Goal: Transaction & Acquisition: Purchase product/service

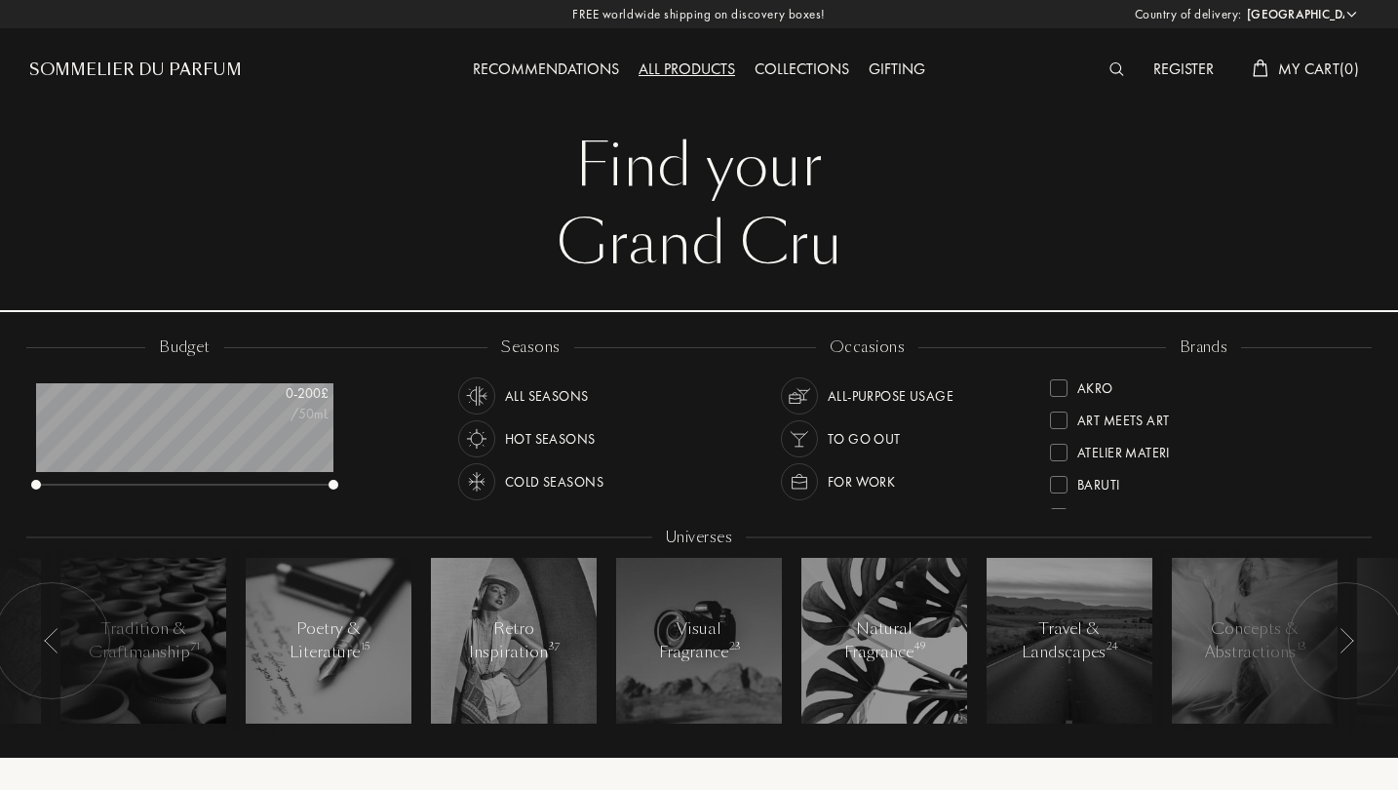
select select "UK"
click at [778, 12] on div "FREE worldwide shipping on discovery boxes! Country of delivery: Afghanistan Al…" at bounding box center [699, 14] width 1398 height 28
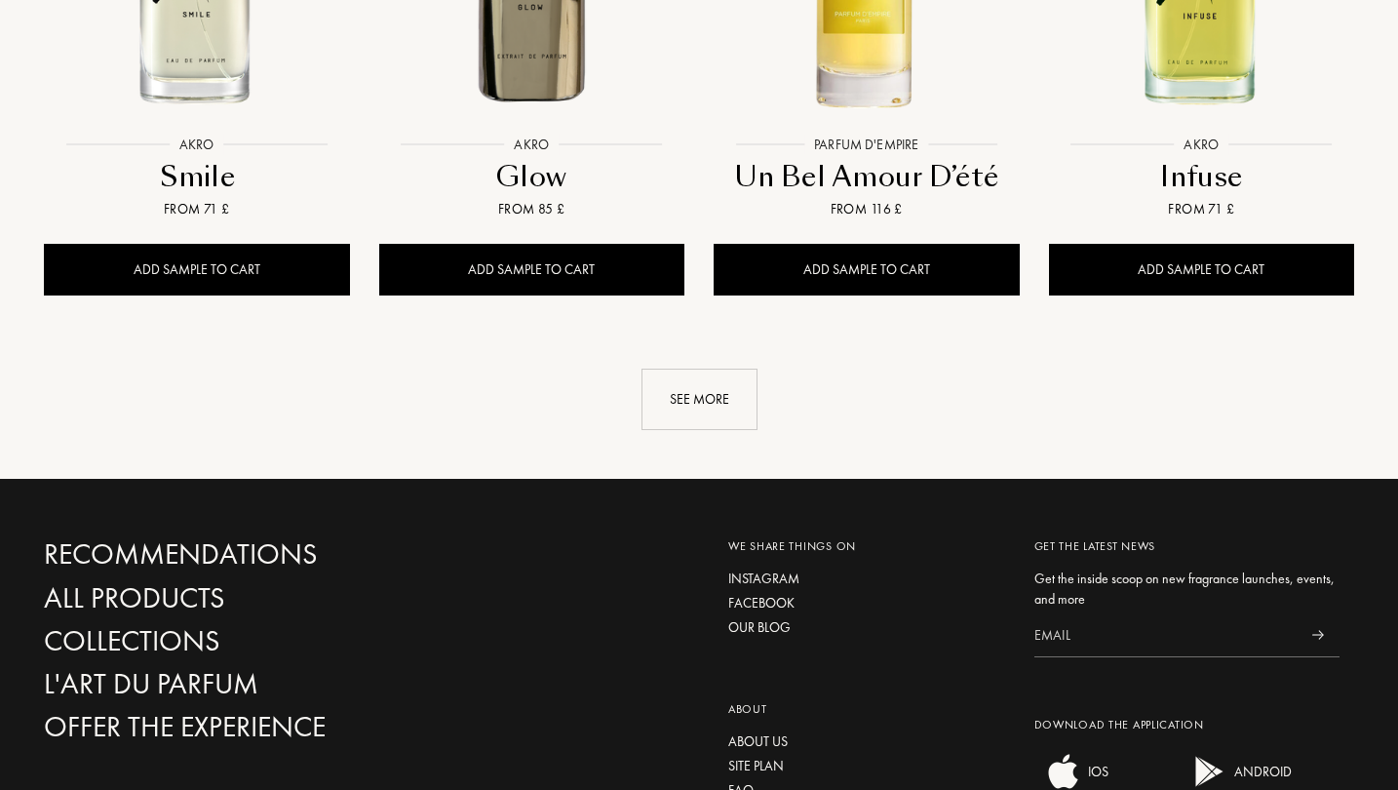
scroll to position [2350, 0]
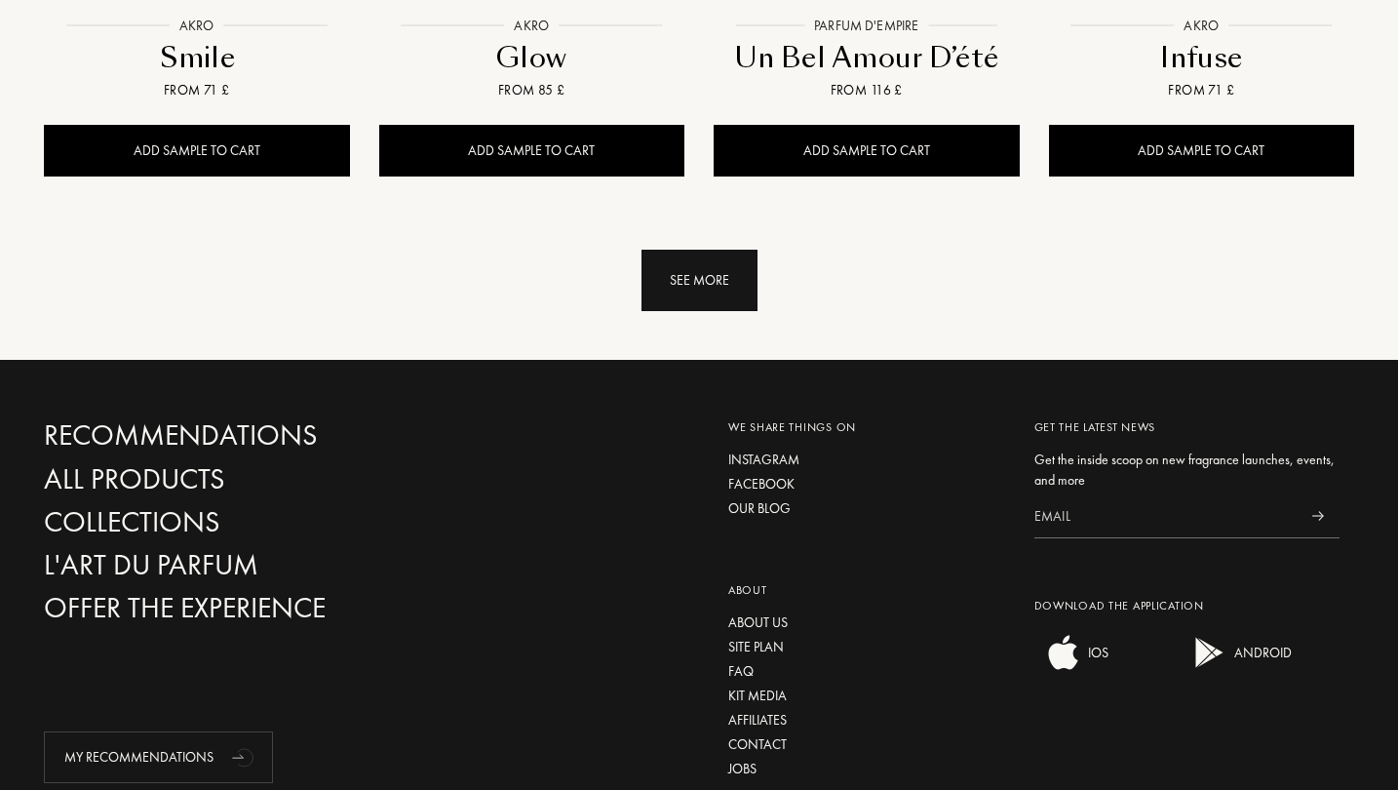
click at [713, 250] on div "See more" at bounding box center [700, 280] width 116 height 61
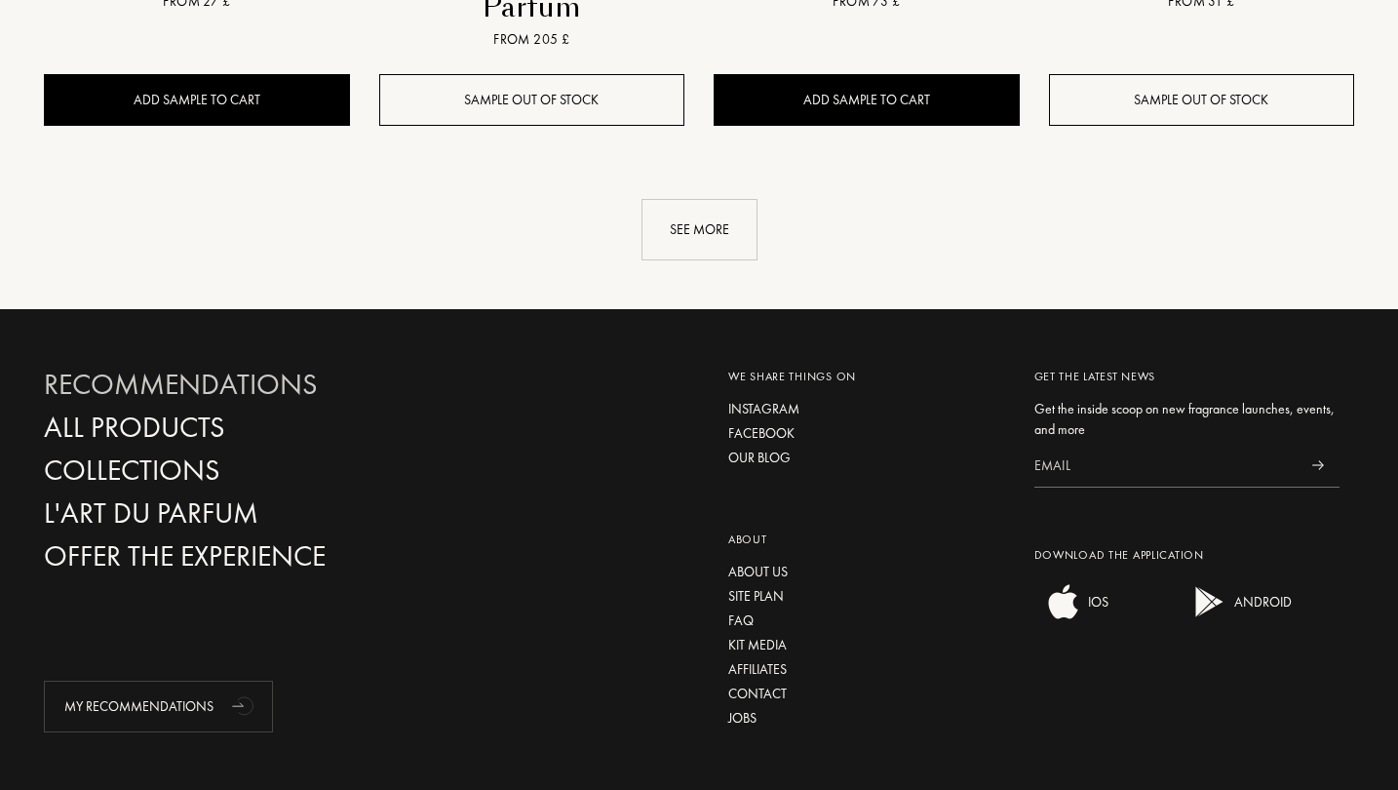
scroll to position [4062, 0]
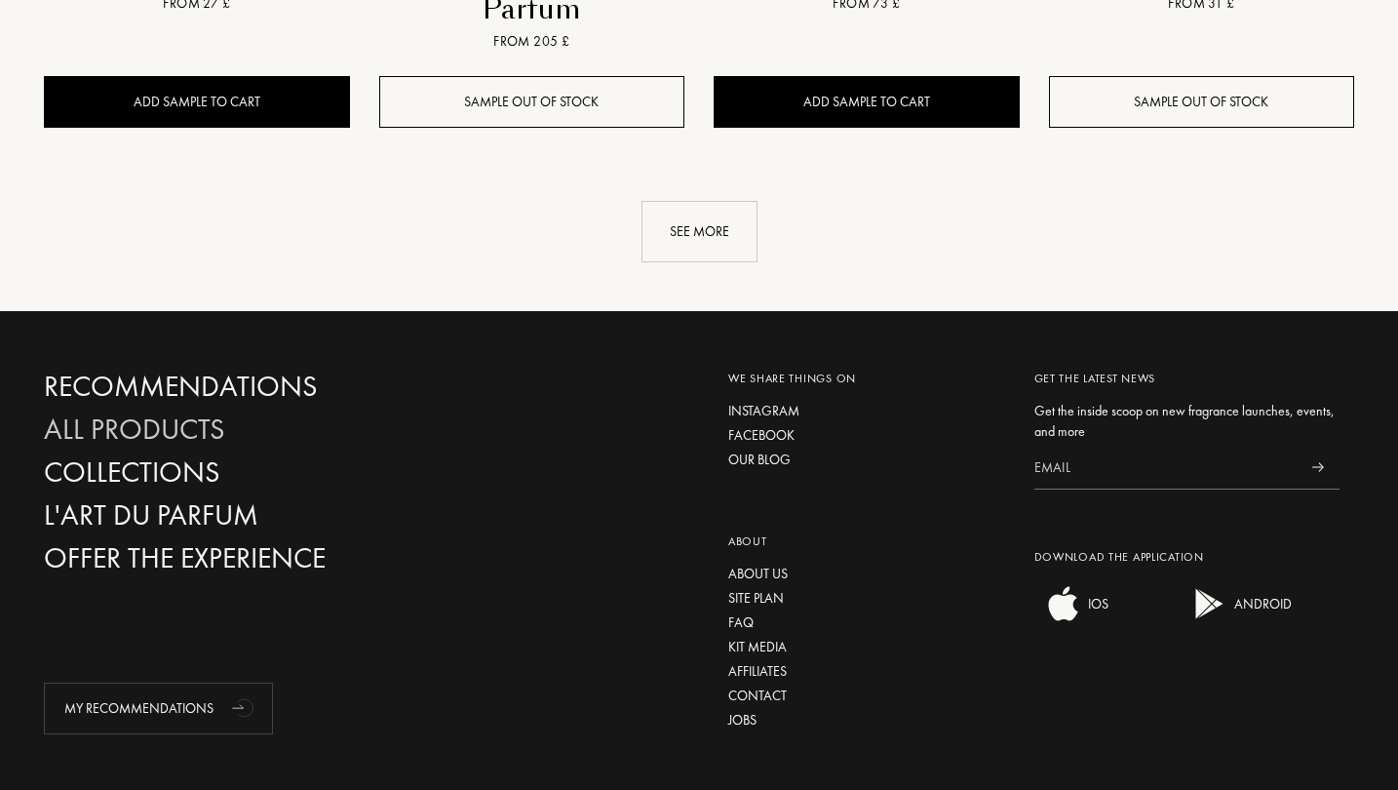
click at [196, 412] on div "All products" at bounding box center [252, 429] width 417 height 34
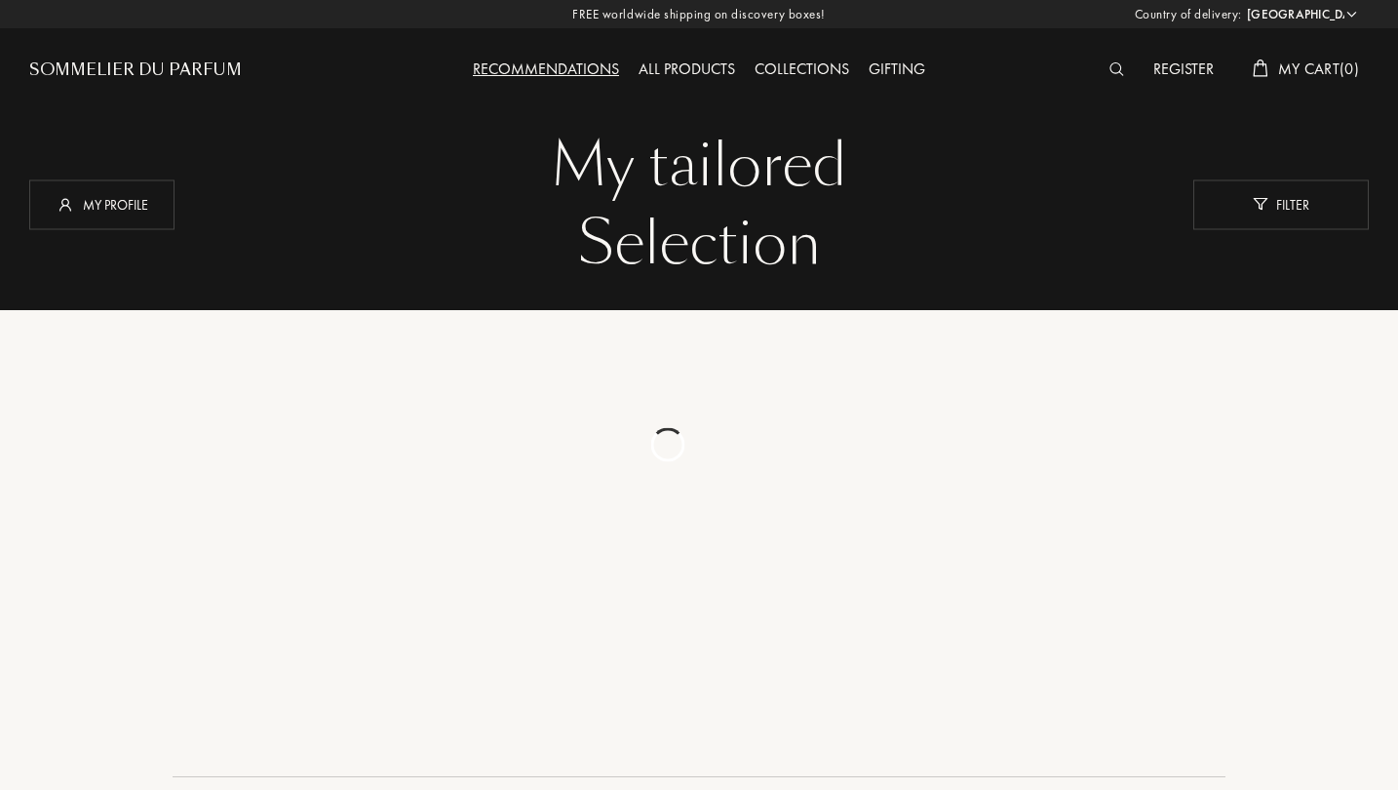
select select "UK"
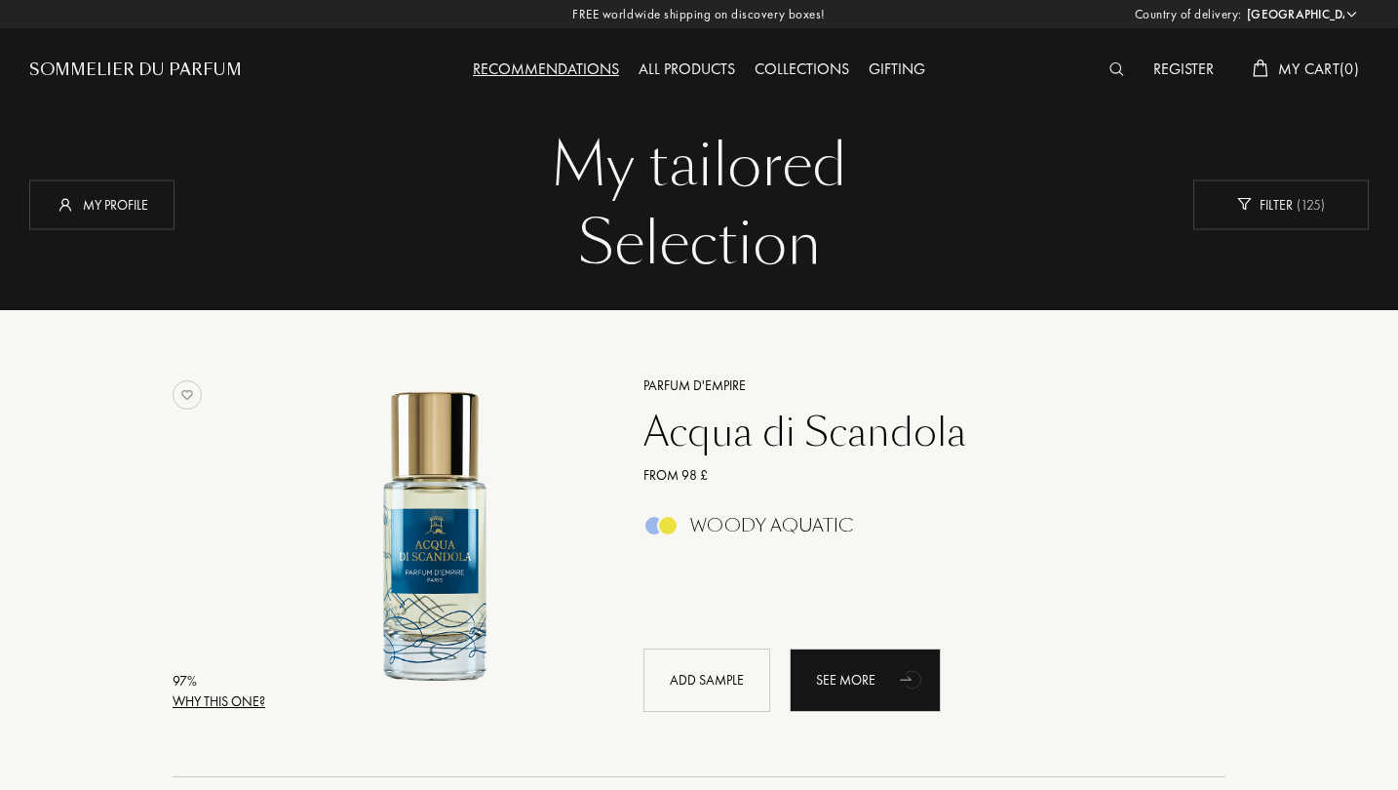
click at [886, 61] on div "Gifting" at bounding box center [897, 70] width 76 height 25
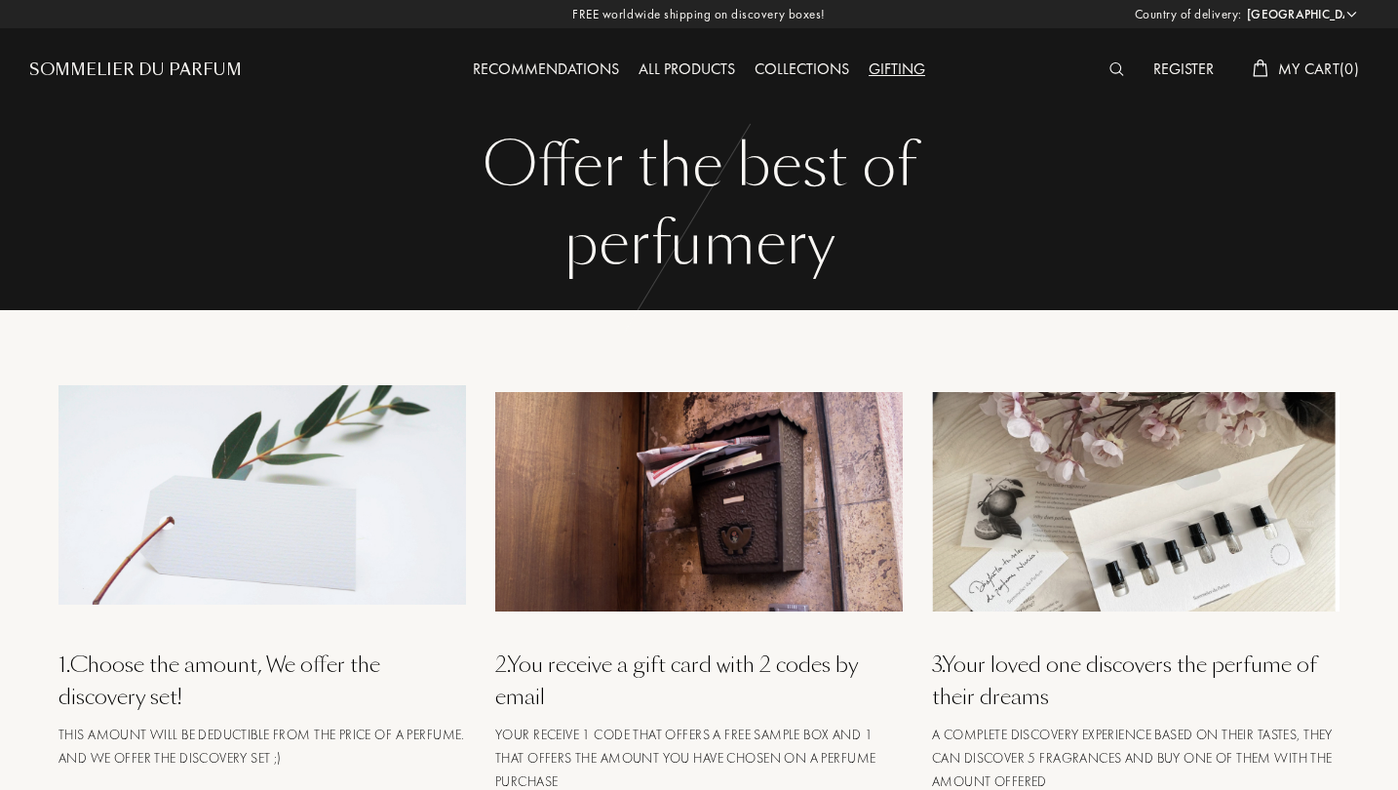
select select "UK"
click at [784, 56] on div "Recommendations All products Collections Gifting" at bounding box center [700, 53] width 670 height 107
click at [790, 62] on div "Collections" at bounding box center [802, 70] width 114 height 25
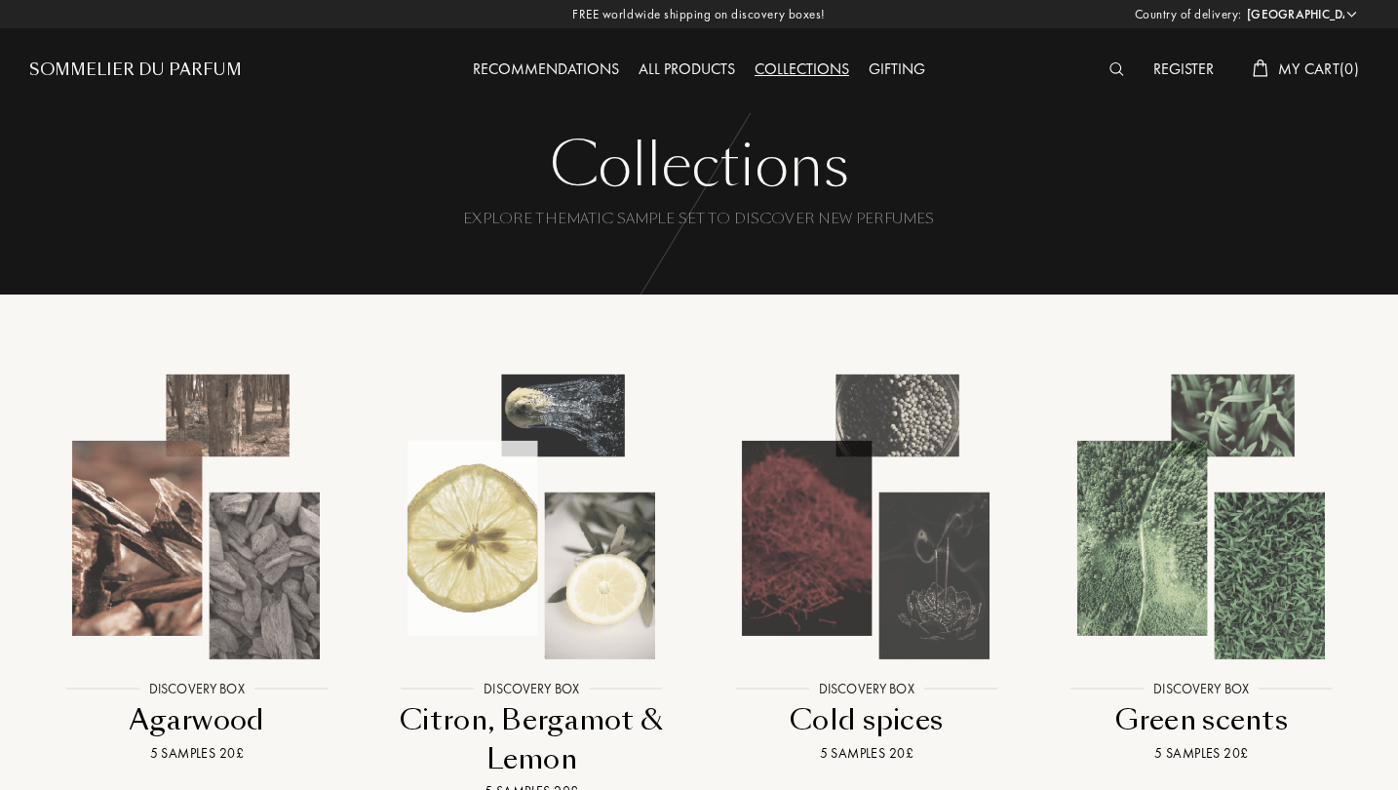
select select "UK"
click at [705, 63] on div "All products" at bounding box center [687, 70] width 116 height 25
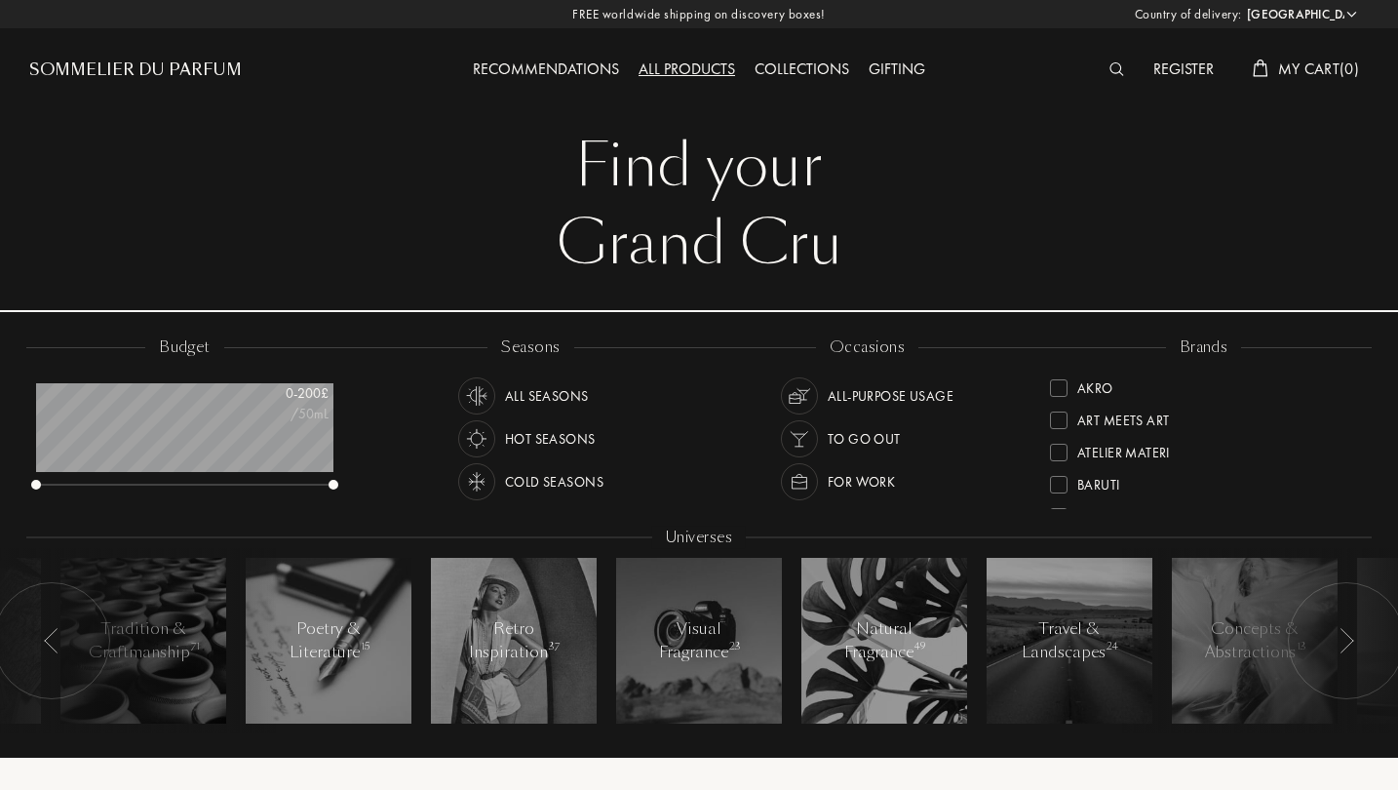
select select "UK"
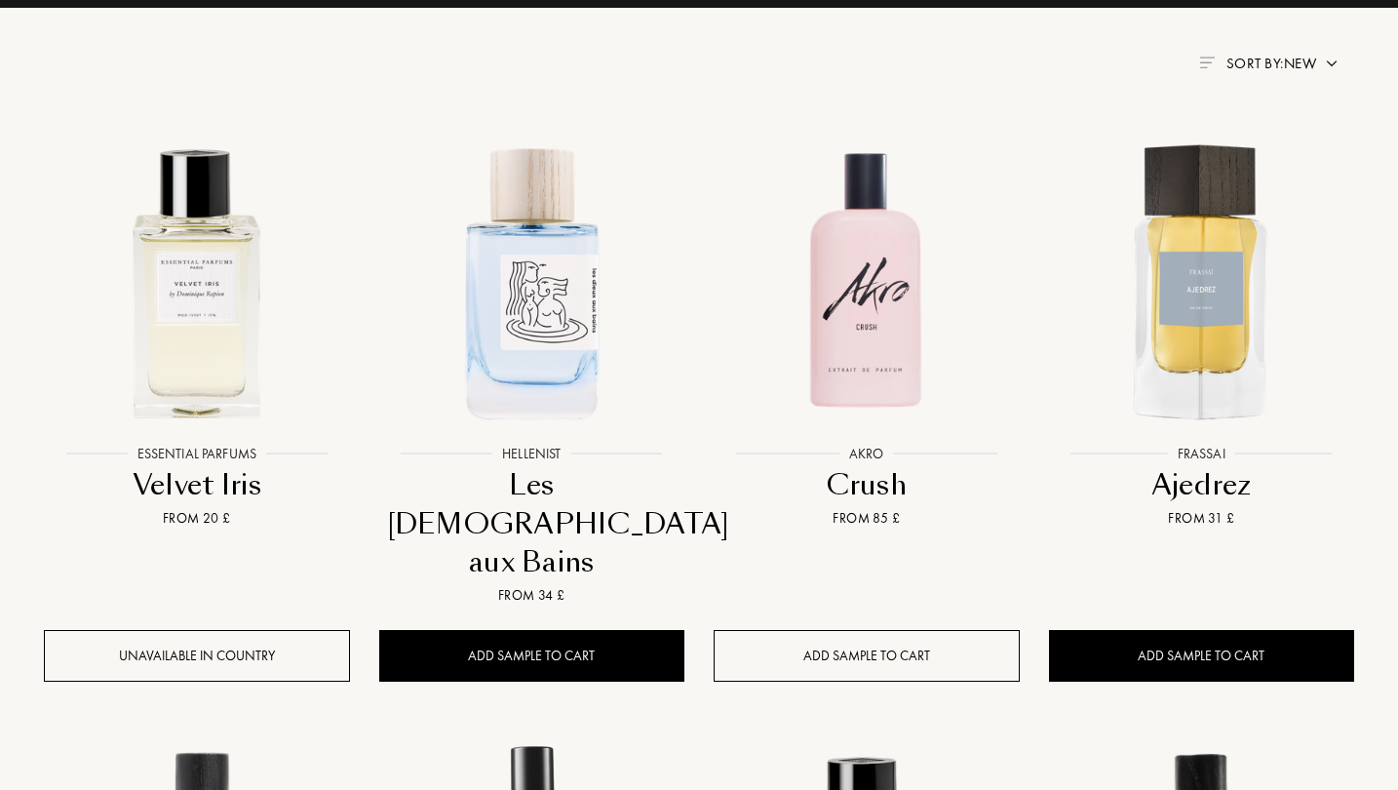
click at [881, 630] on div "Add sample to cart" at bounding box center [867, 656] width 306 height 52
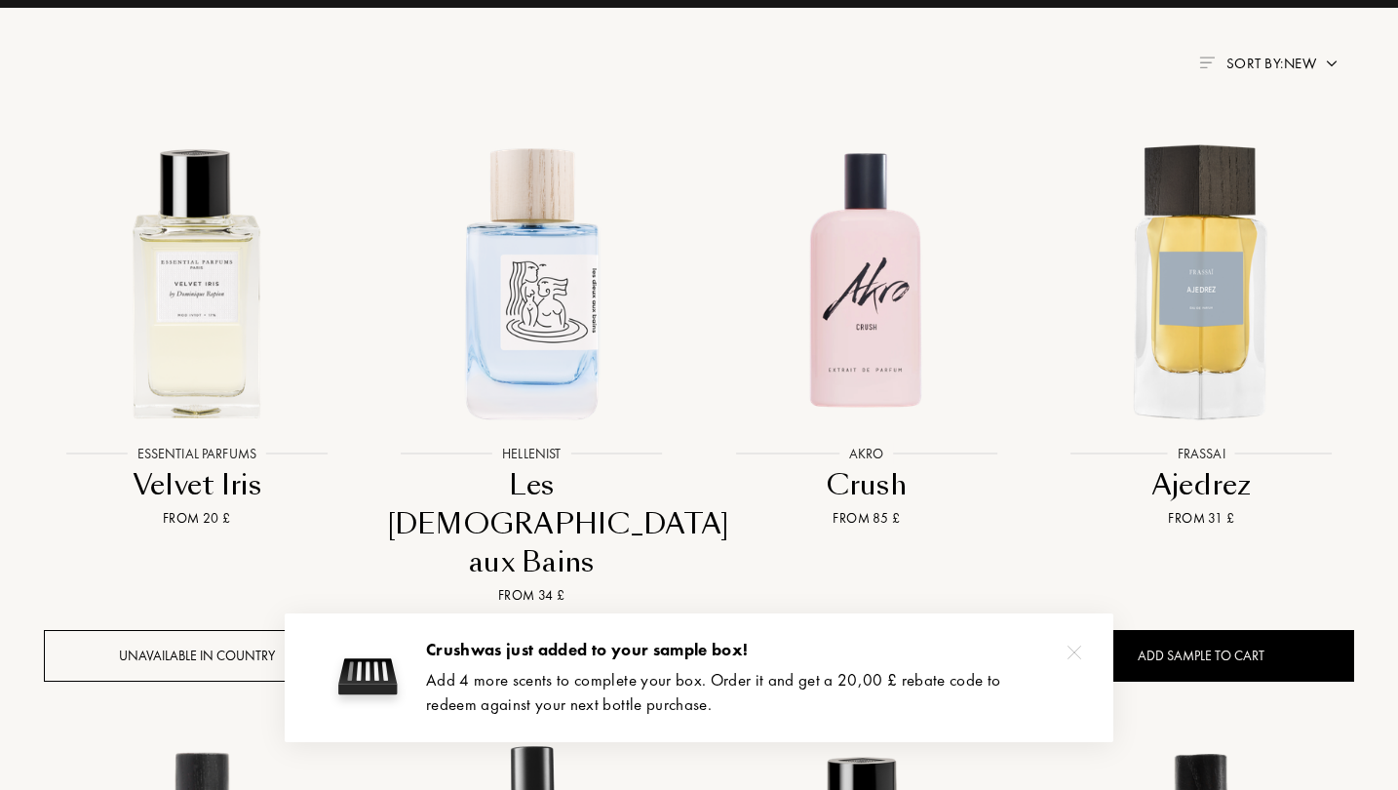
click at [1071, 643] on div at bounding box center [1074, 652] width 39 height 39
click at [924, 630] on div "Remove from your box" at bounding box center [867, 656] width 306 height 52
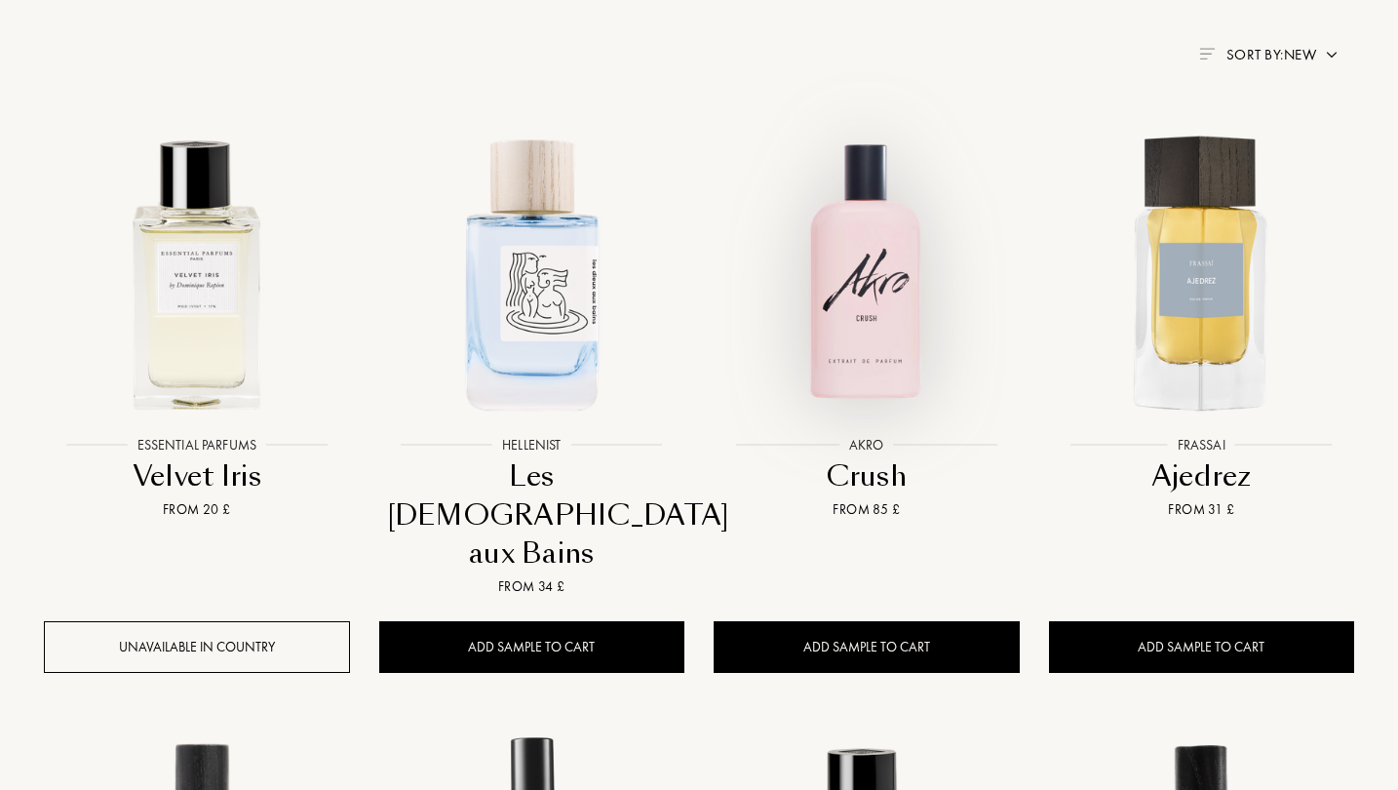
scroll to position [784, 0]
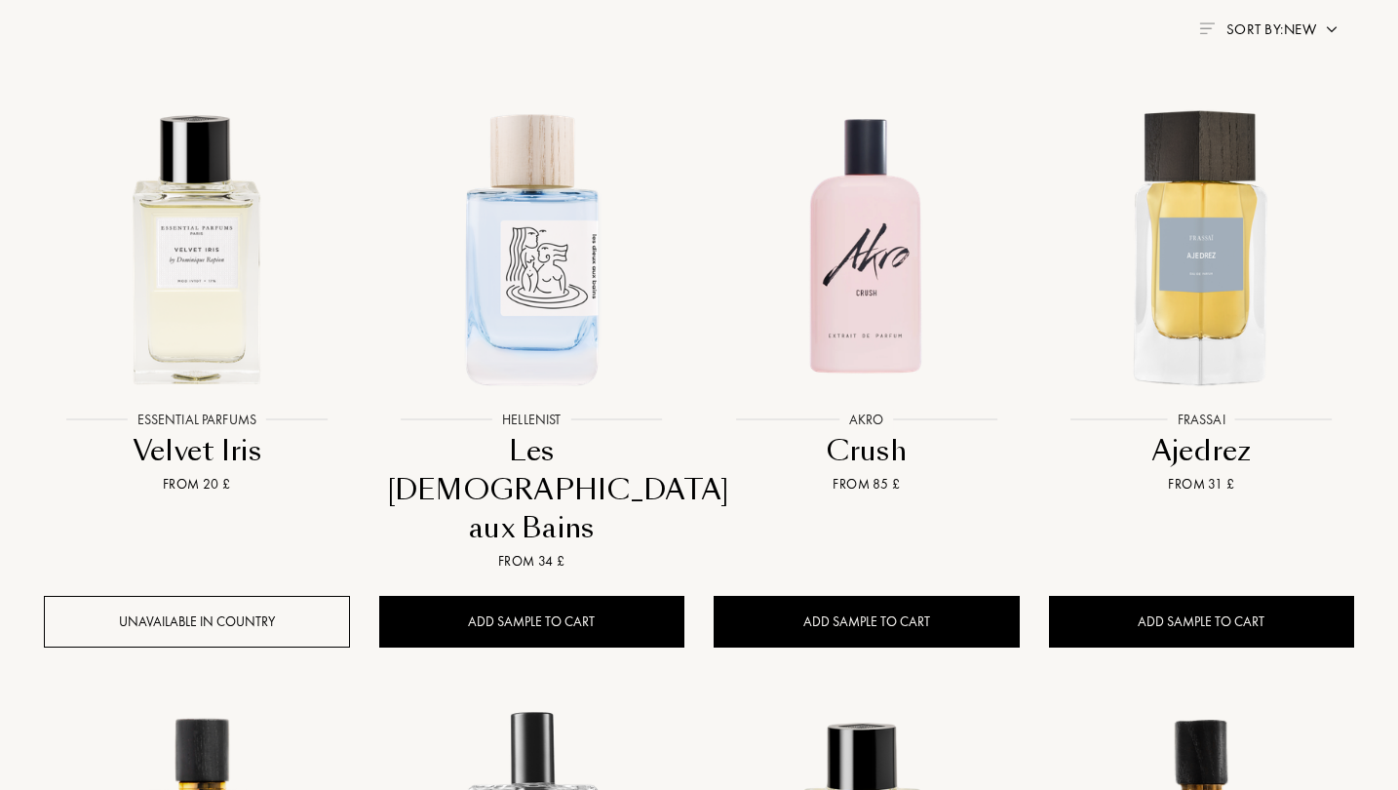
click at [1293, 32] on span "Sort by: New" at bounding box center [1272, 28] width 90 height 19
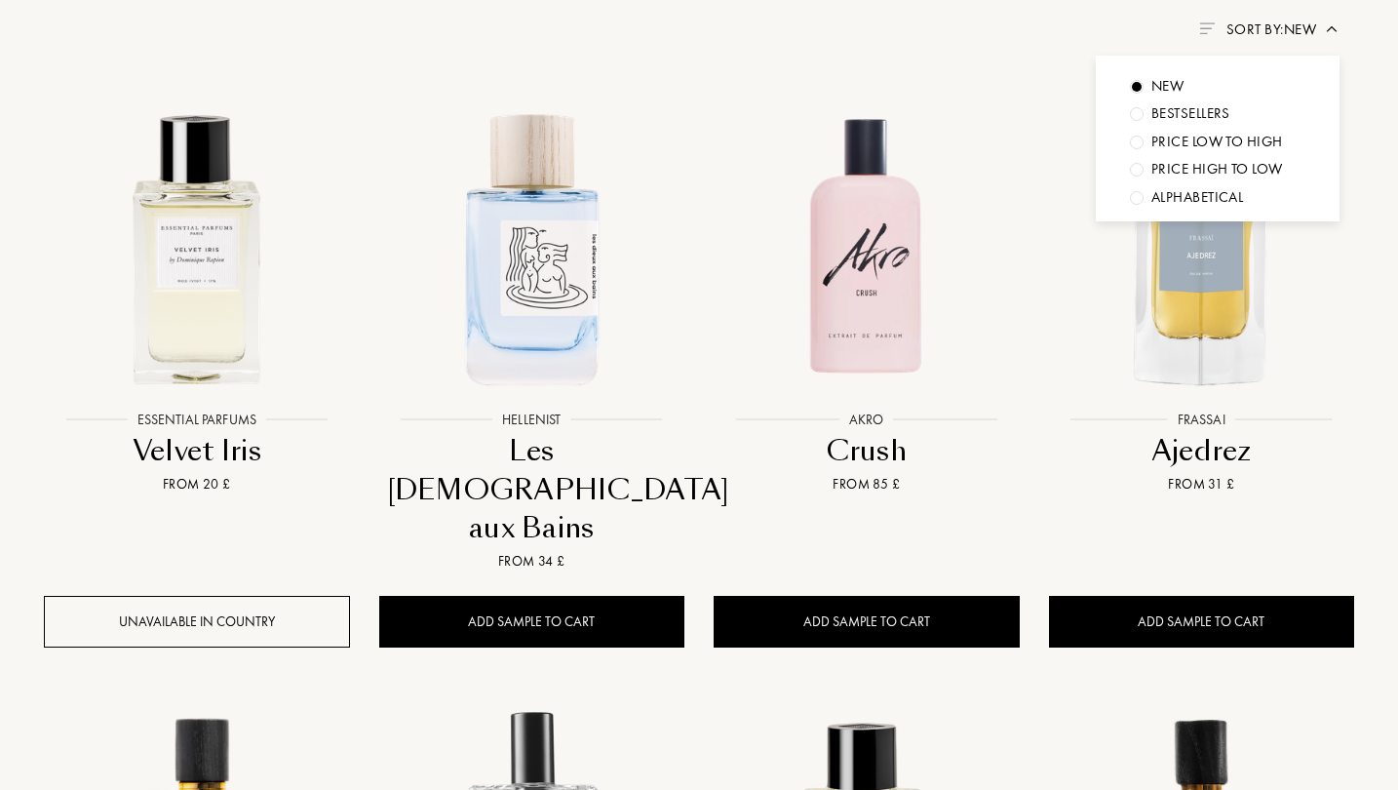
click at [1198, 114] on div "Bestsellers" at bounding box center [1190, 113] width 79 height 22
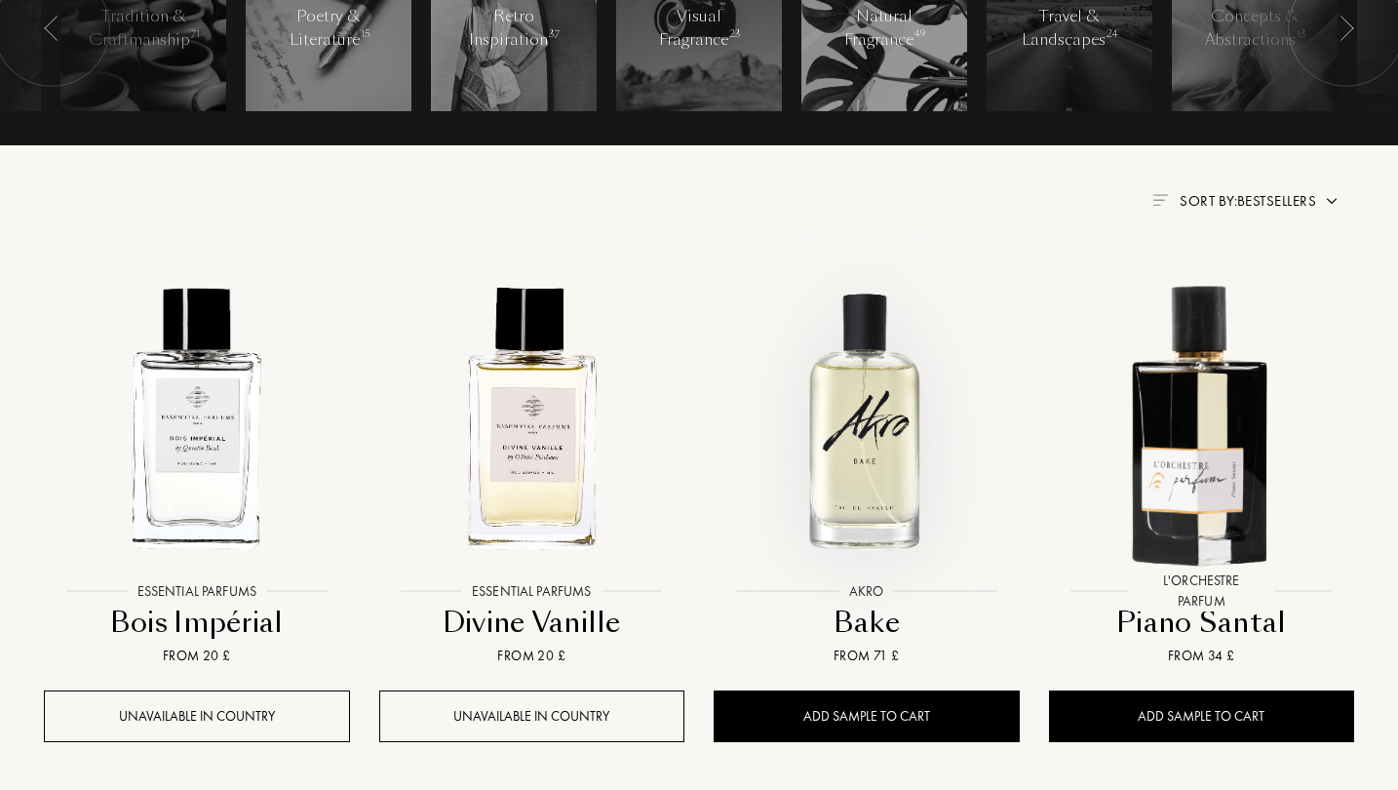
scroll to position [592, 0]
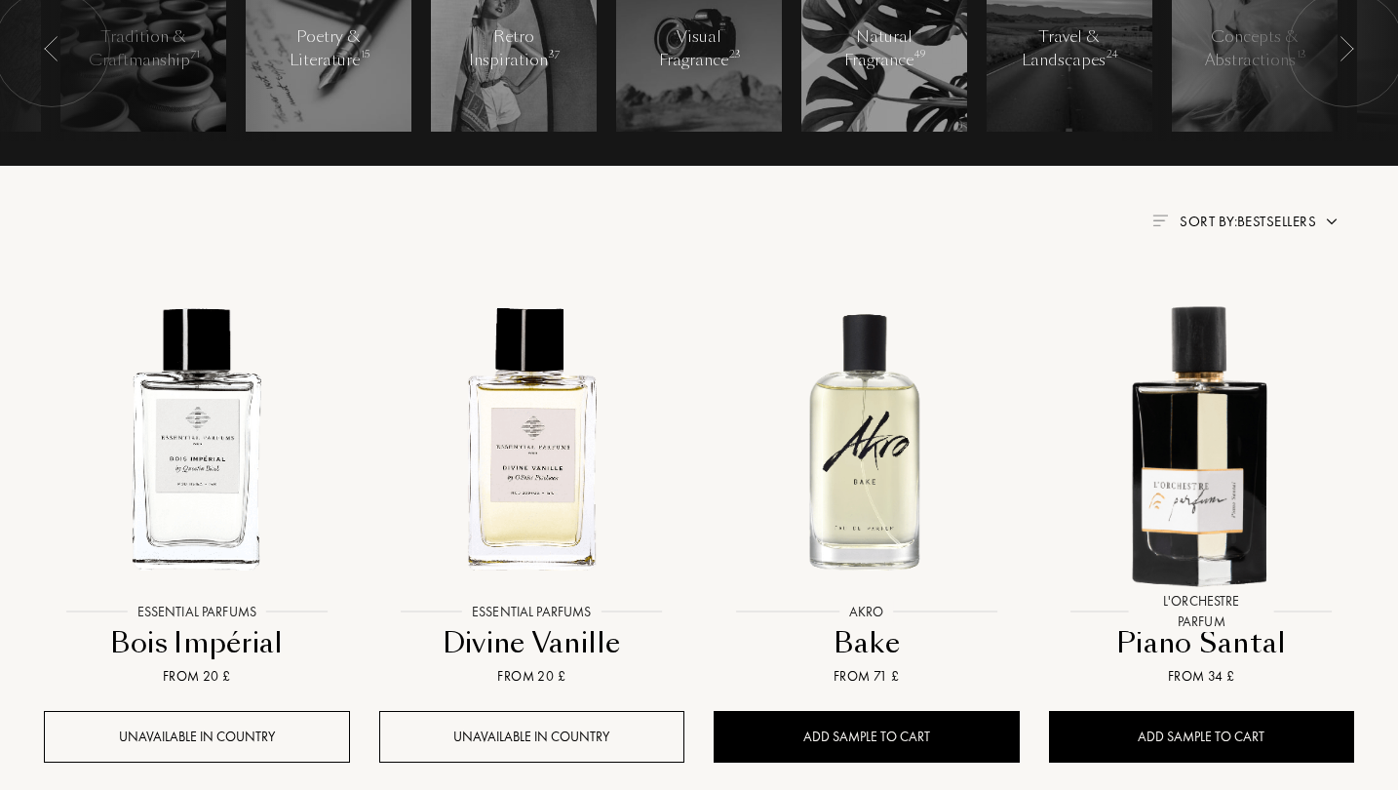
click at [1230, 214] on span "Sort by: Bestsellers" at bounding box center [1248, 221] width 136 height 19
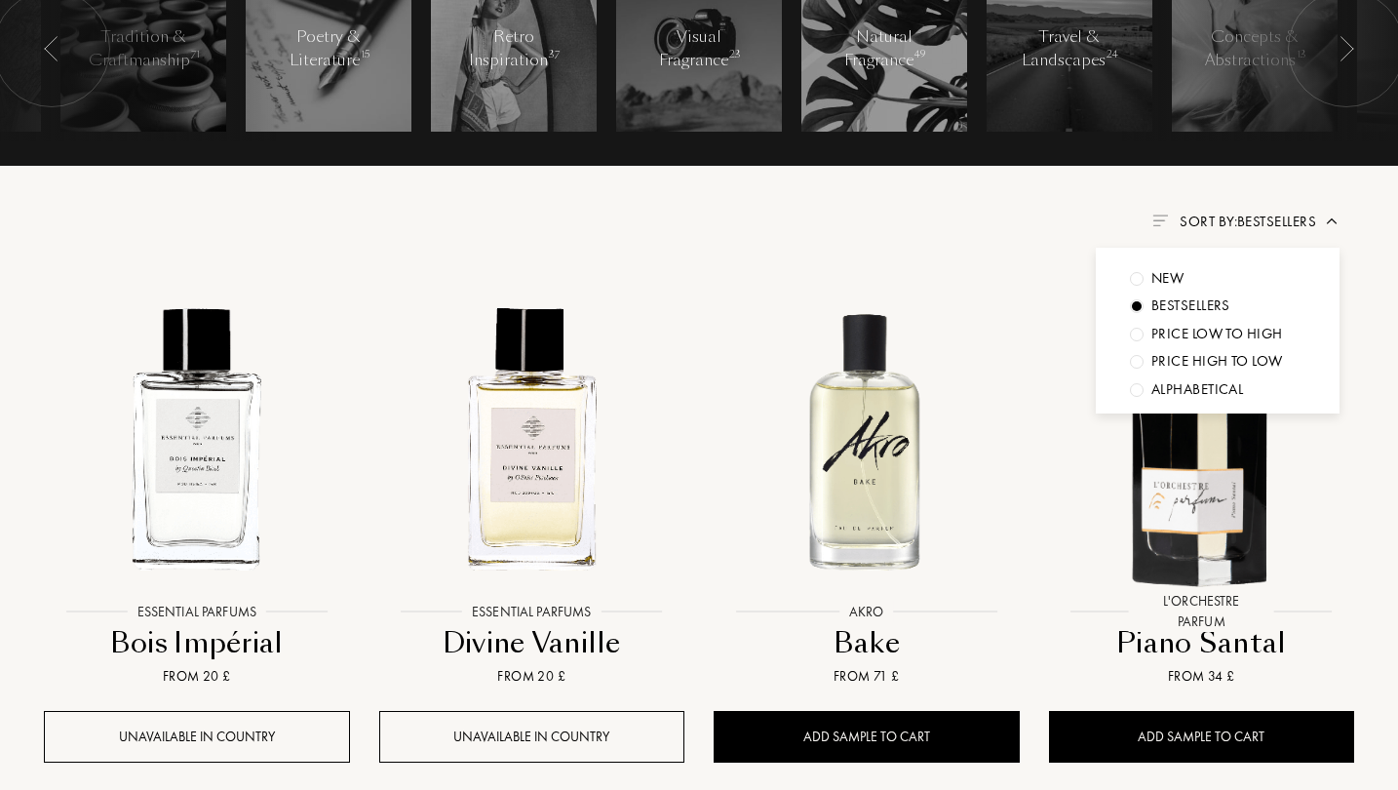
click at [1215, 361] on div "Price high to low" at bounding box center [1217, 361] width 132 height 22
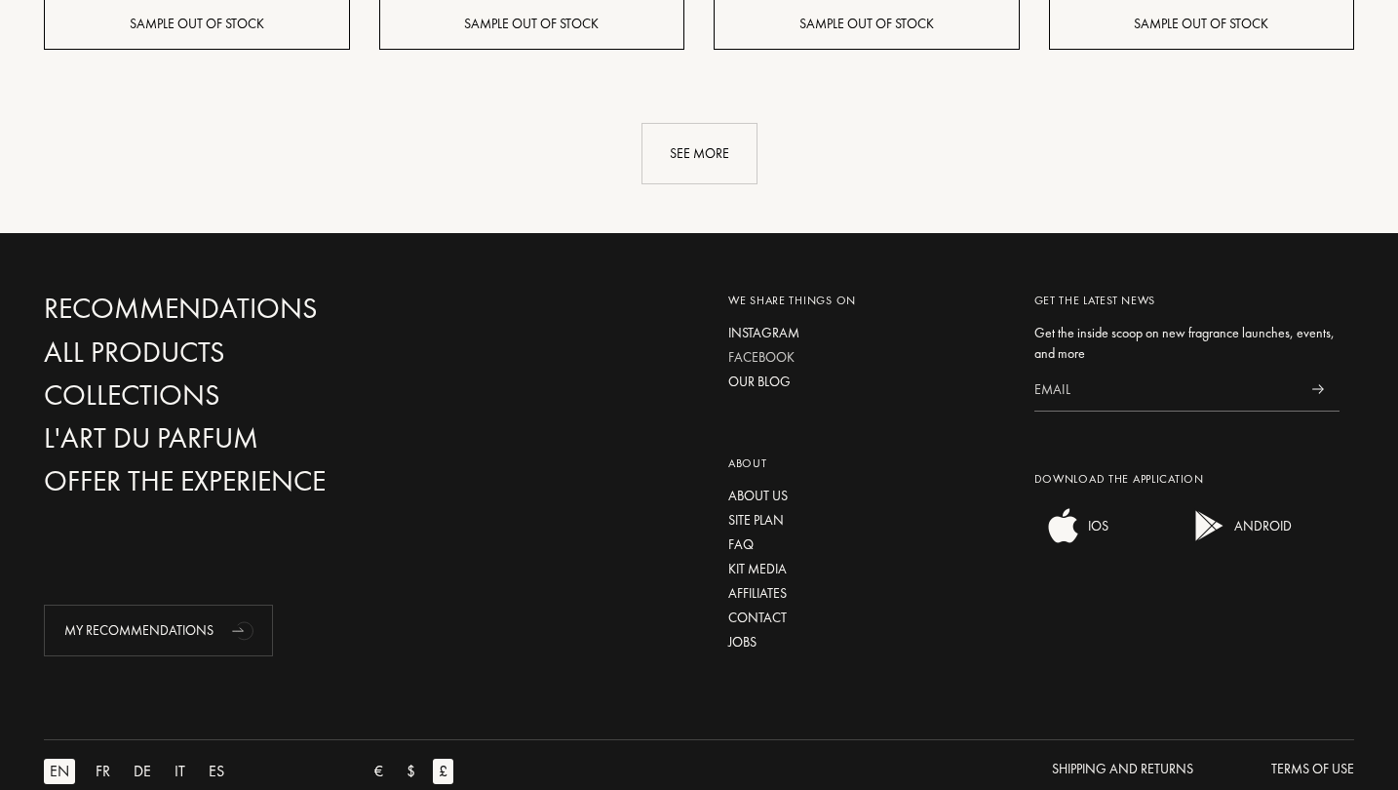
scroll to position [2491, 0]
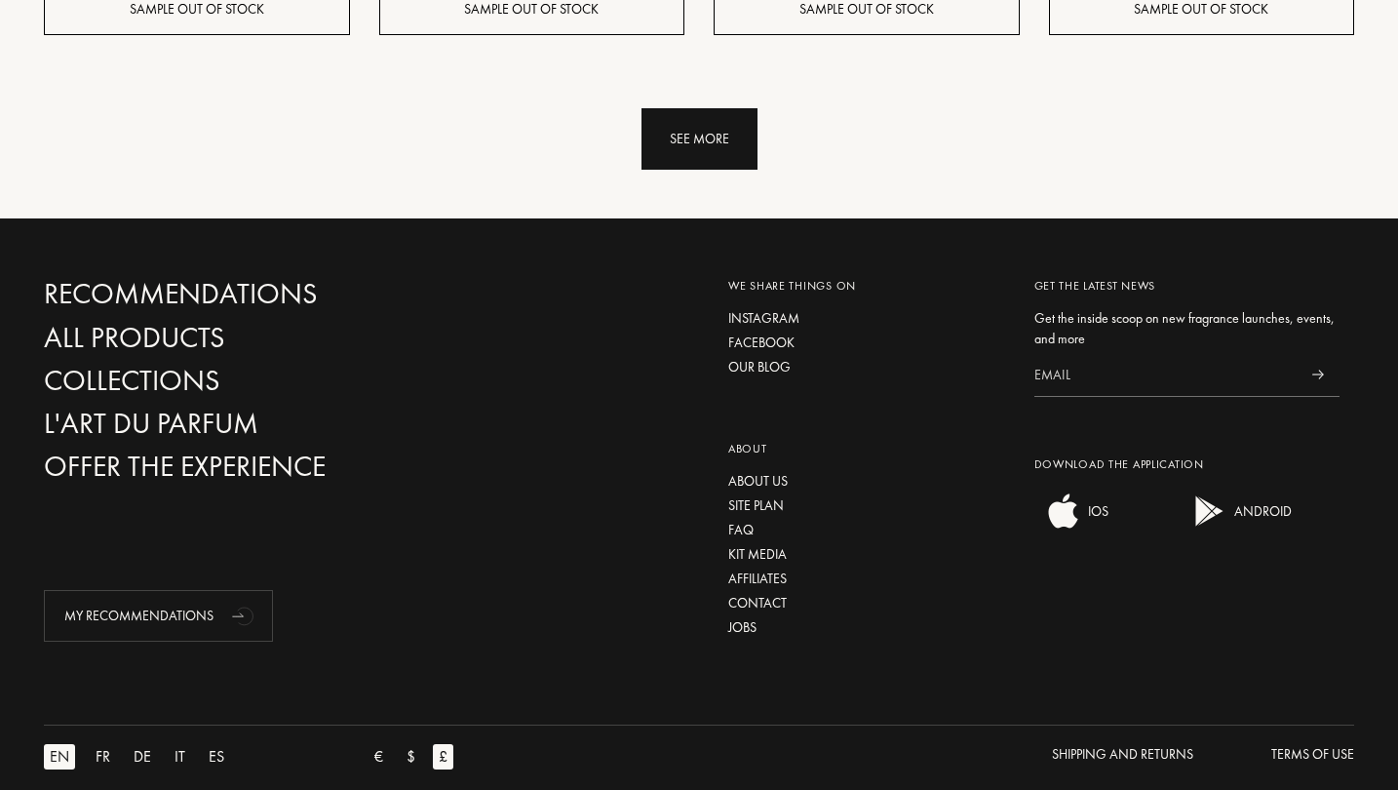
click at [732, 139] on div "See more" at bounding box center [700, 138] width 116 height 61
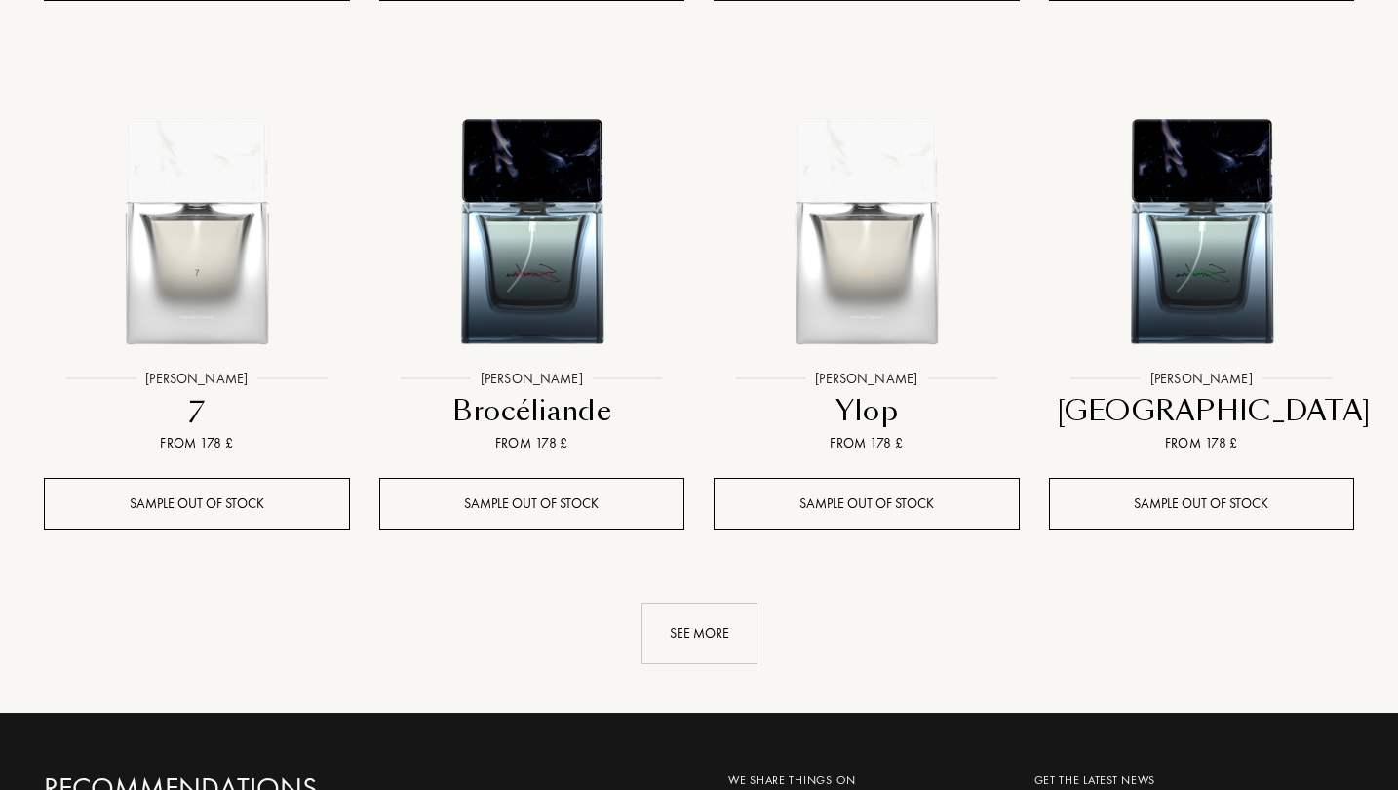
scroll to position [3616, 0]
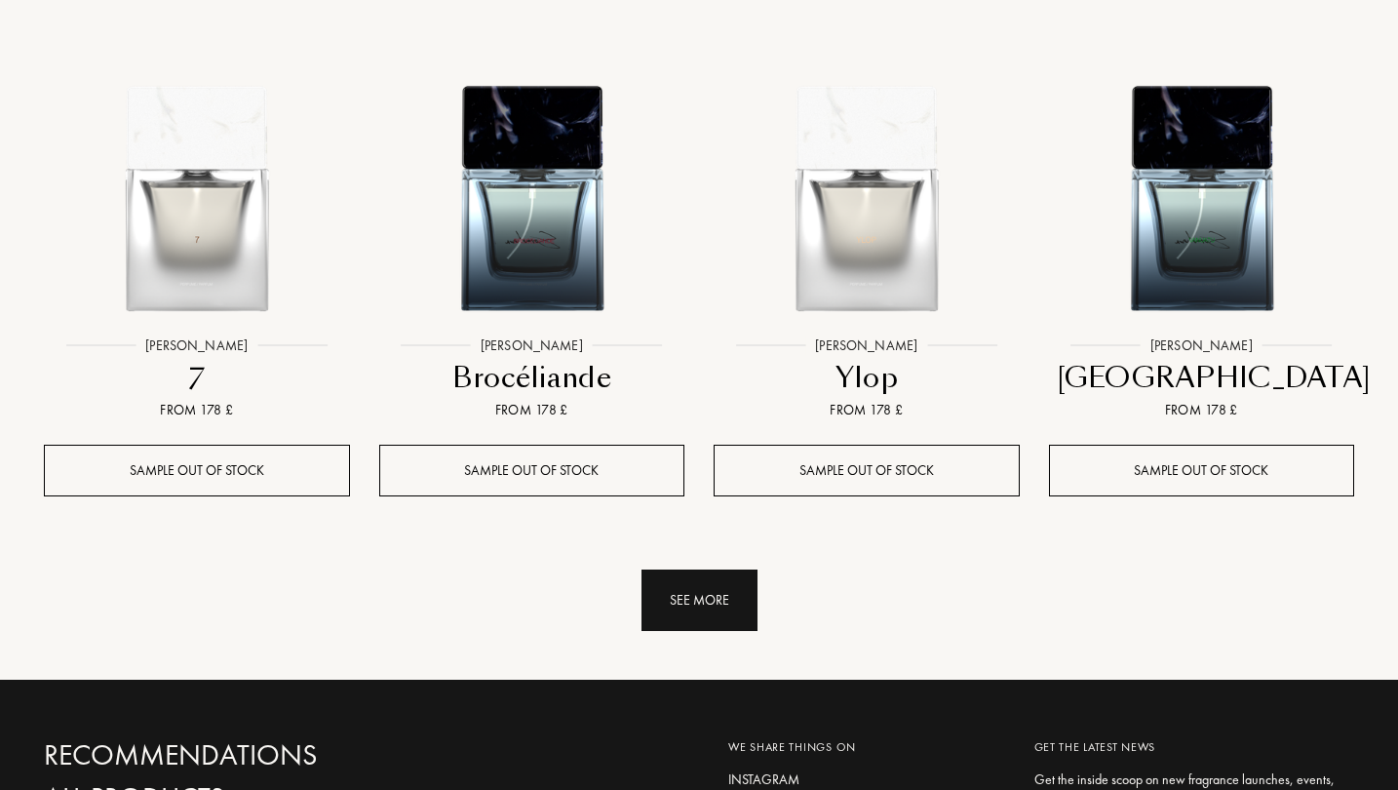
click at [718, 600] on div "See more" at bounding box center [700, 599] width 116 height 61
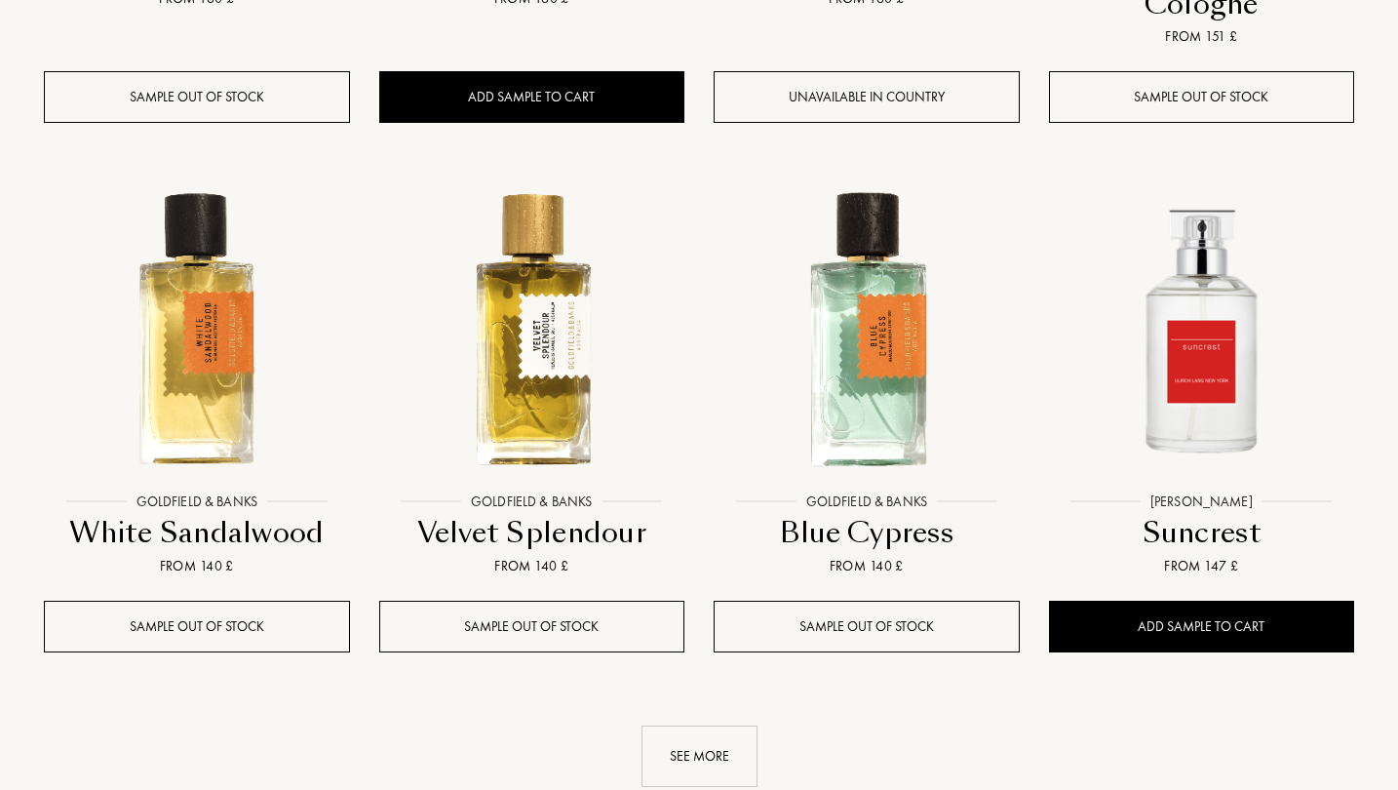
scroll to position [5125, 0]
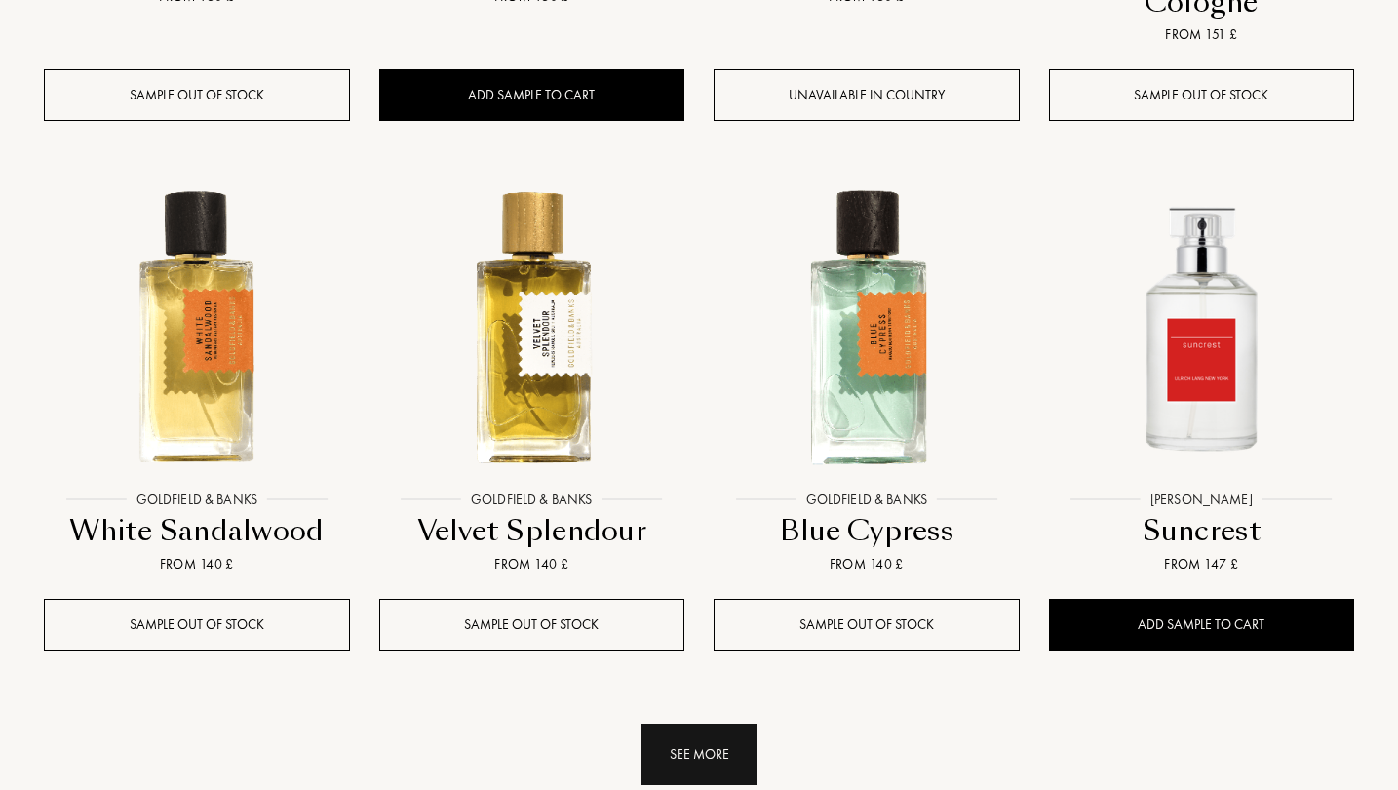
click at [707, 723] on div "See more" at bounding box center [700, 753] width 116 height 61
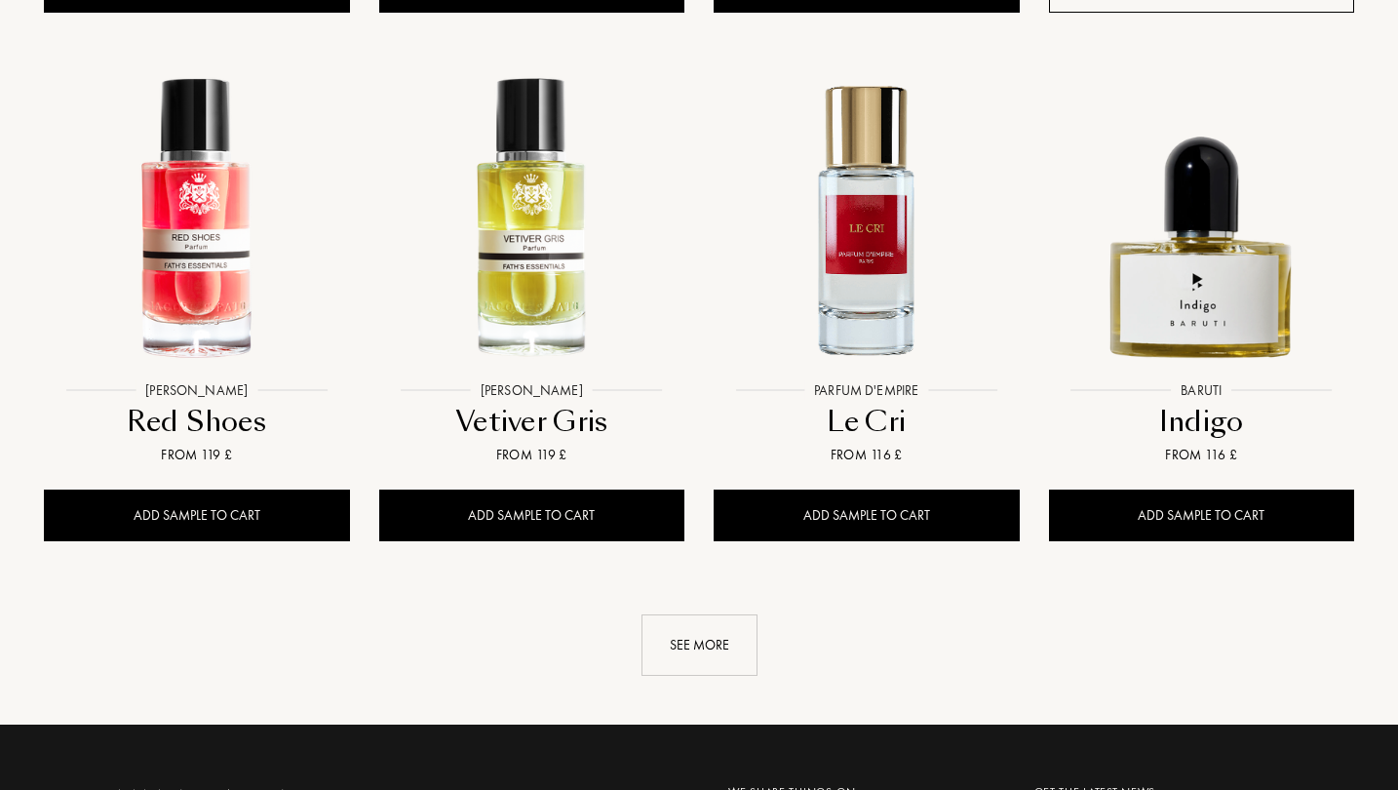
scroll to position [6862, 0]
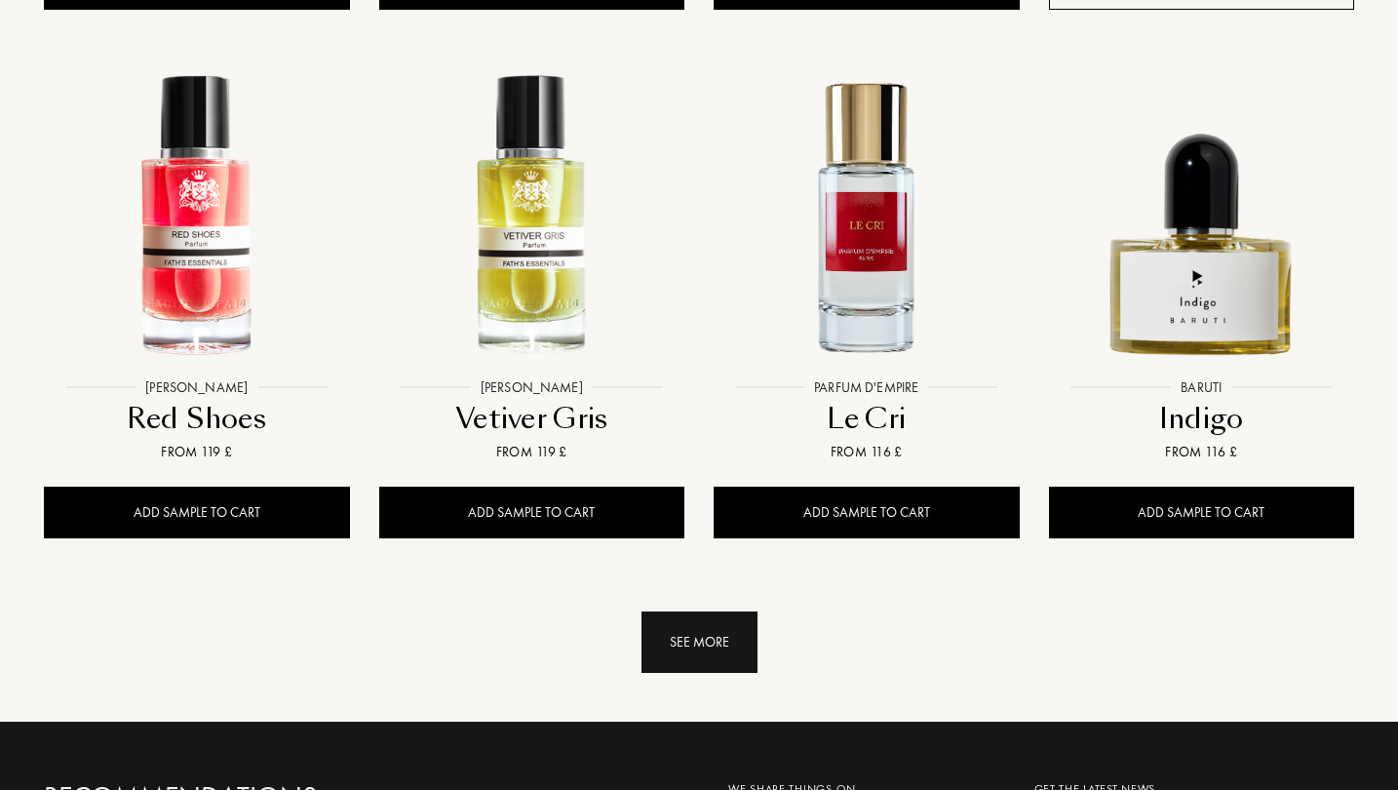
click at [733, 611] on div "See more" at bounding box center [700, 641] width 116 height 61
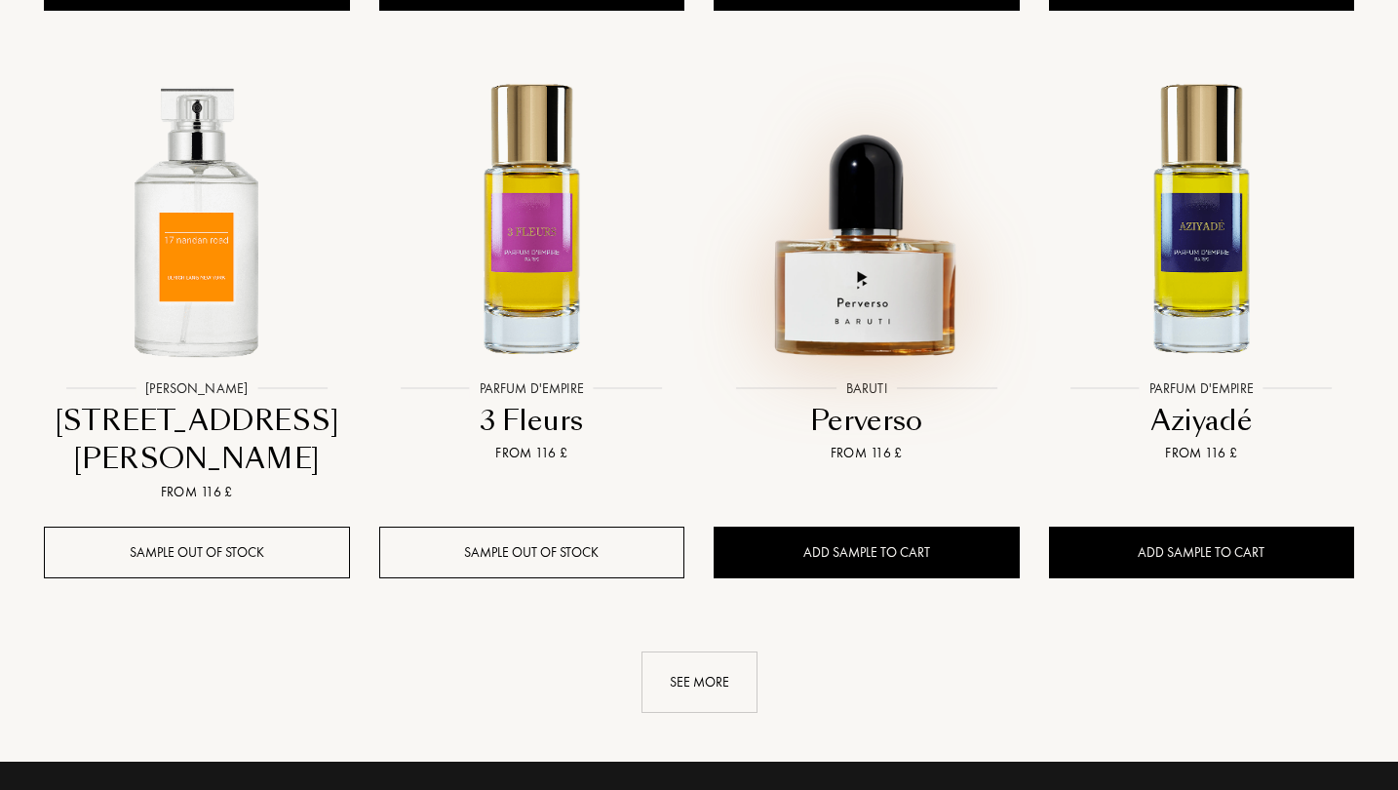
scroll to position [8477, 0]
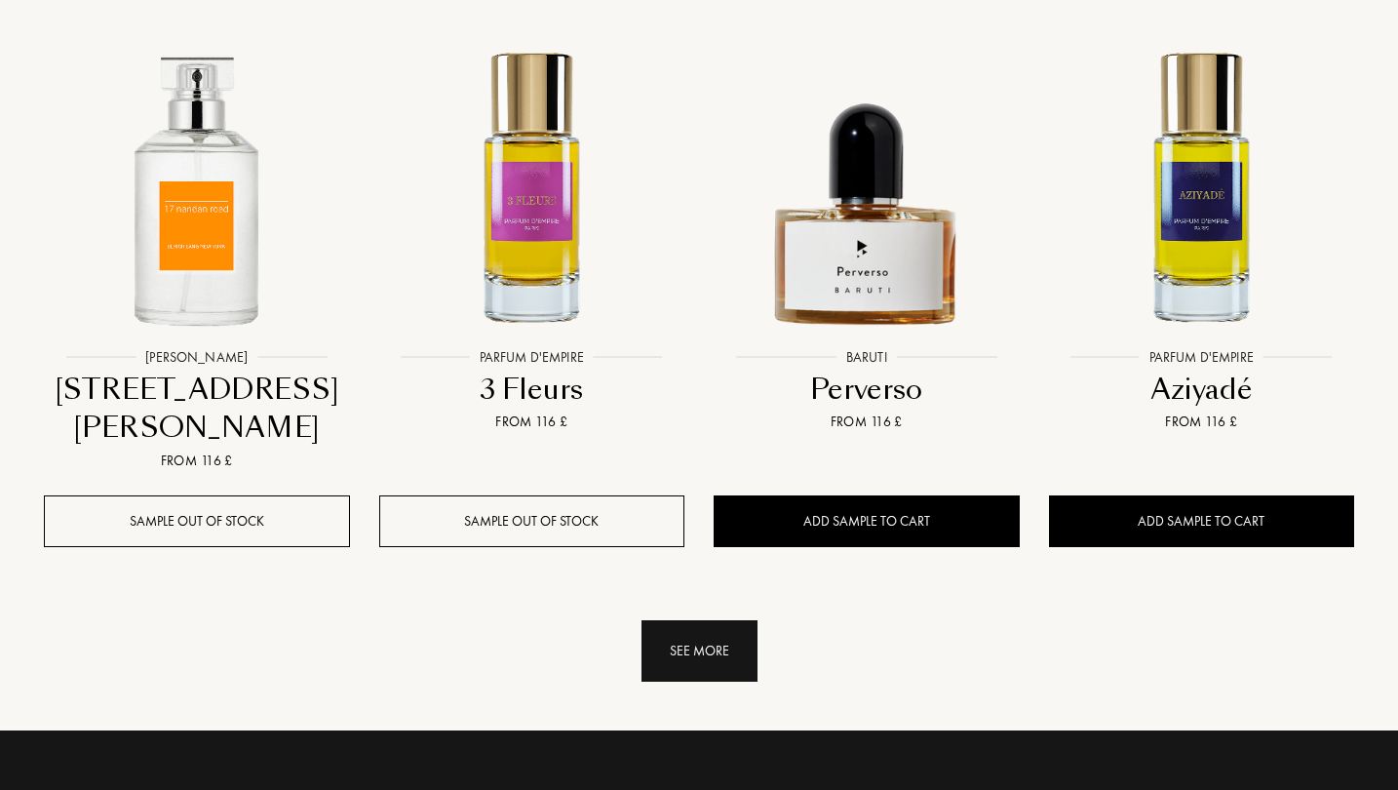
click at [713, 620] on div "See more" at bounding box center [700, 650] width 116 height 61
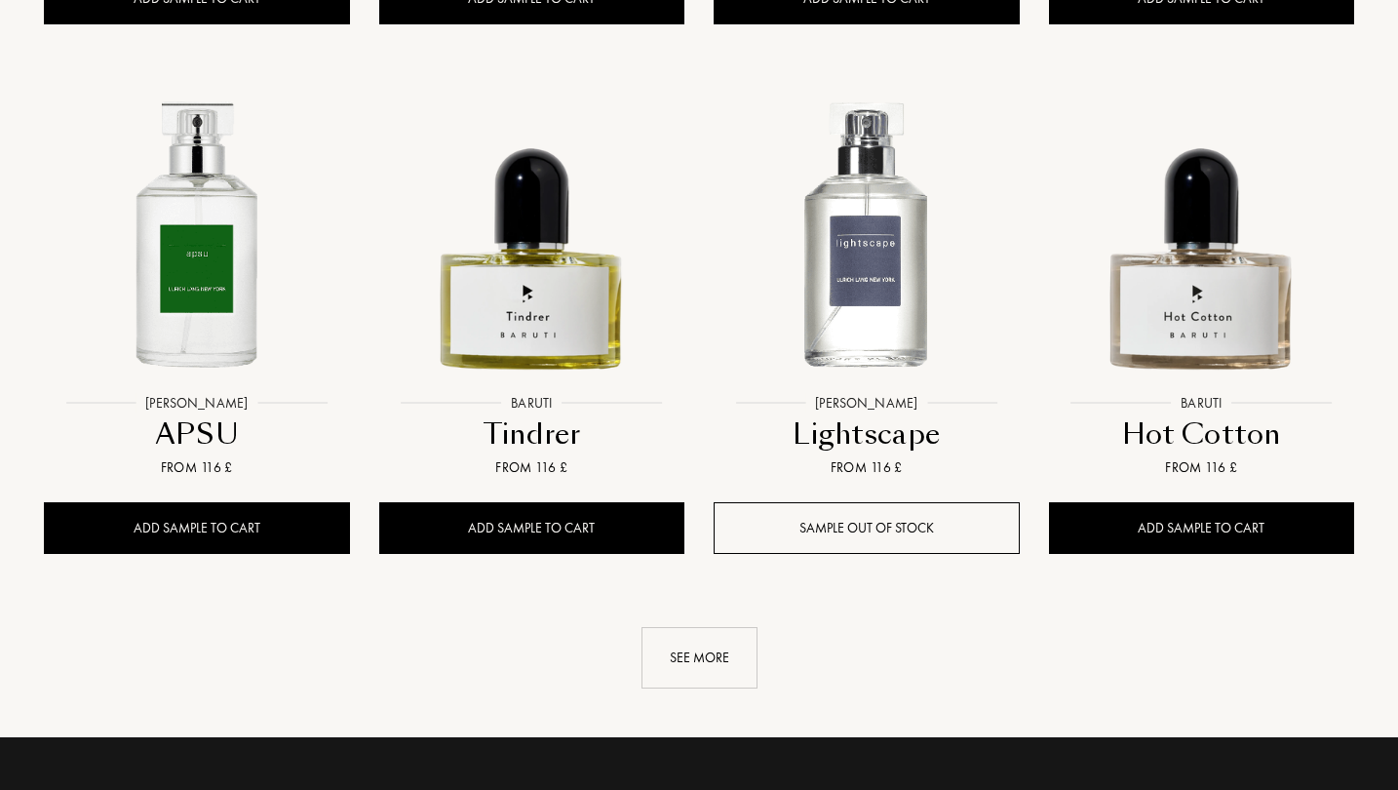
scroll to position [10070, 0]
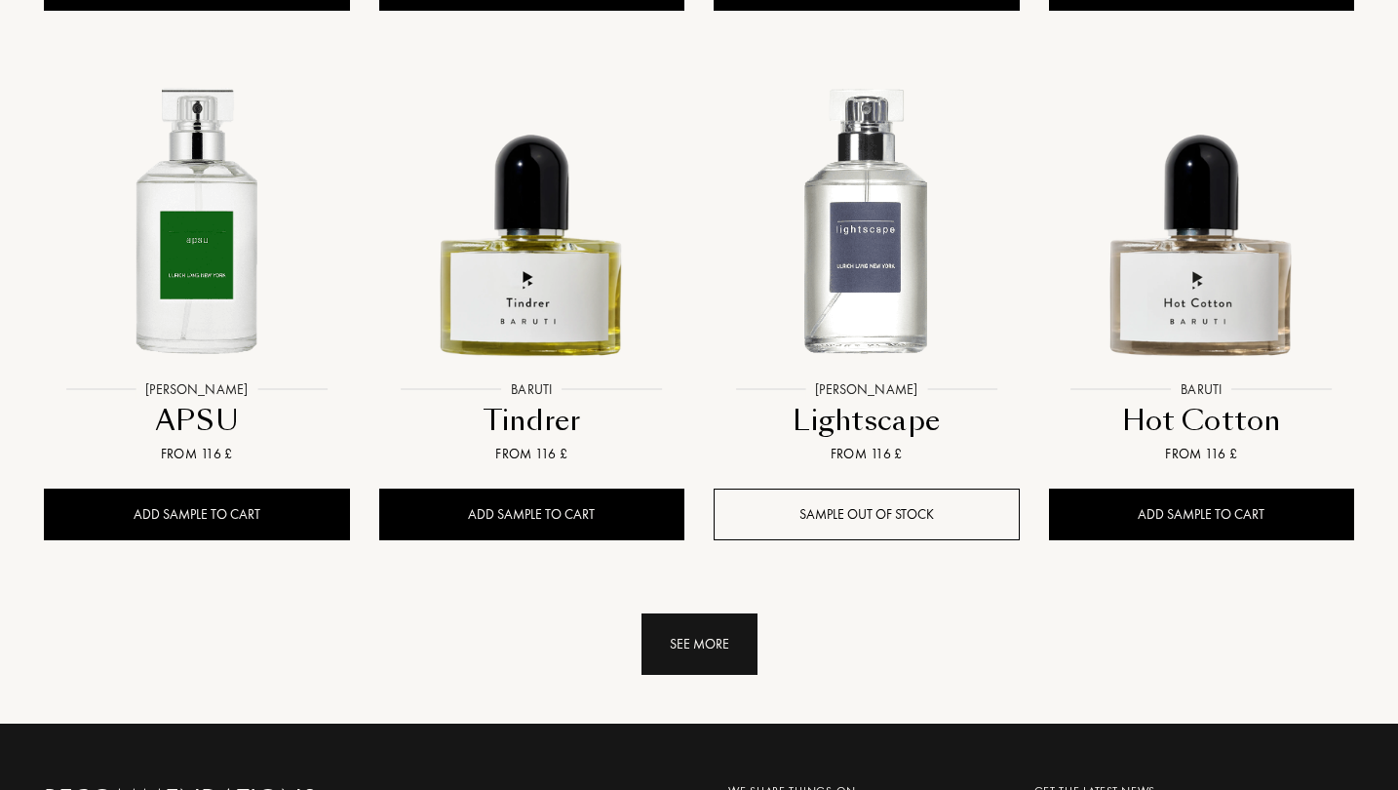
click at [712, 613] on div "See more" at bounding box center [700, 643] width 116 height 61
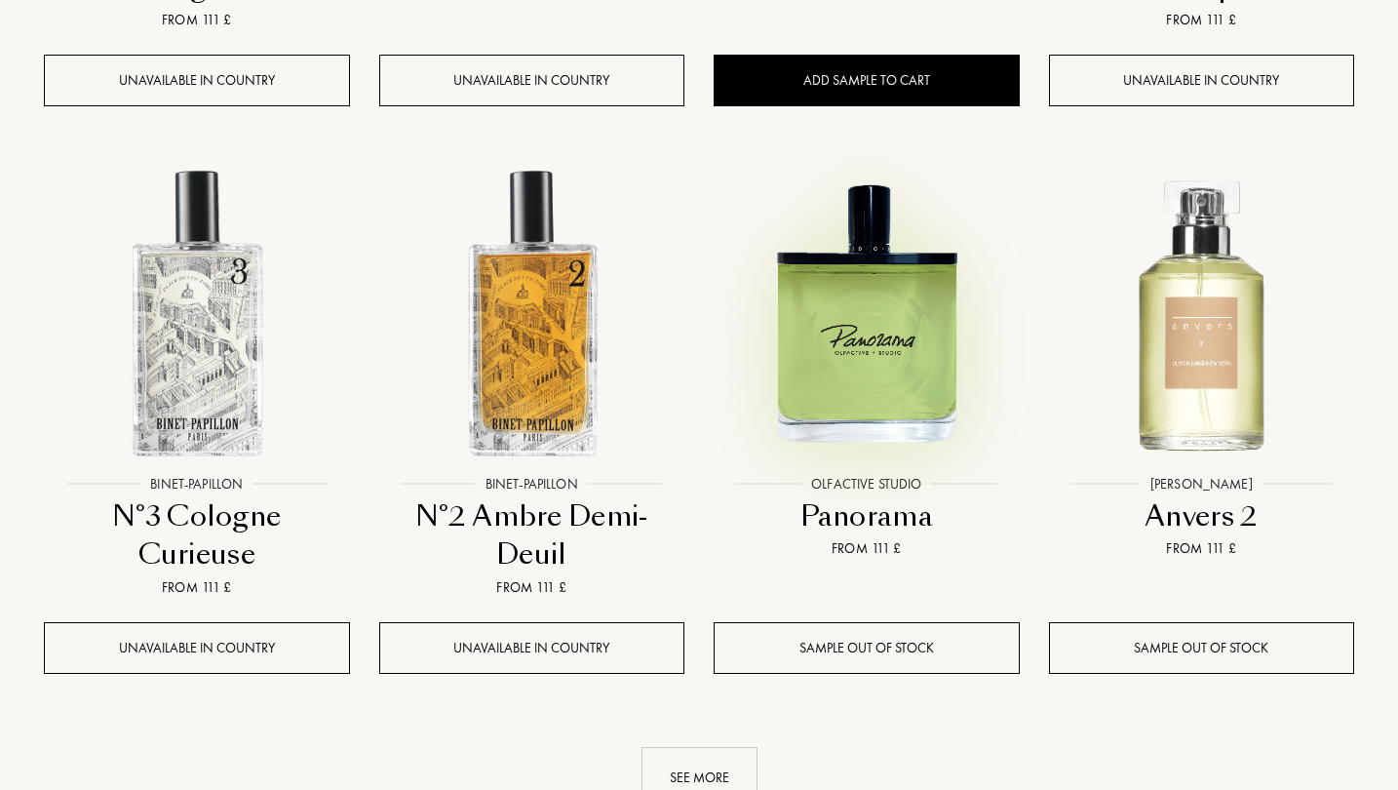
scroll to position [11657, 0]
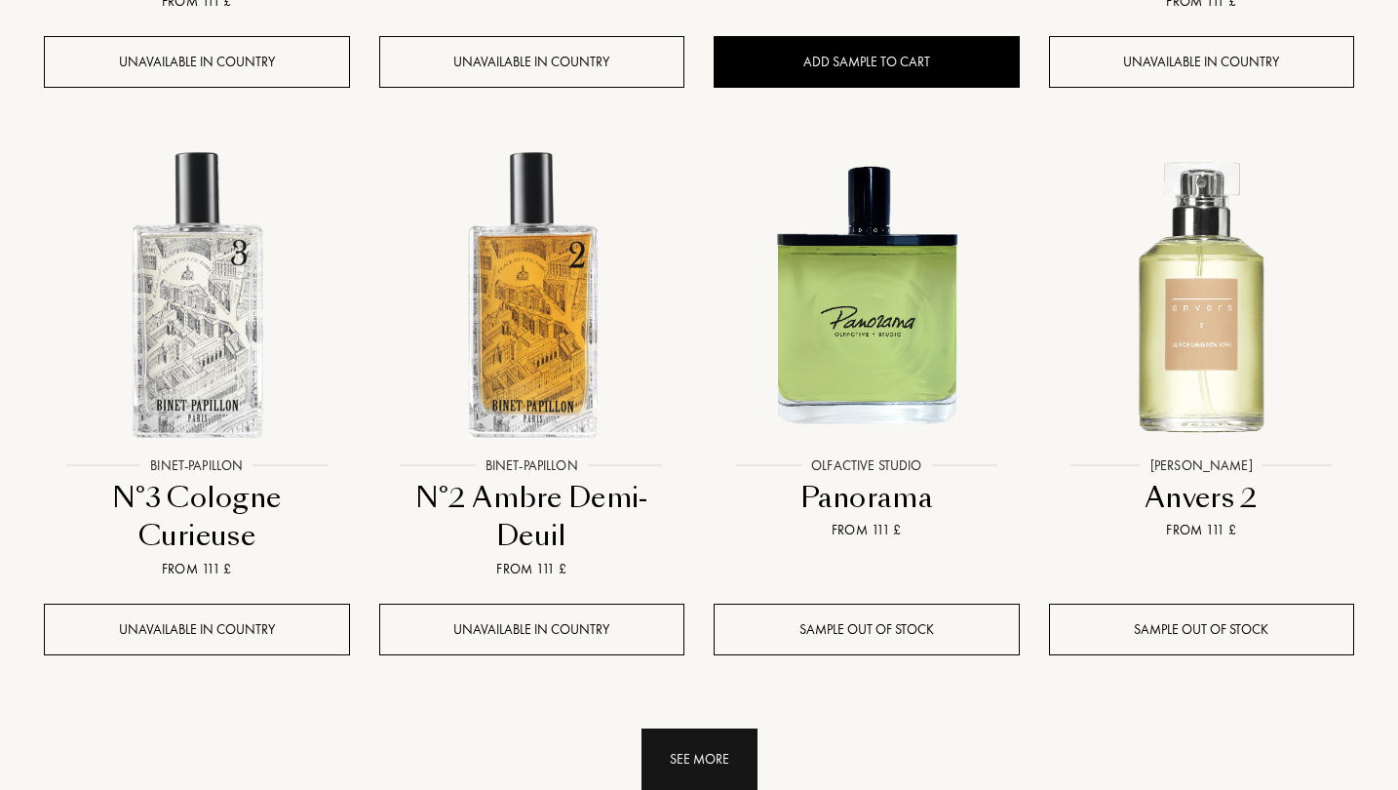
click at [723, 728] on div "See more" at bounding box center [700, 758] width 116 height 61
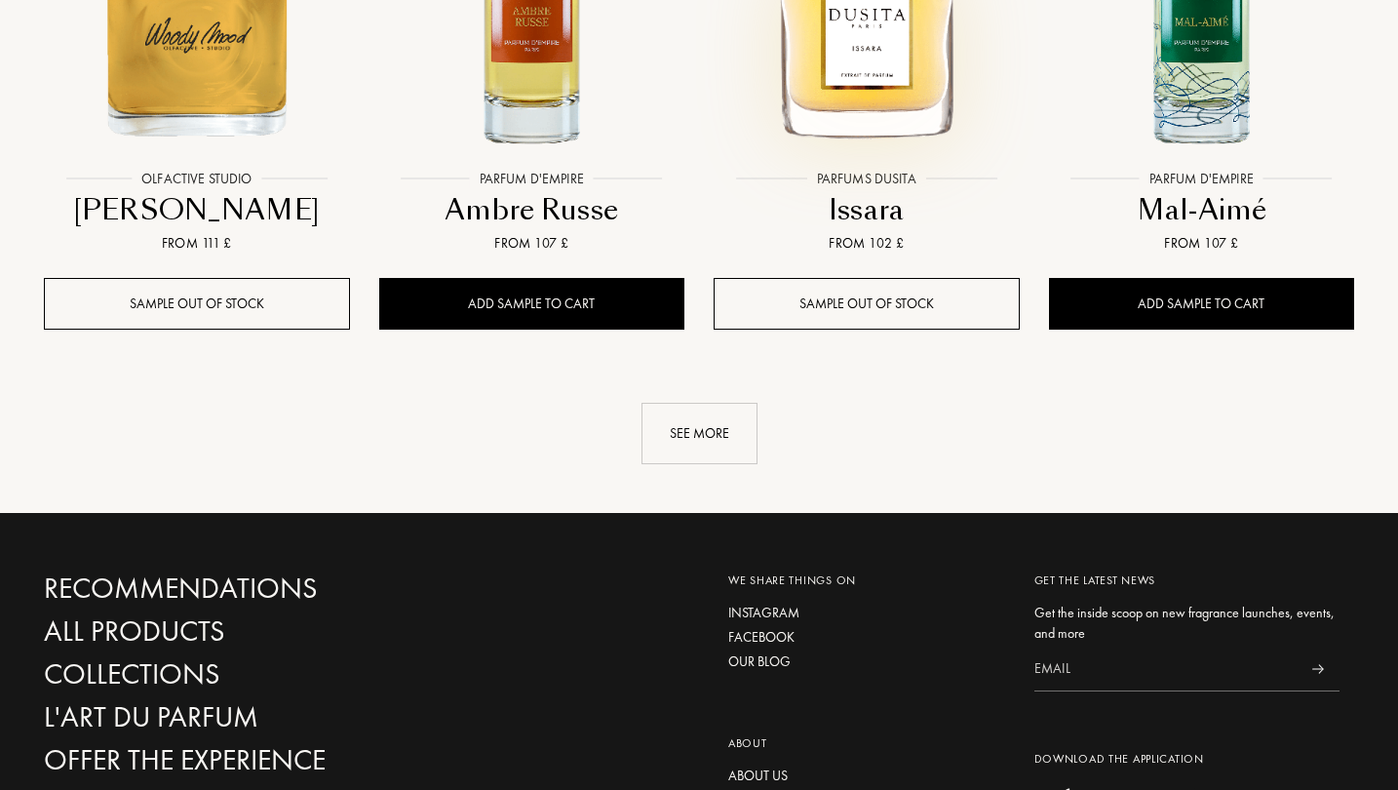
scroll to position [13640, 0]
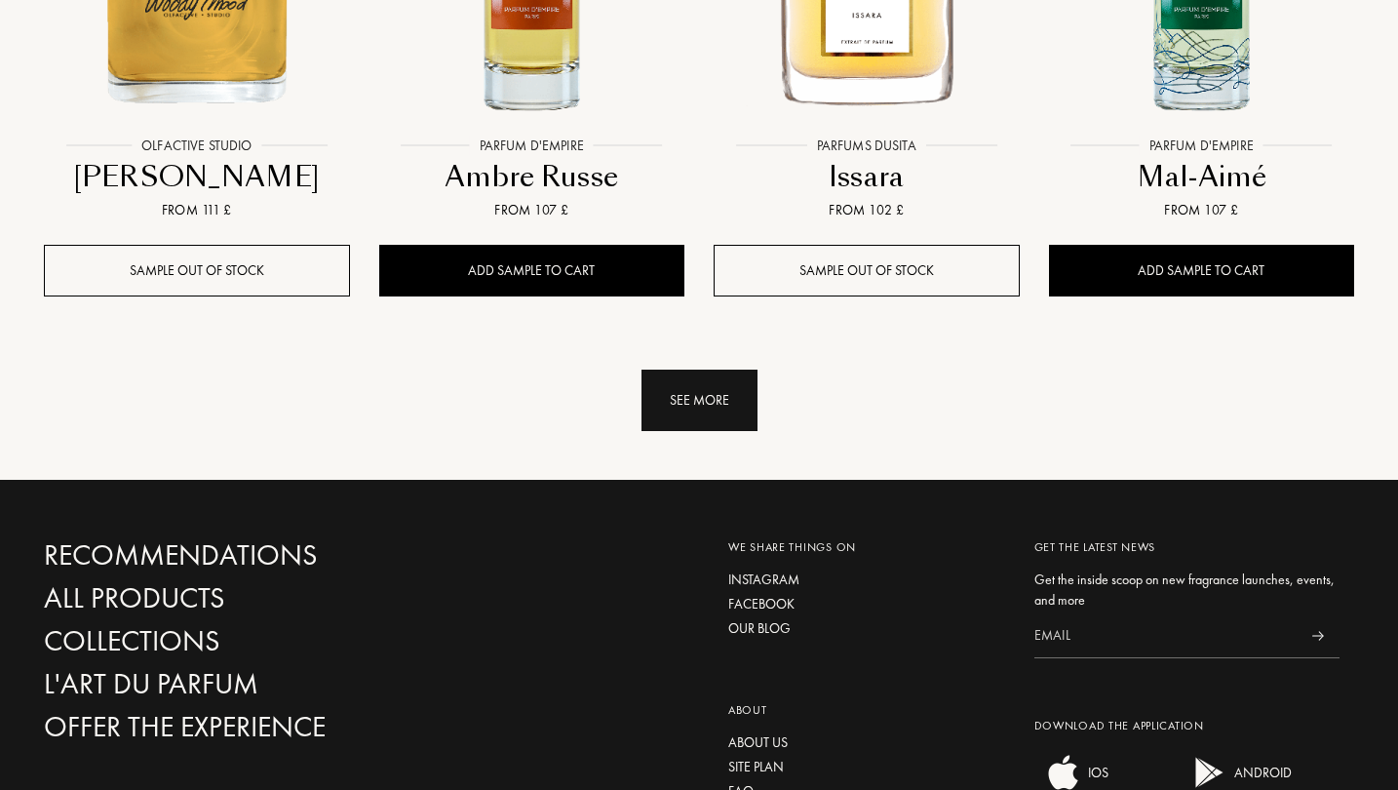
click at [722, 370] on div "See more" at bounding box center [700, 400] width 116 height 61
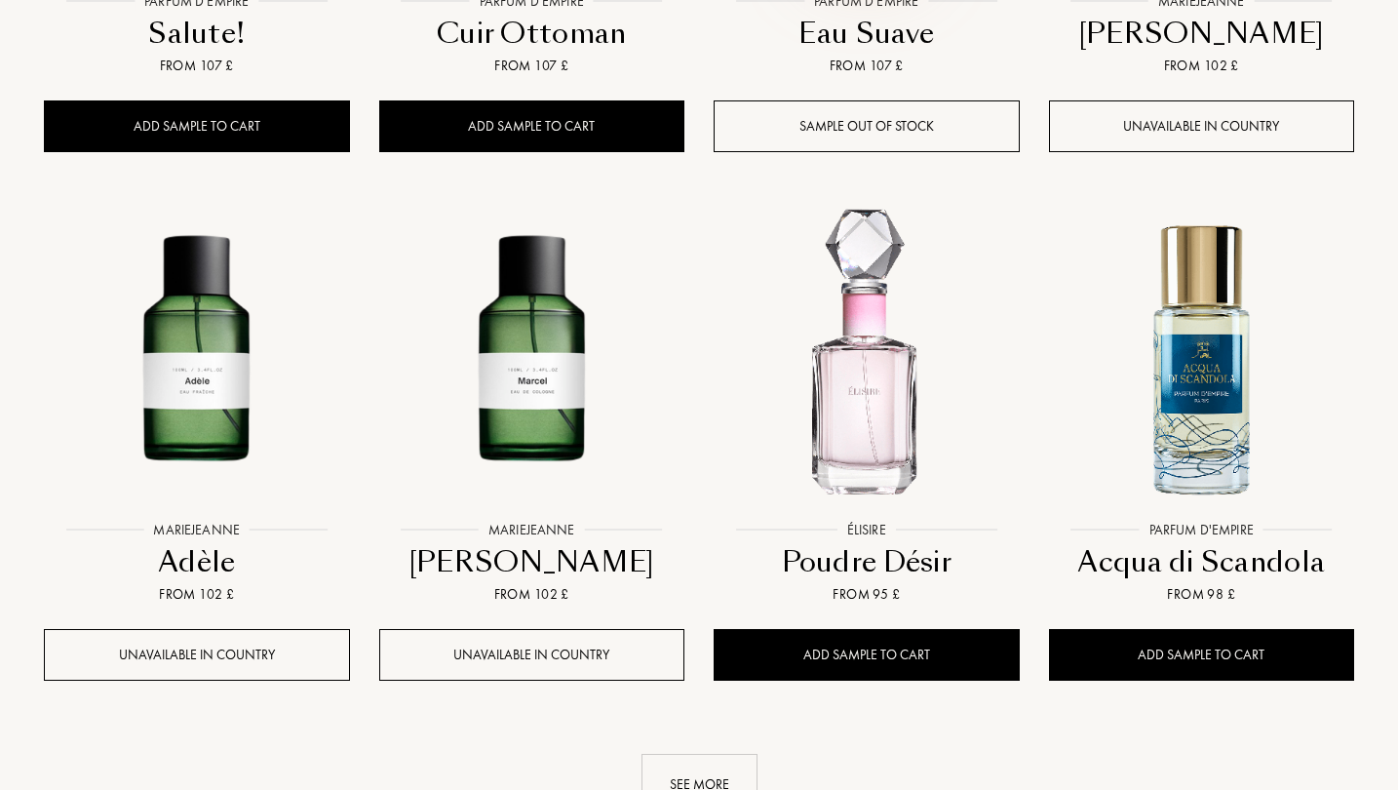
scroll to position [14863, 0]
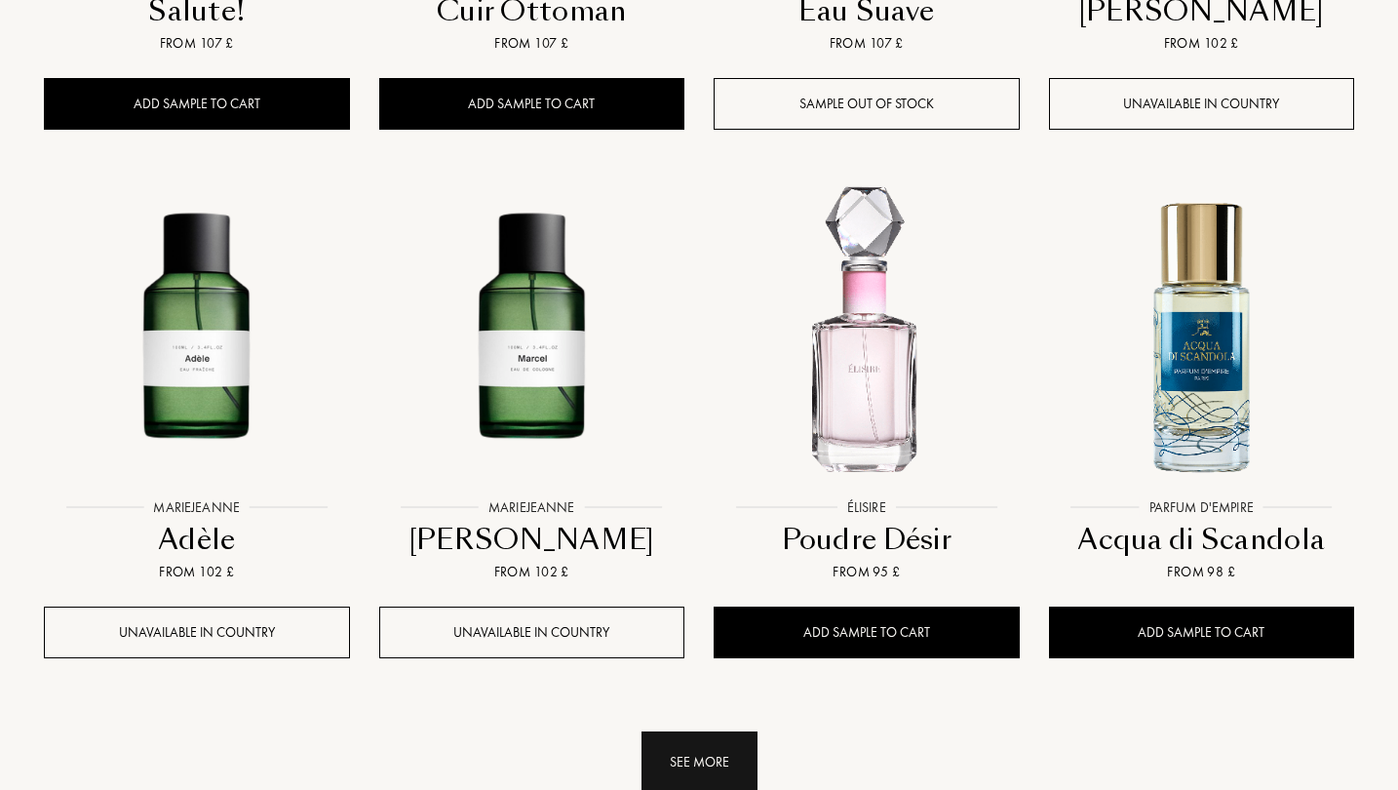
click at [733, 731] on div "See more" at bounding box center [700, 761] width 116 height 61
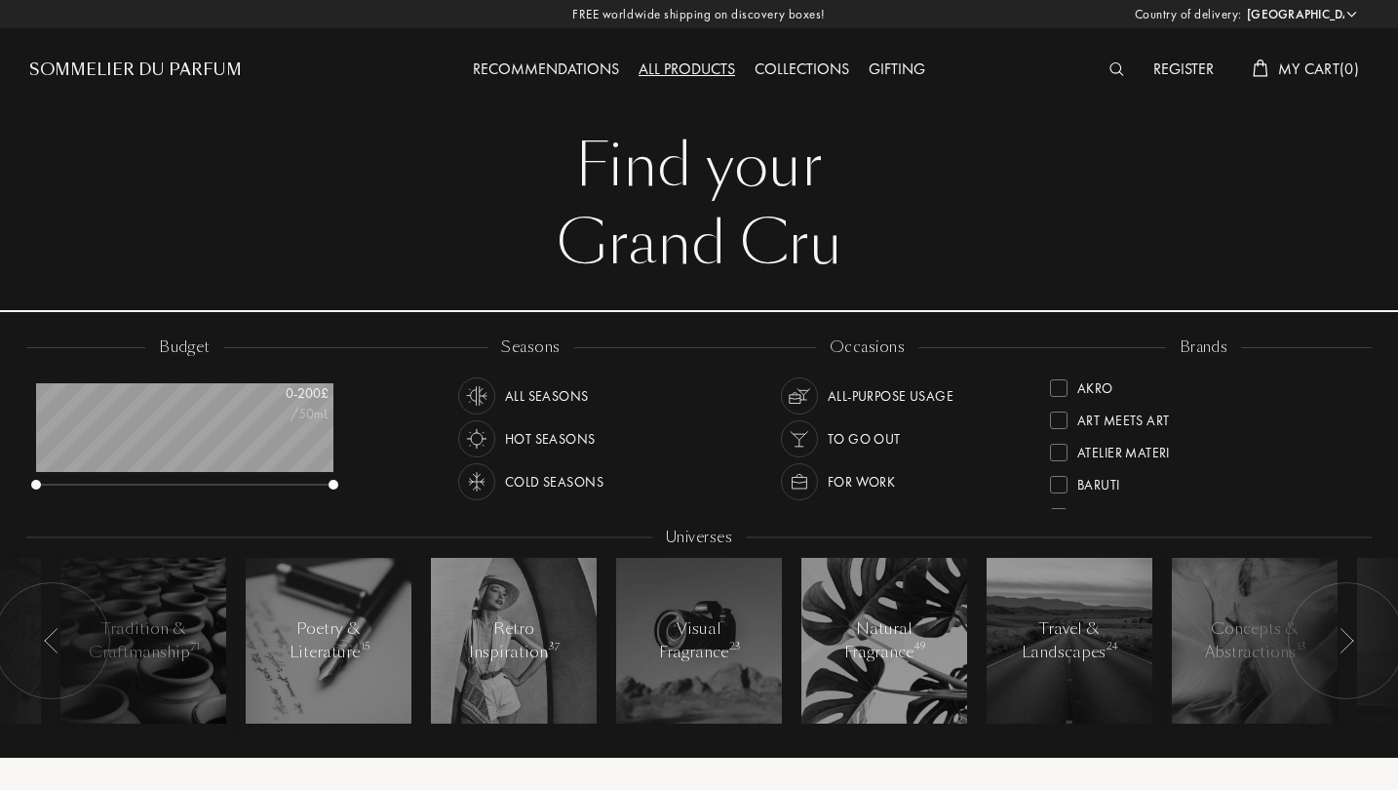
scroll to position [0, 0]
click at [685, 205] on div "Grand Cru" at bounding box center [699, 244] width 1310 height 78
click at [175, 62] on div "Sommelier du Parfum" at bounding box center [135, 69] width 213 height 23
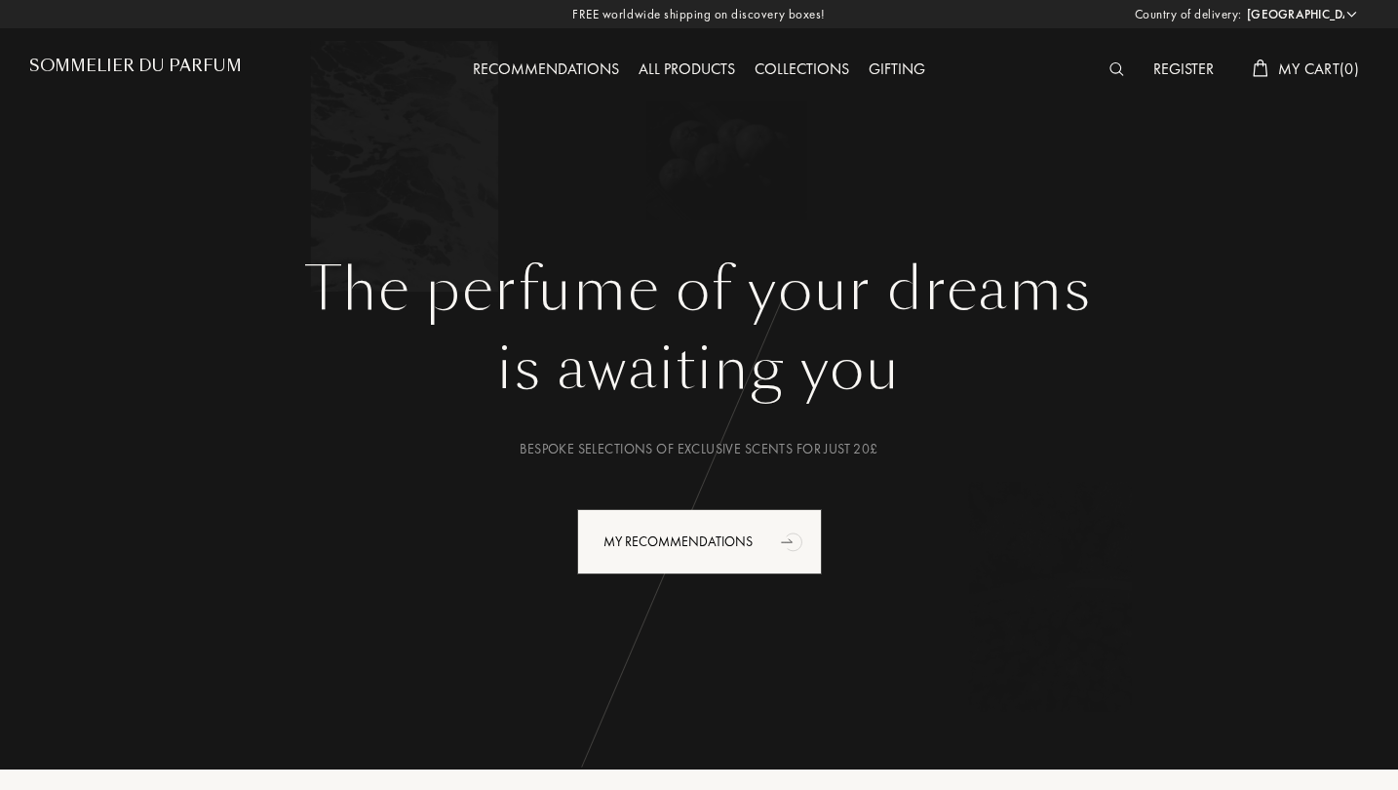
select select "UK"
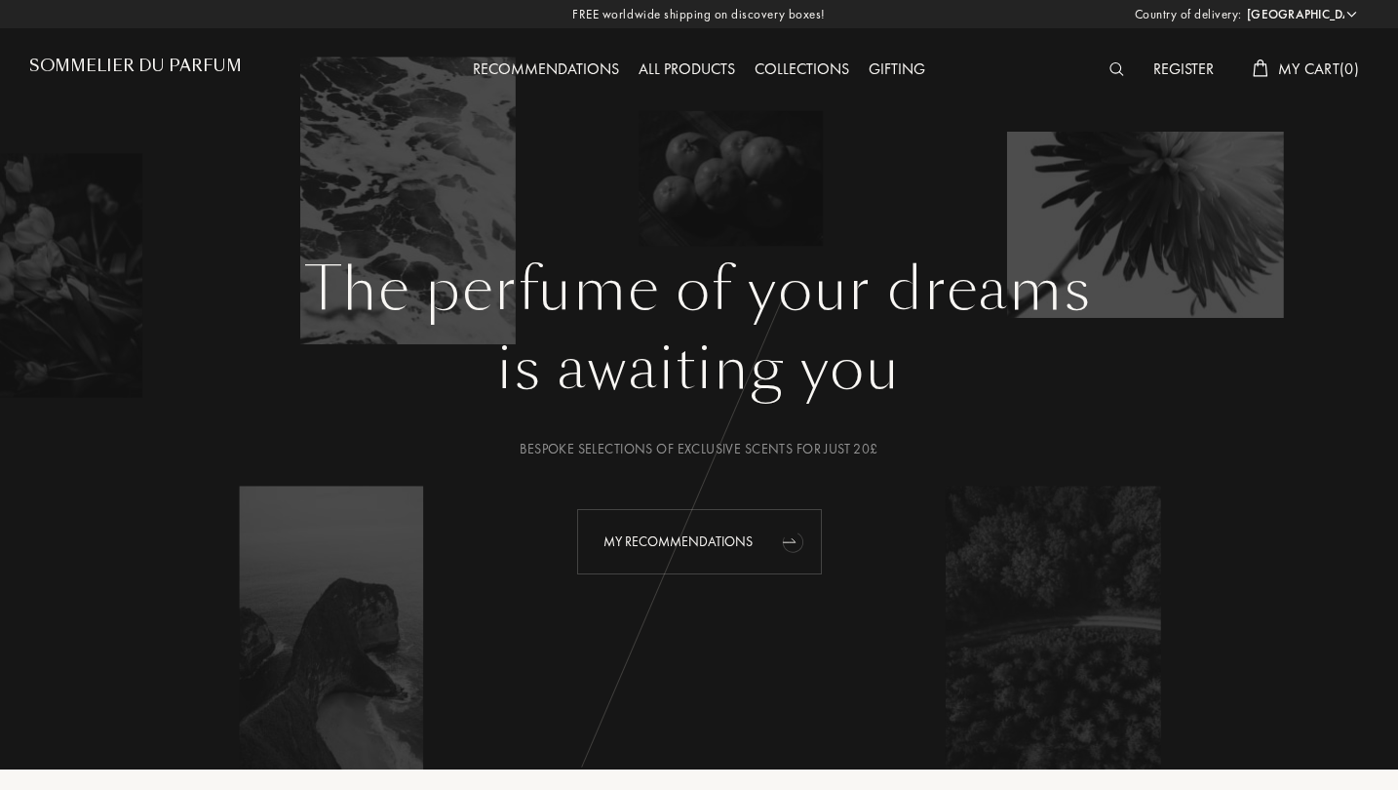
click at [723, 520] on div "My Recommendations" at bounding box center [699, 541] width 245 height 65
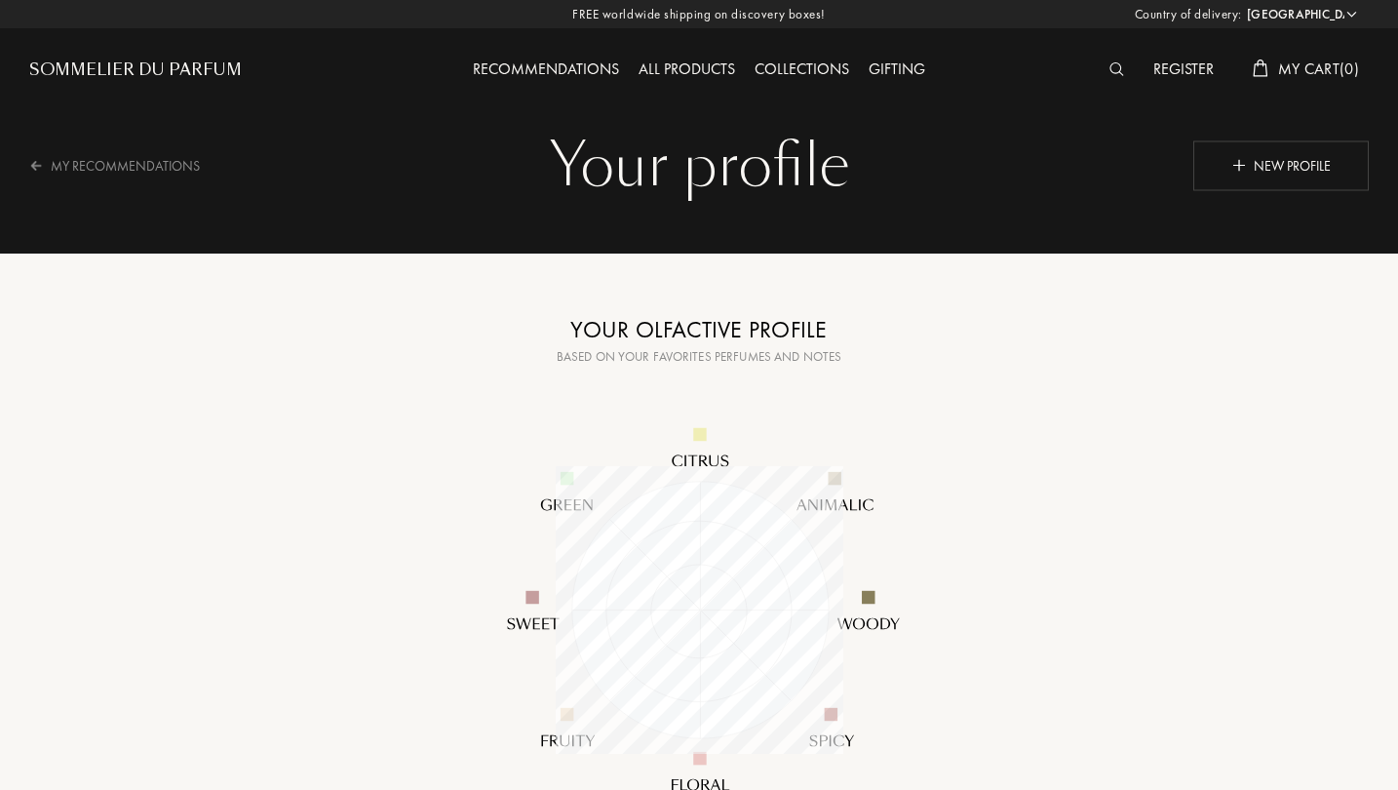
select select "UK"
click at [1287, 150] on div "New profile" at bounding box center [1280, 165] width 175 height 50
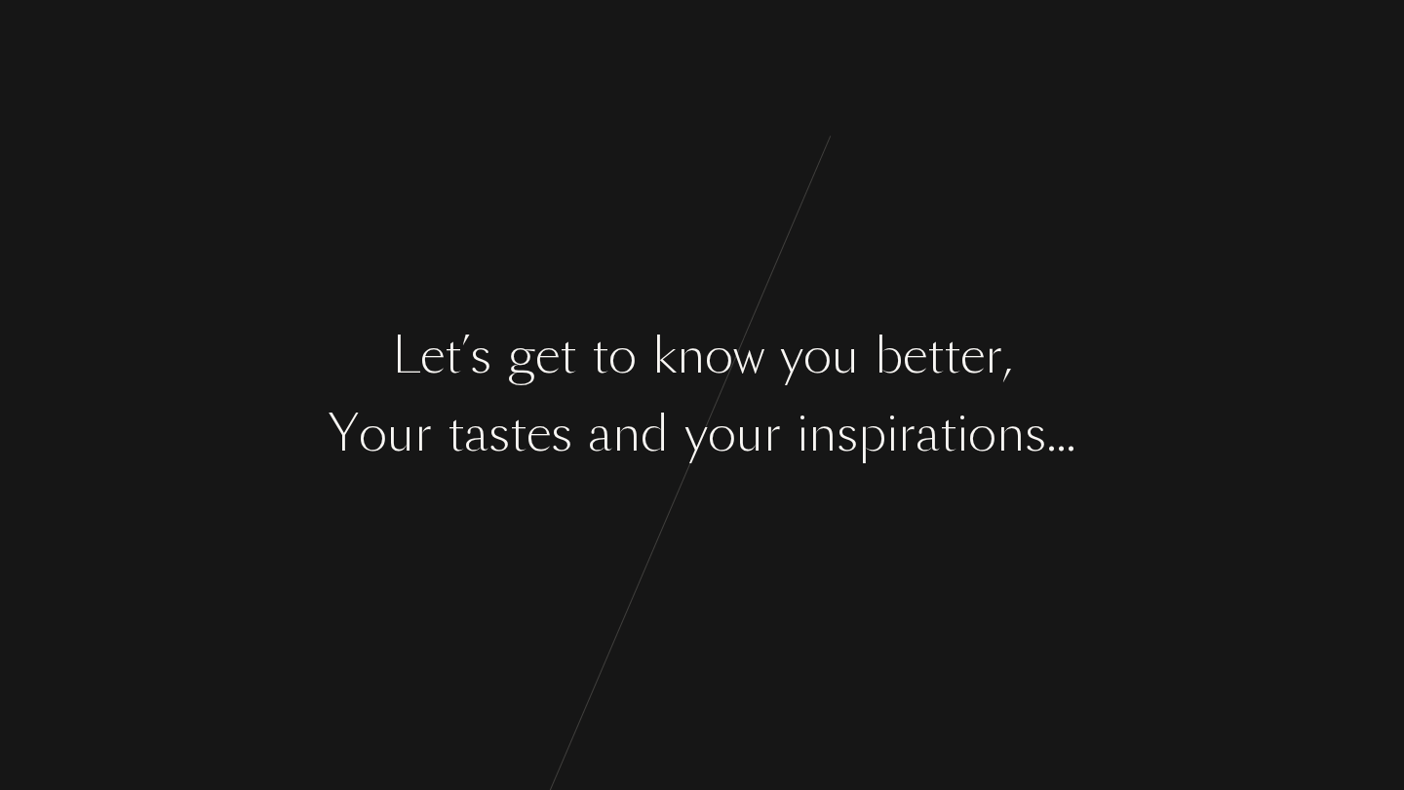
click at [538, 313] on div "L e t ’ s g e t t o k n o w y o u b e t t e r , Y o u r t a s t e s a n d y o u…" at bounding box center [702, 395] width 1404 height 790
click at [617, 355] on div "o" at bounding box center [622, 356] width 28 height 73
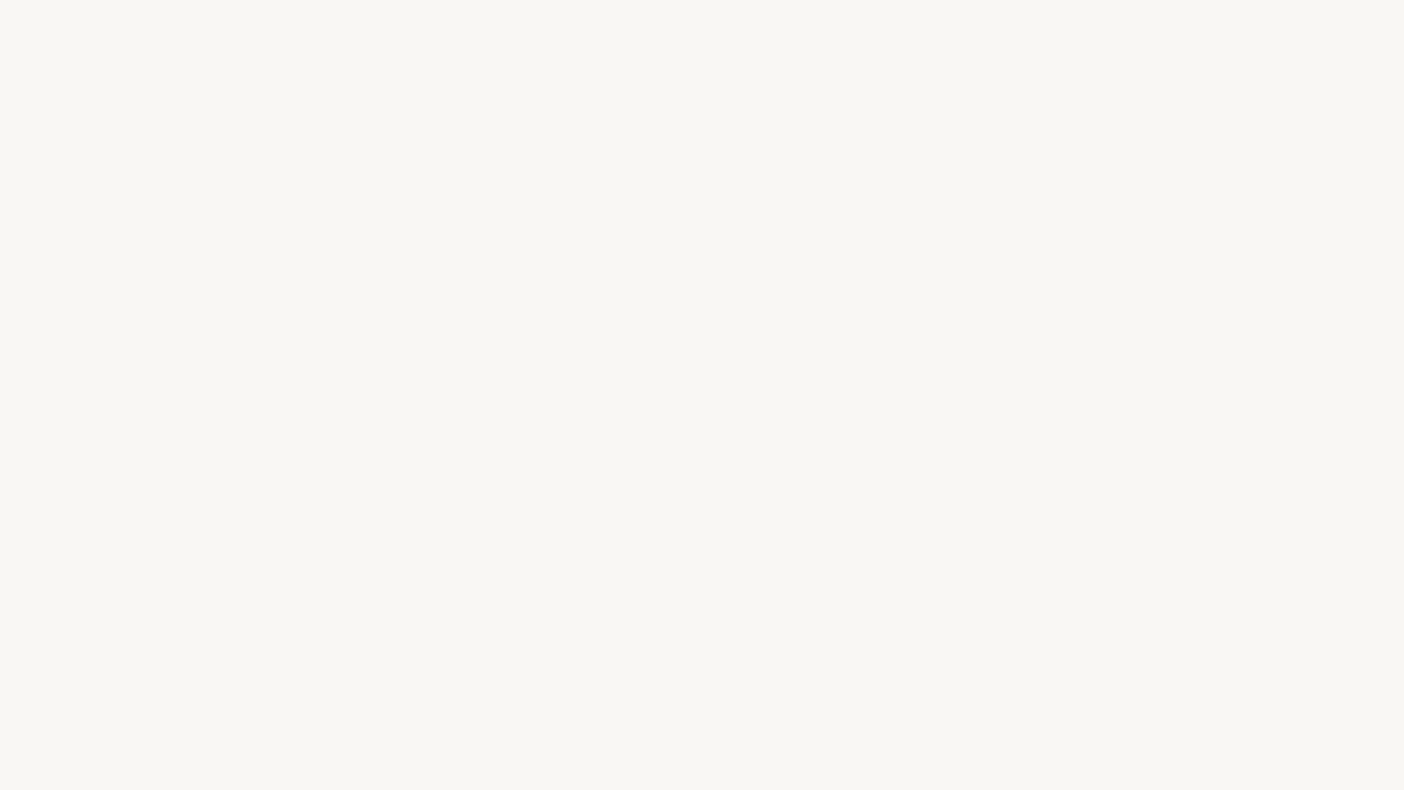
click at [661, 311] on div "L e t ’ s g e t t o k n o w y o u b e t t e r , Y o u r t a s t e s a n d y o u…" at bounding box center [702, 395] width 1404 height 790
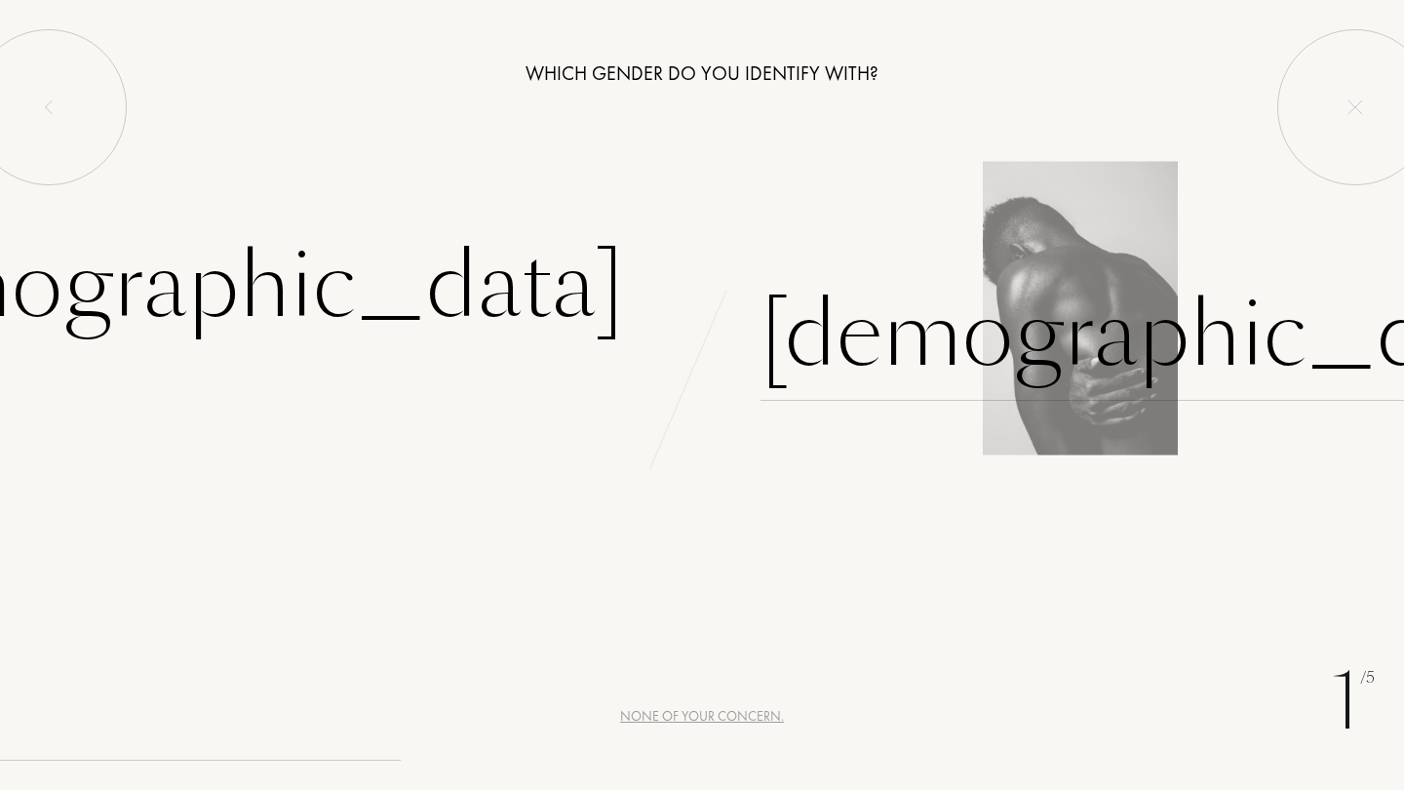
click at [862, 374] on div "[DEMOGRAPHIC_DATA]" at bounding box center [1167, 335] width 814 height 132
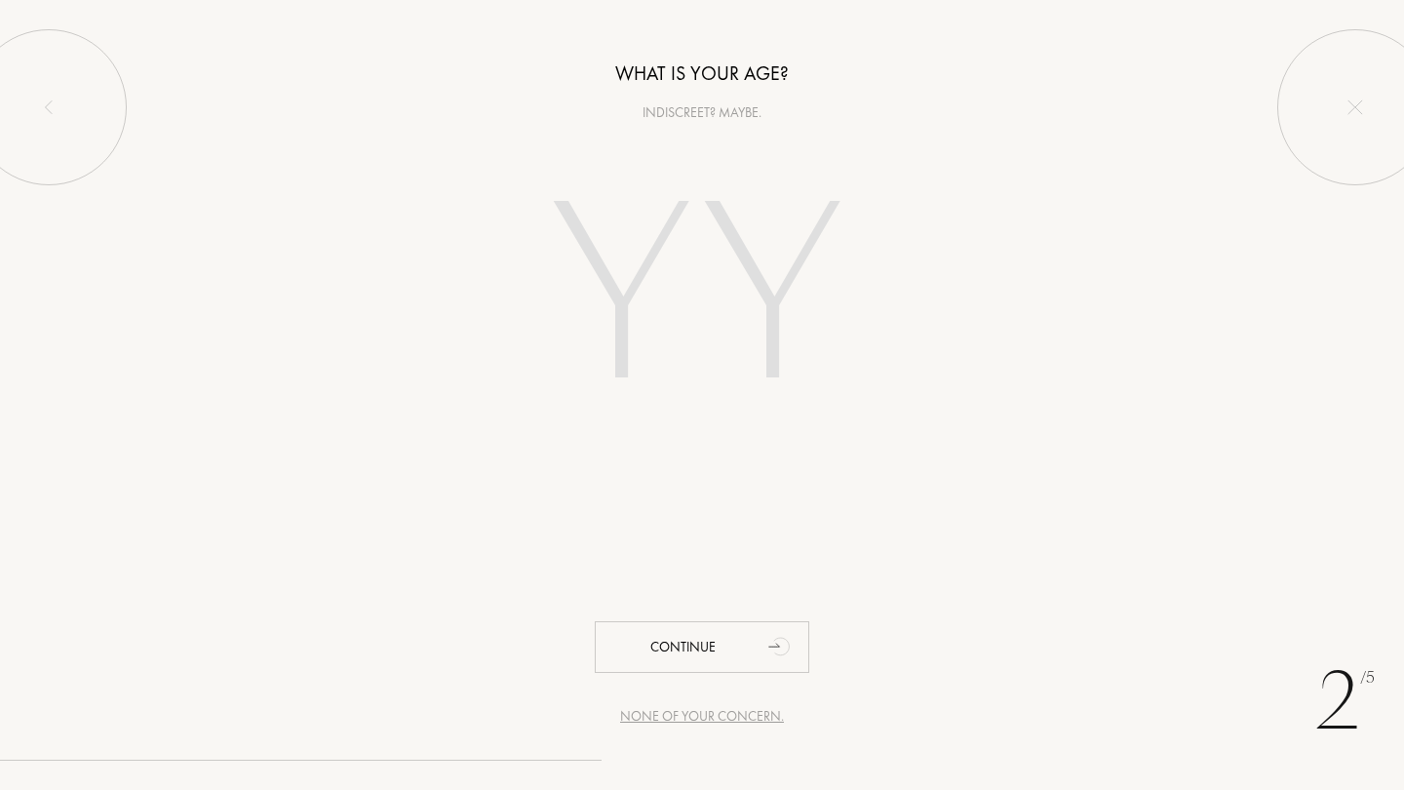
click at [652, 268] on input "number" at bounding box center [701, 301] width 419 height 336
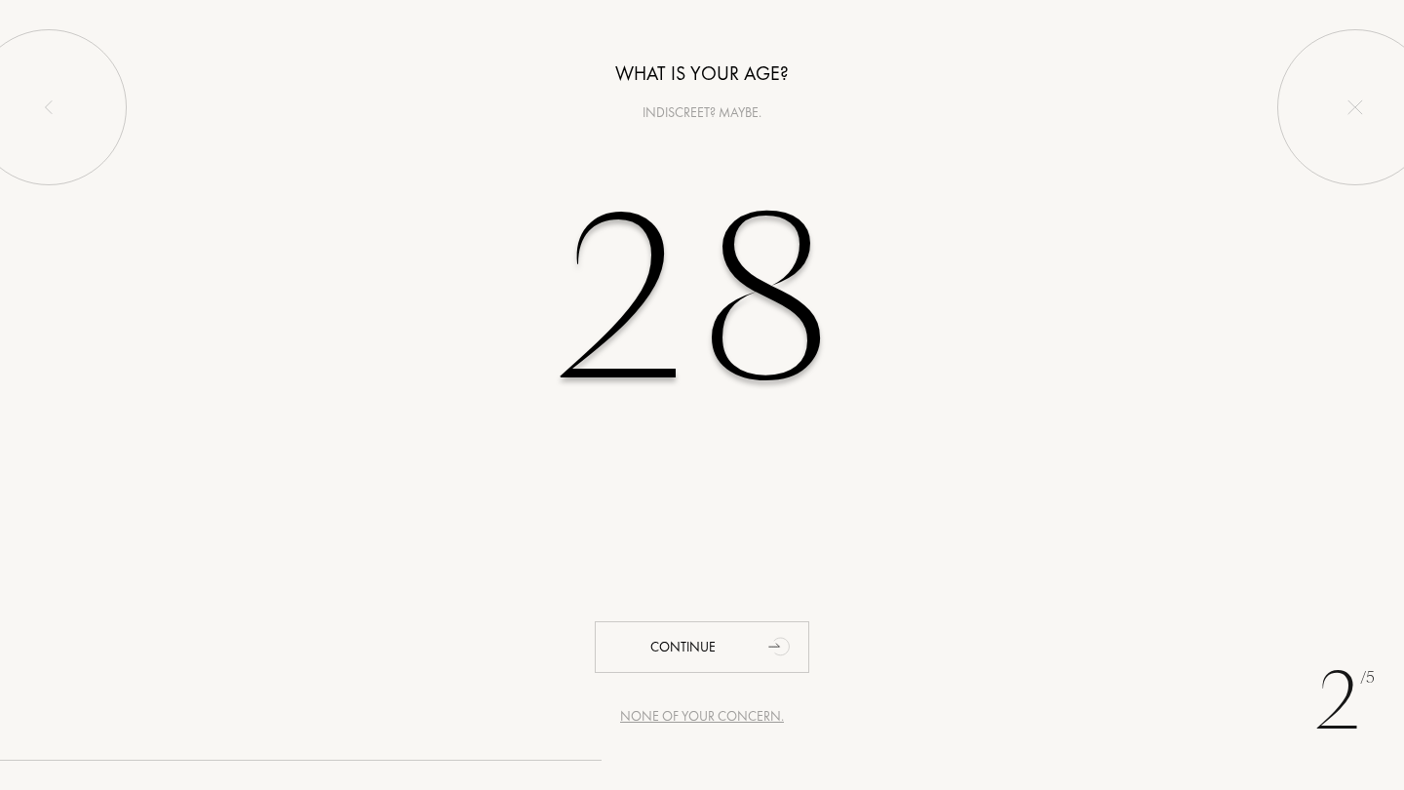
type input "28"
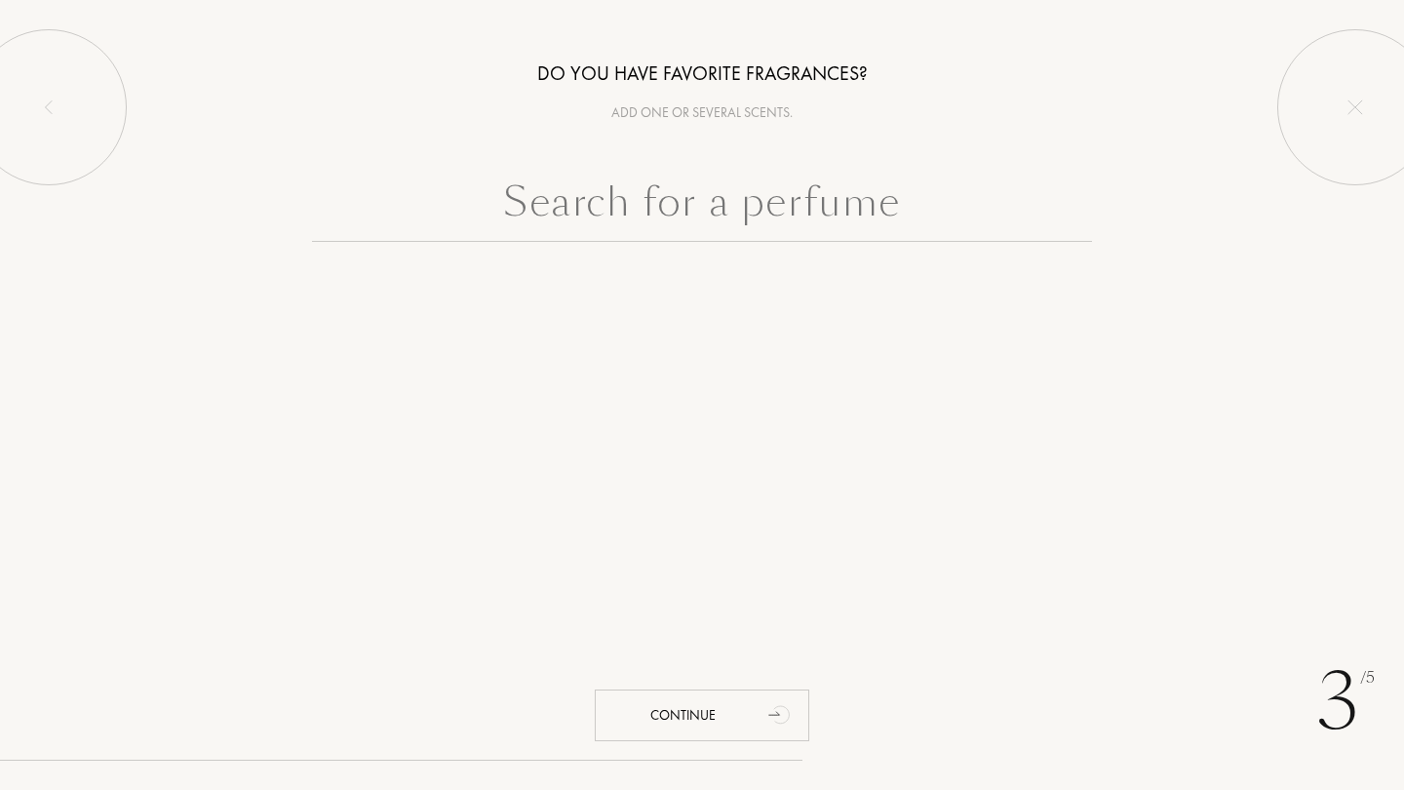
click at [712, 211] on input "text" at bounding box center [702, 207] width 780 height 70
click at [769, 226] on input "text" at bounding box center [702, 207] width 780 height 70
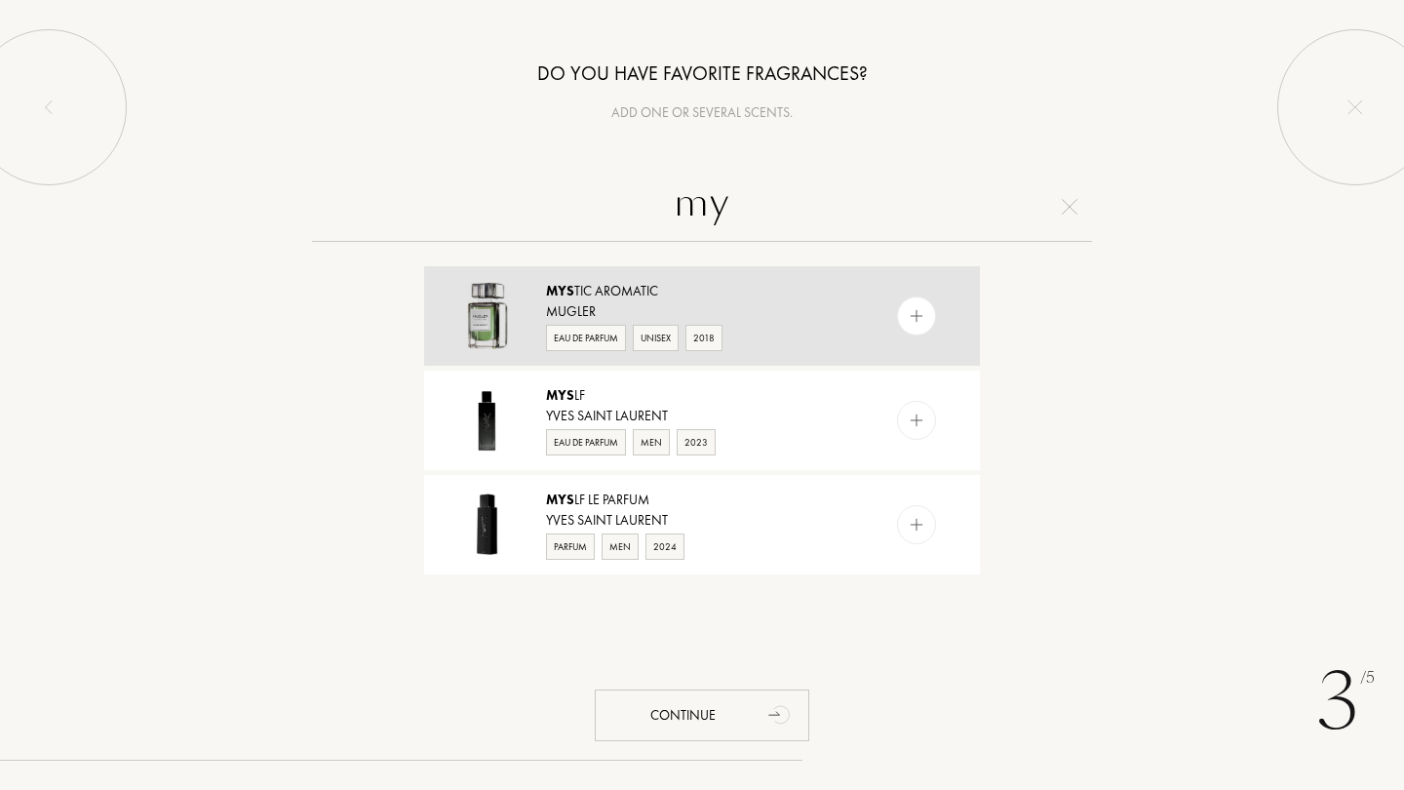
type input "m"
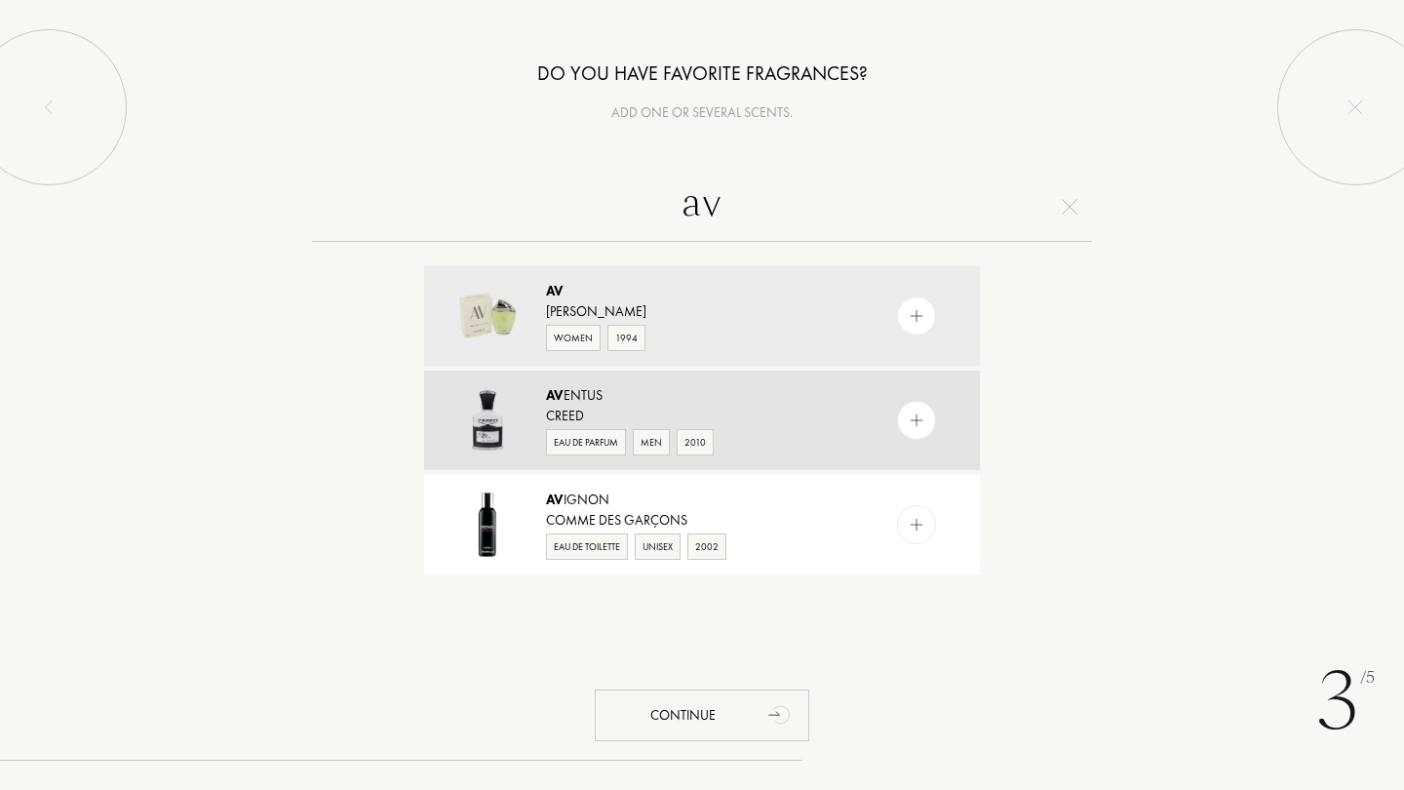
type input "av"
click at [924, 417] on div at bounding box center [916, 420] width 39 height 39
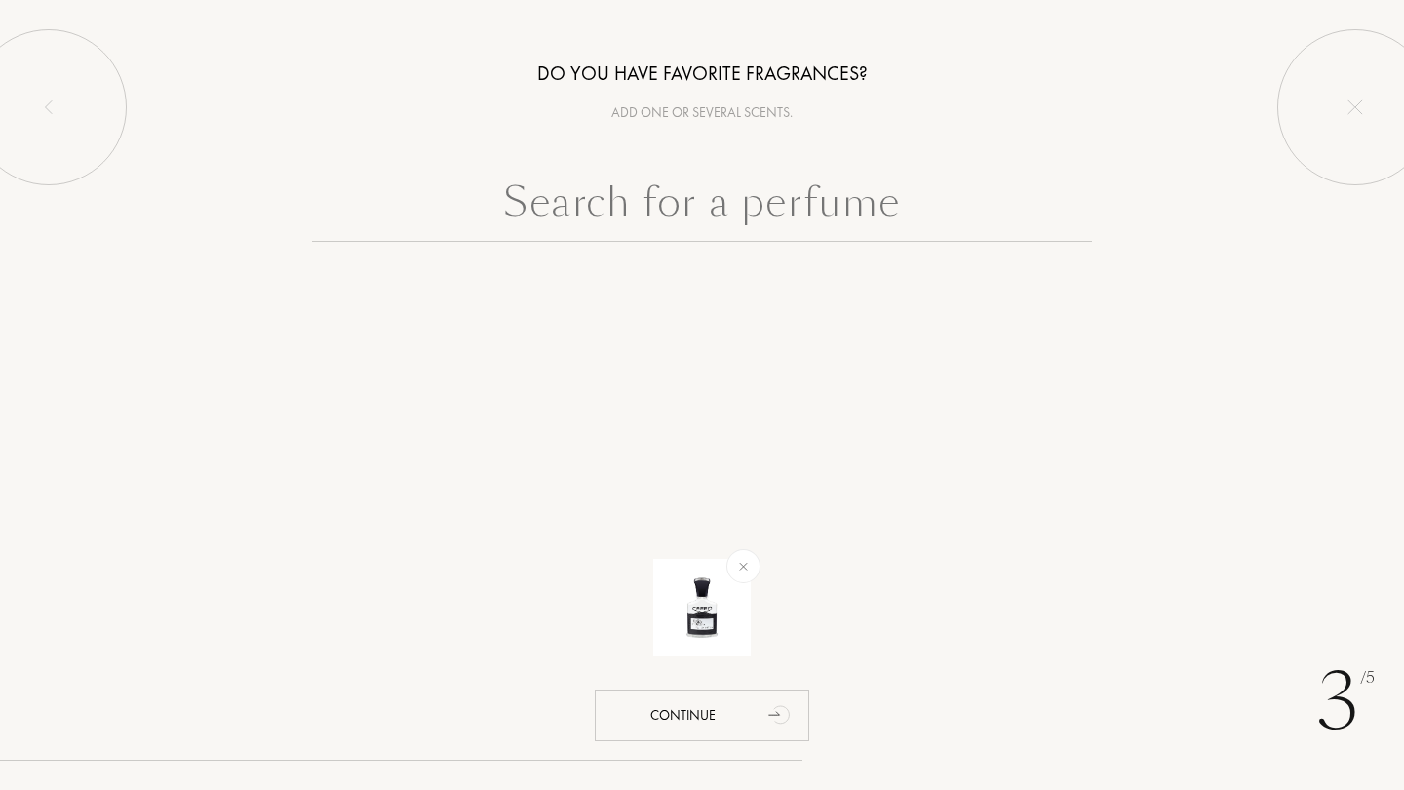
click at [820, 224] on input "text" at bounding box center [702, 207] width 780 height 70
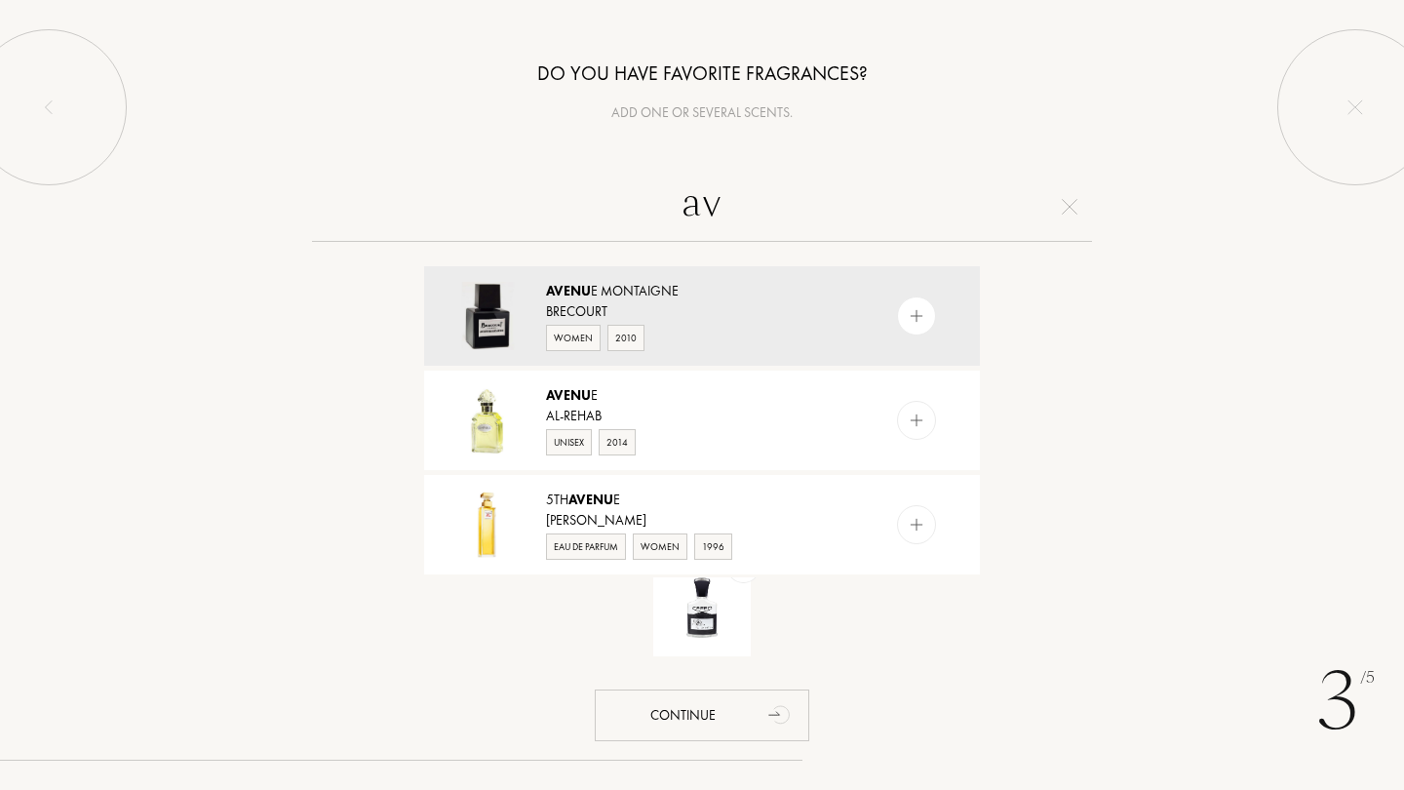
type input "a"
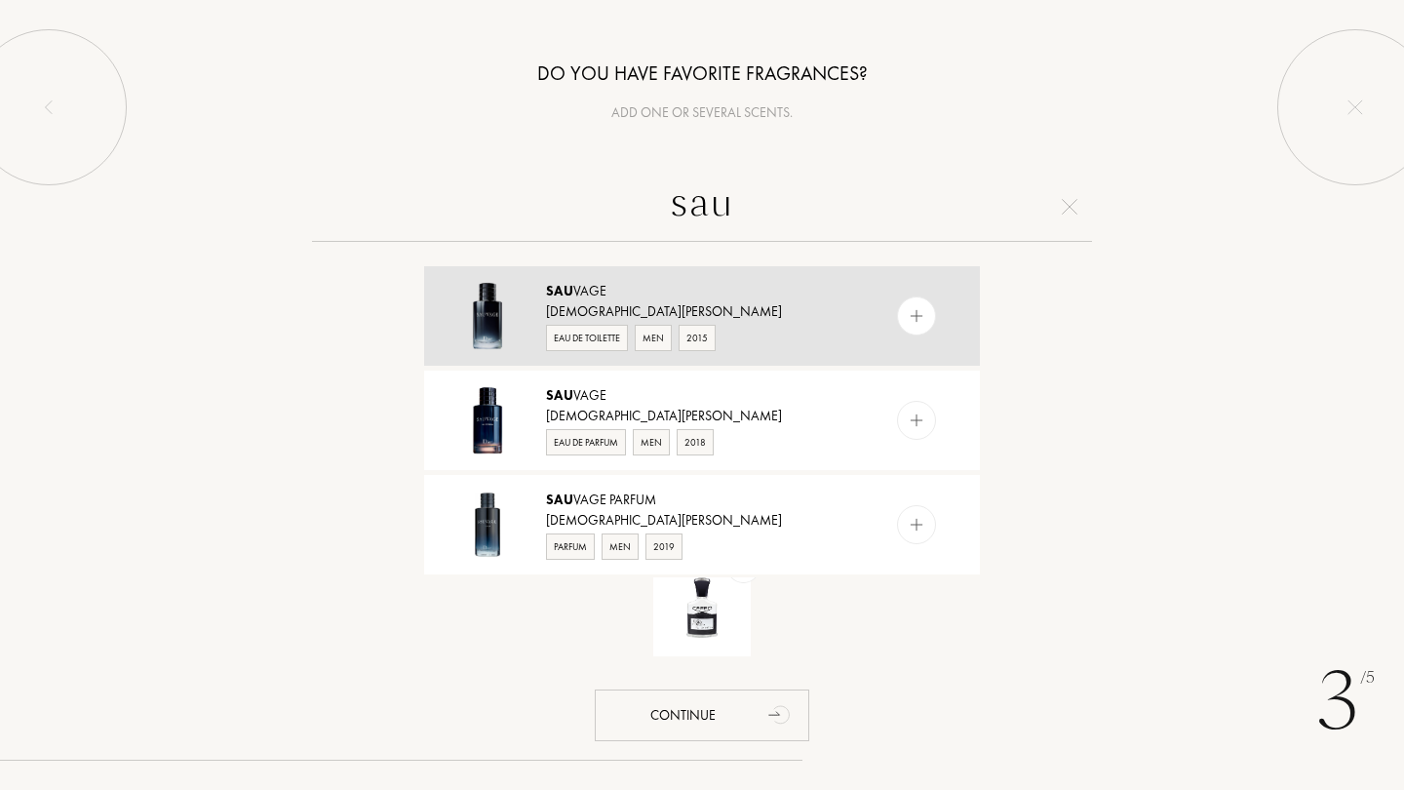
type input "sau"
click at [861, 310] on div "Sau vage Christian Dior Eau de Toilette Men 2015" at bounding box center [702, 315] width 556 height 99
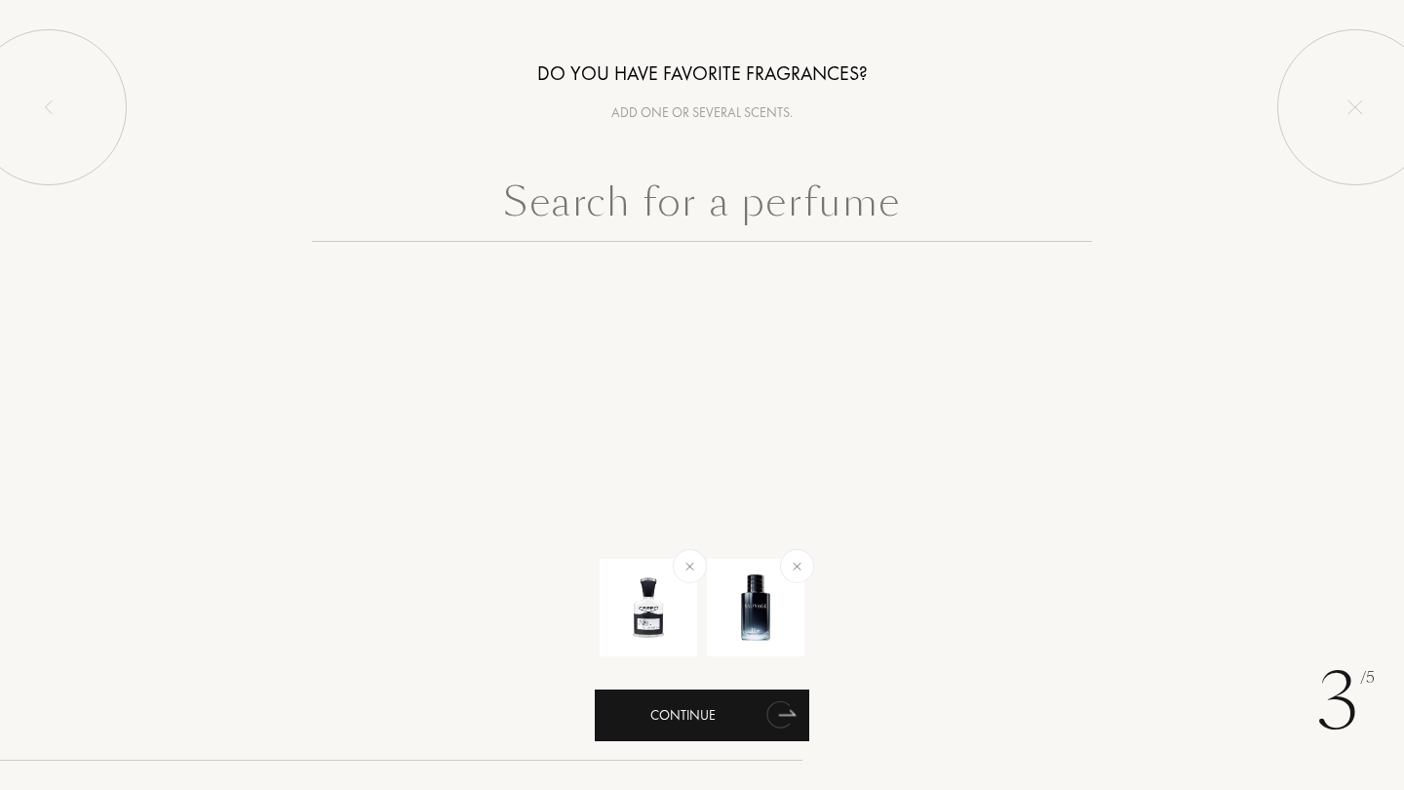
click at [773, 714] on icon "animation" at bounding box center [778, 714] width 24 height 27
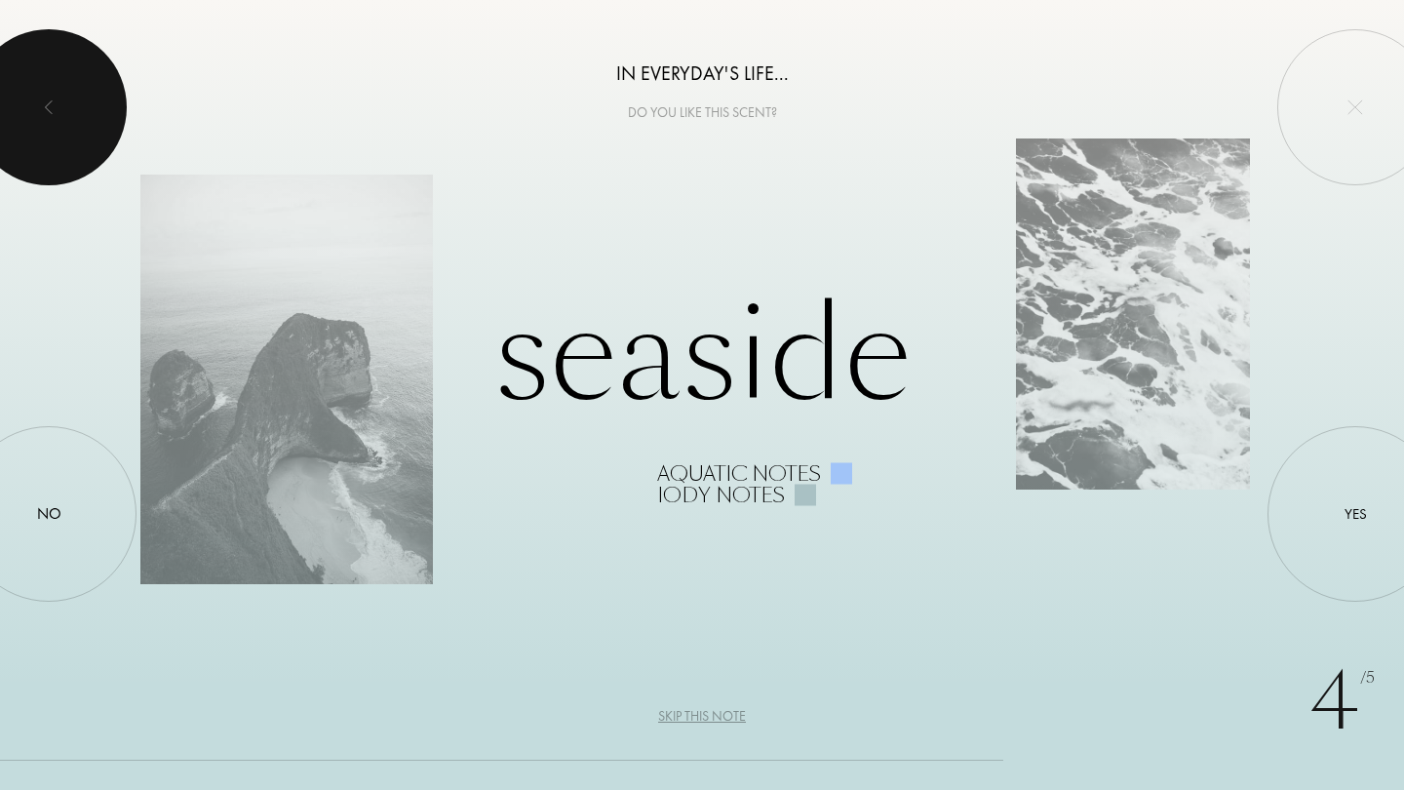
click at [50, 97] on div at bounding box center [49, 107] width 156 height 156
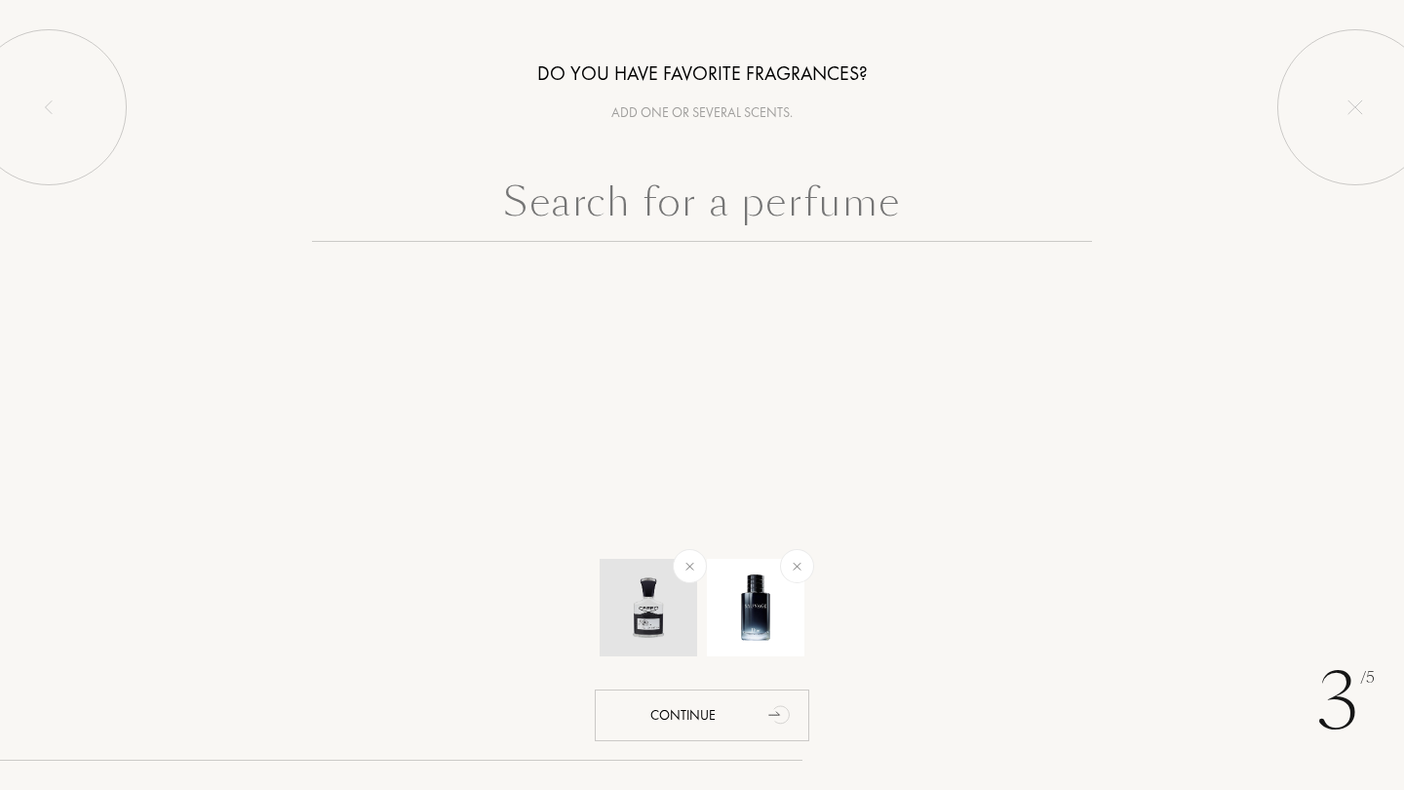
click at [685, 576] on div at bounding box center [690, 566] width 48 height 48
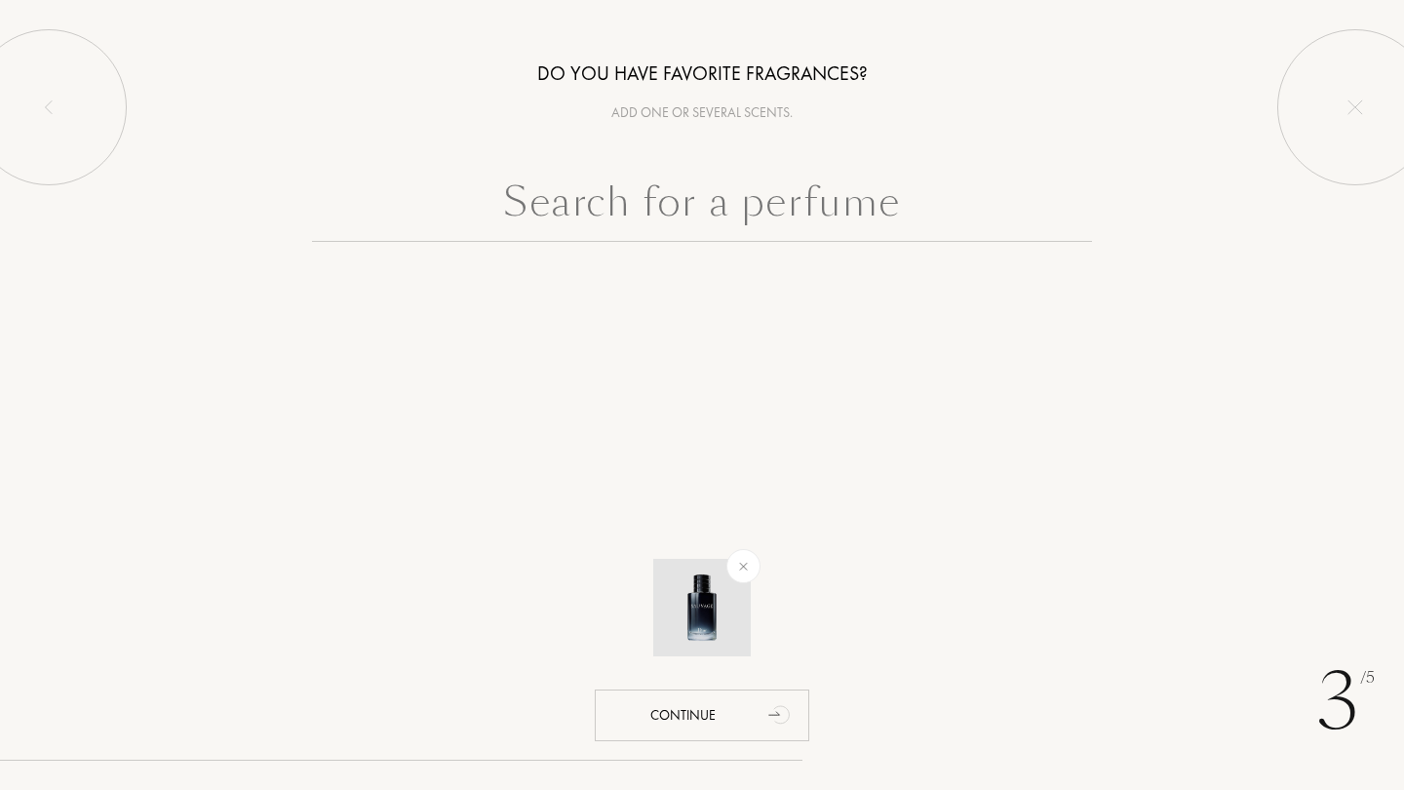
click at [743, 569] on img at bounding box center [743, 566] width 22 height 22
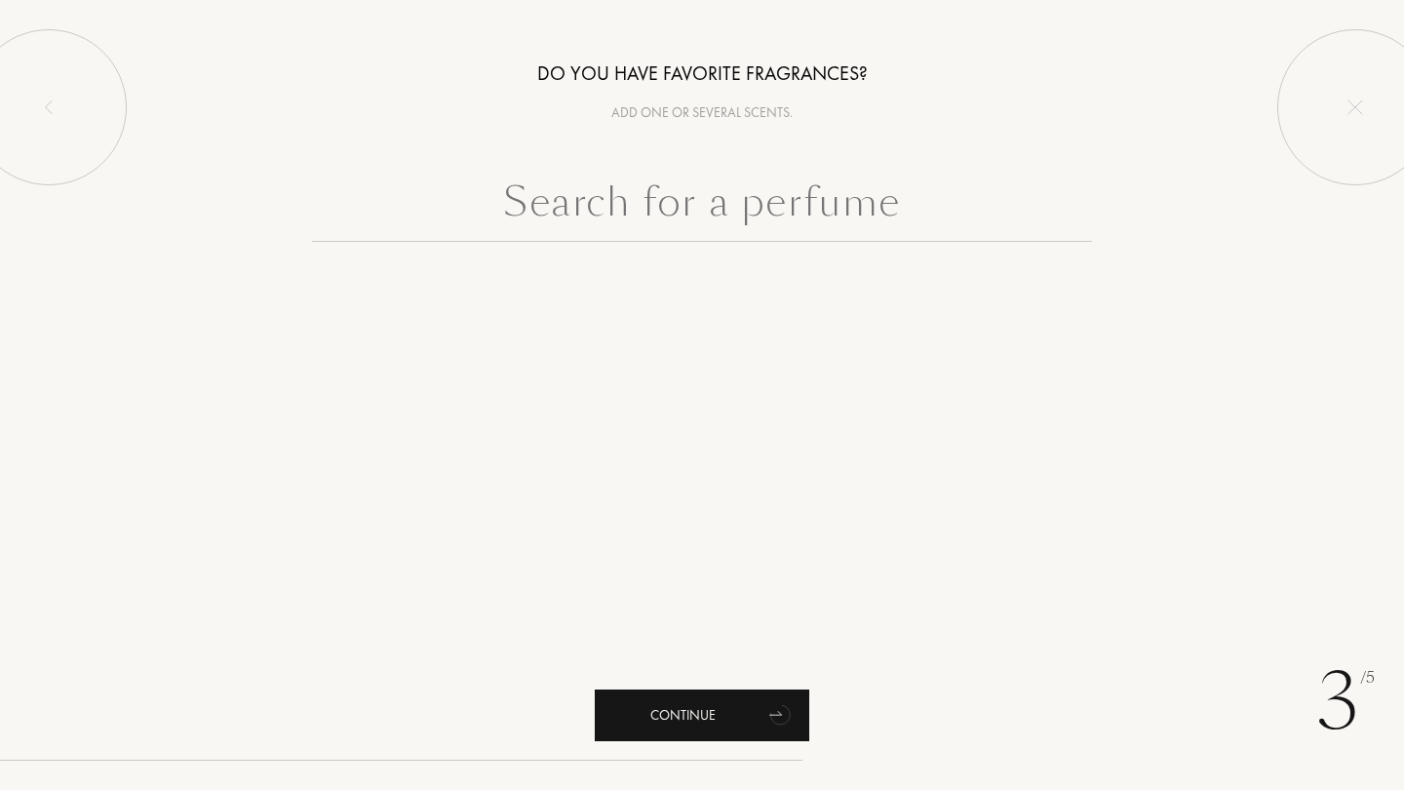
click at [749, 726] on div "Continue" at bounding box center [702, 715] width 214 height 52
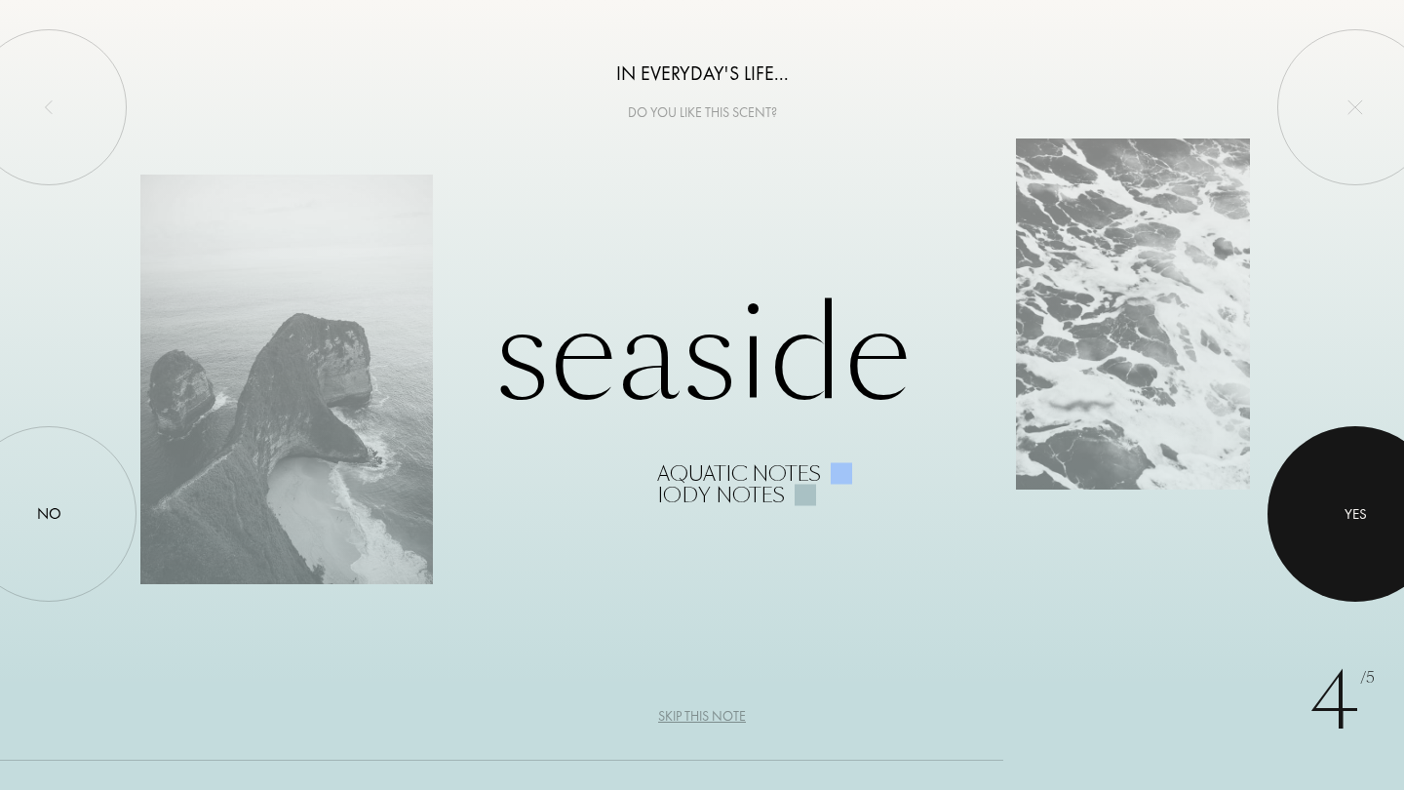
click at [1320, 509] on div at bounding box center [1354, 513] width 175 height 175
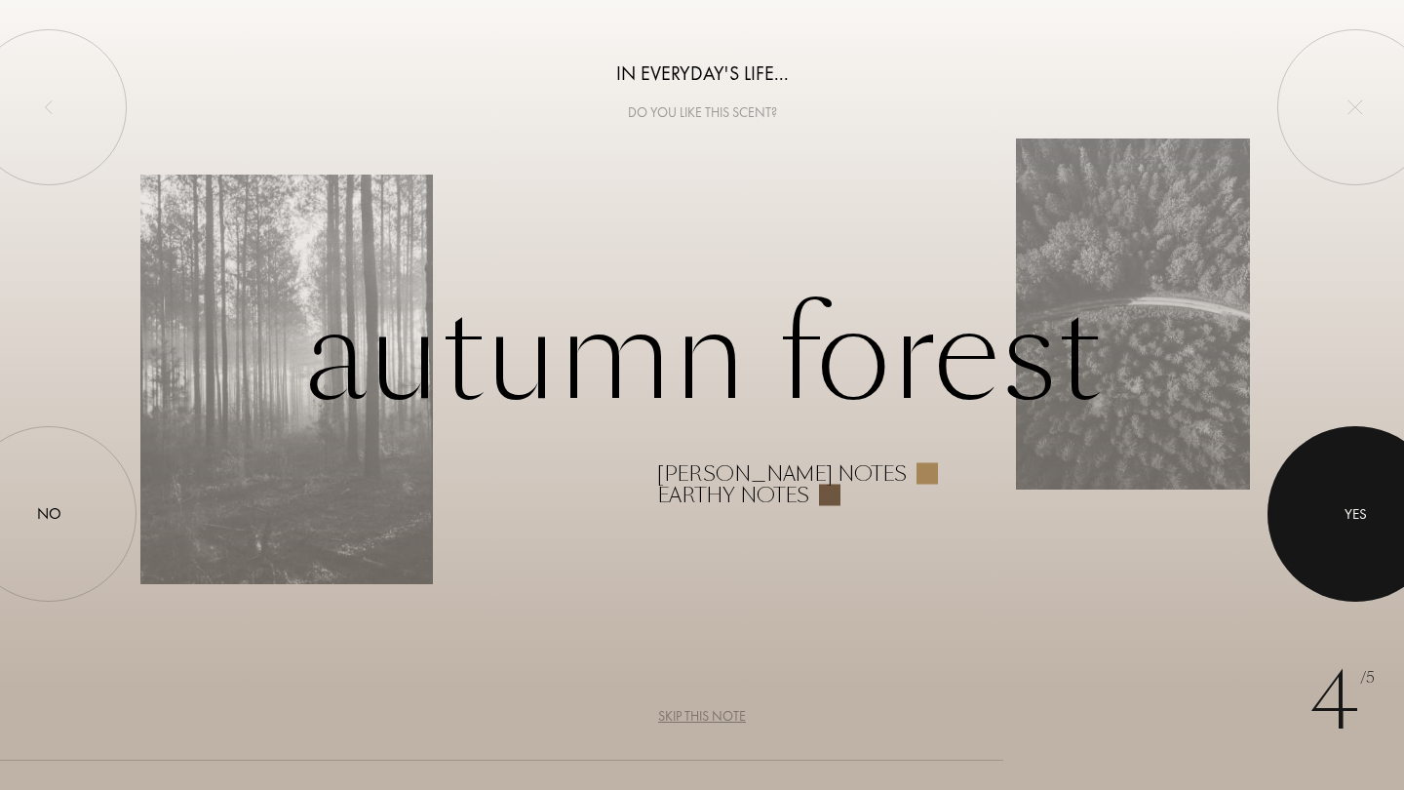
click at [1341, 553] on div at bounding box center [1354, 513] width 175 height 175
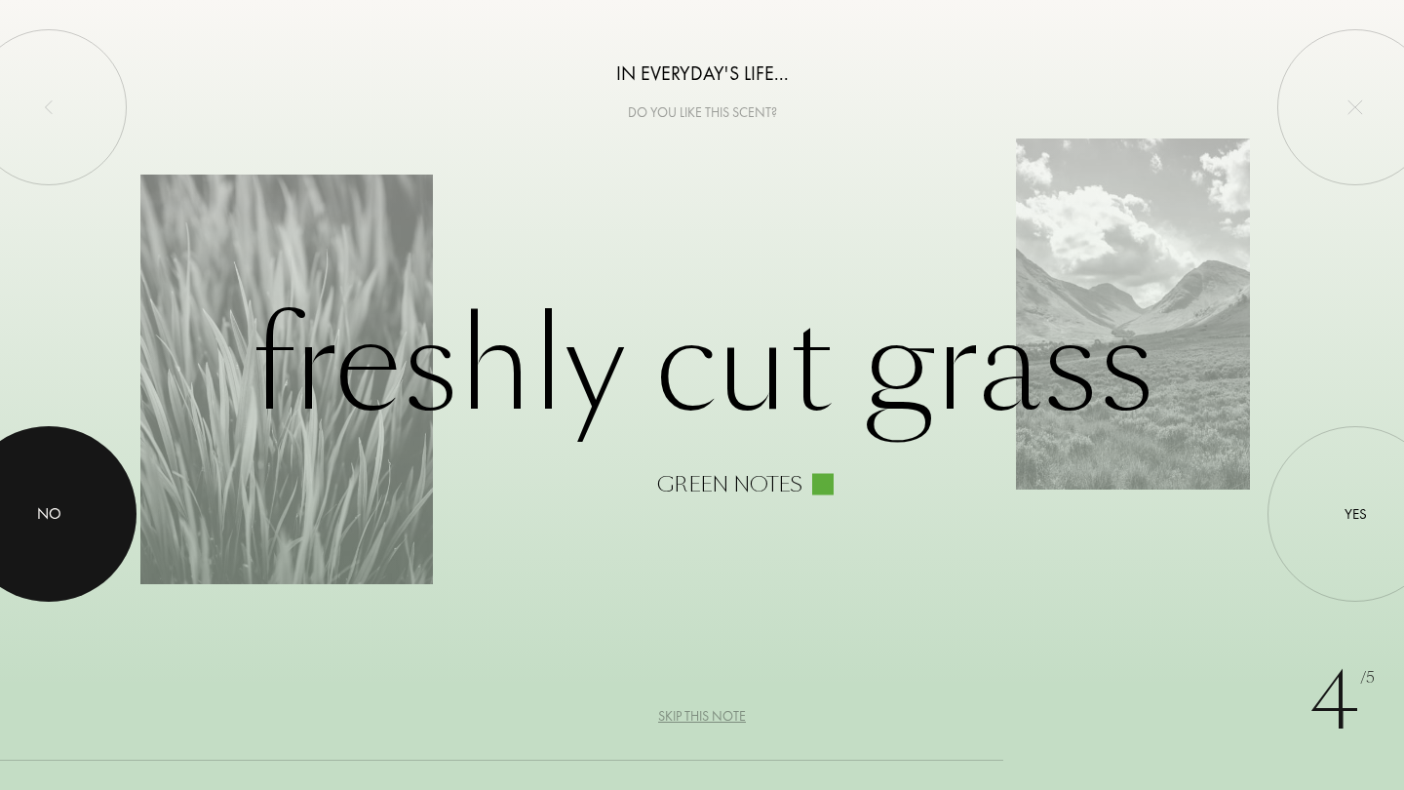
click at [92, 487] on div at bounding box center [48, 513] width 175 height 175
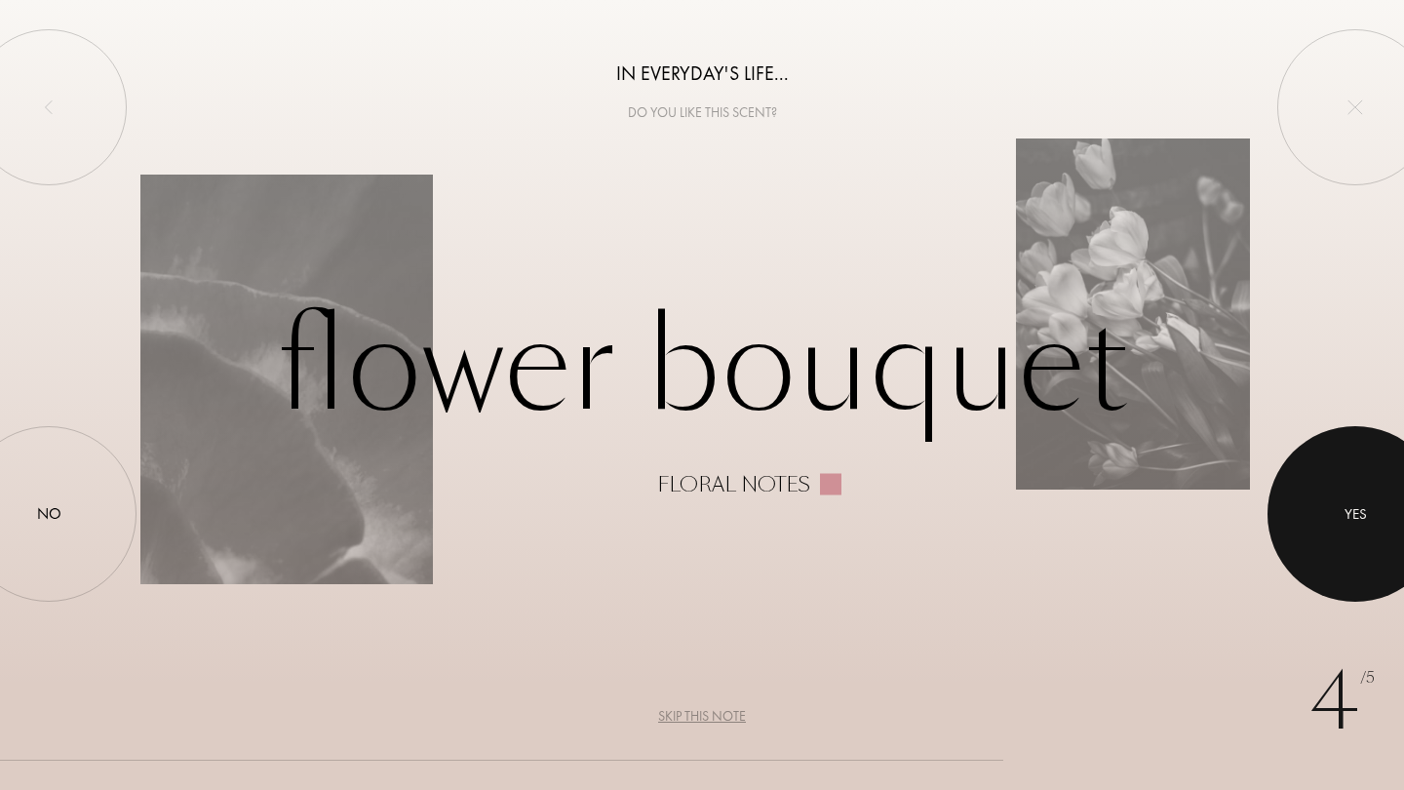
click at [1308, 517] on div at bounding box center [1354, 513] width 175 height 175
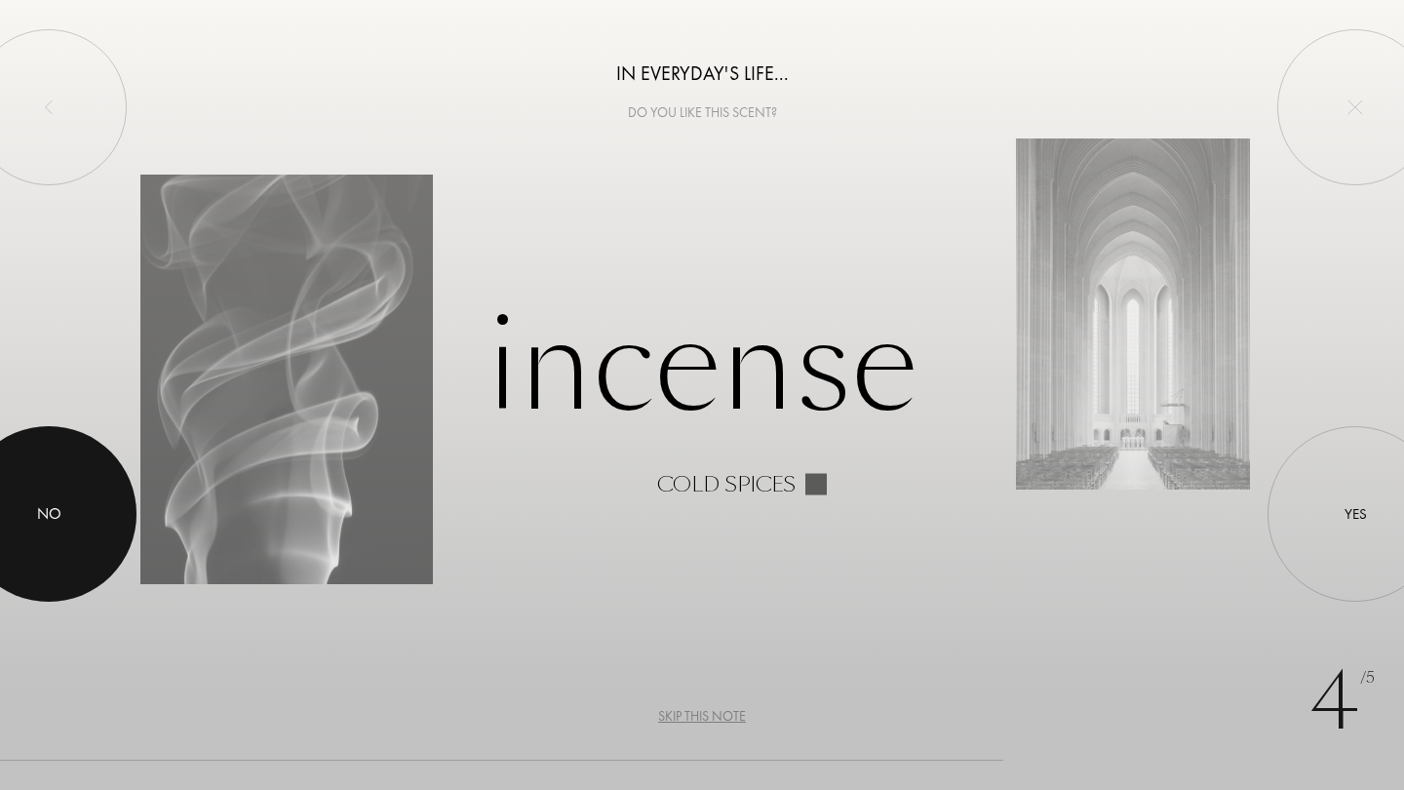
click at [50, 509] on div "No" at bounding box center [49, 513] width 24 height 23
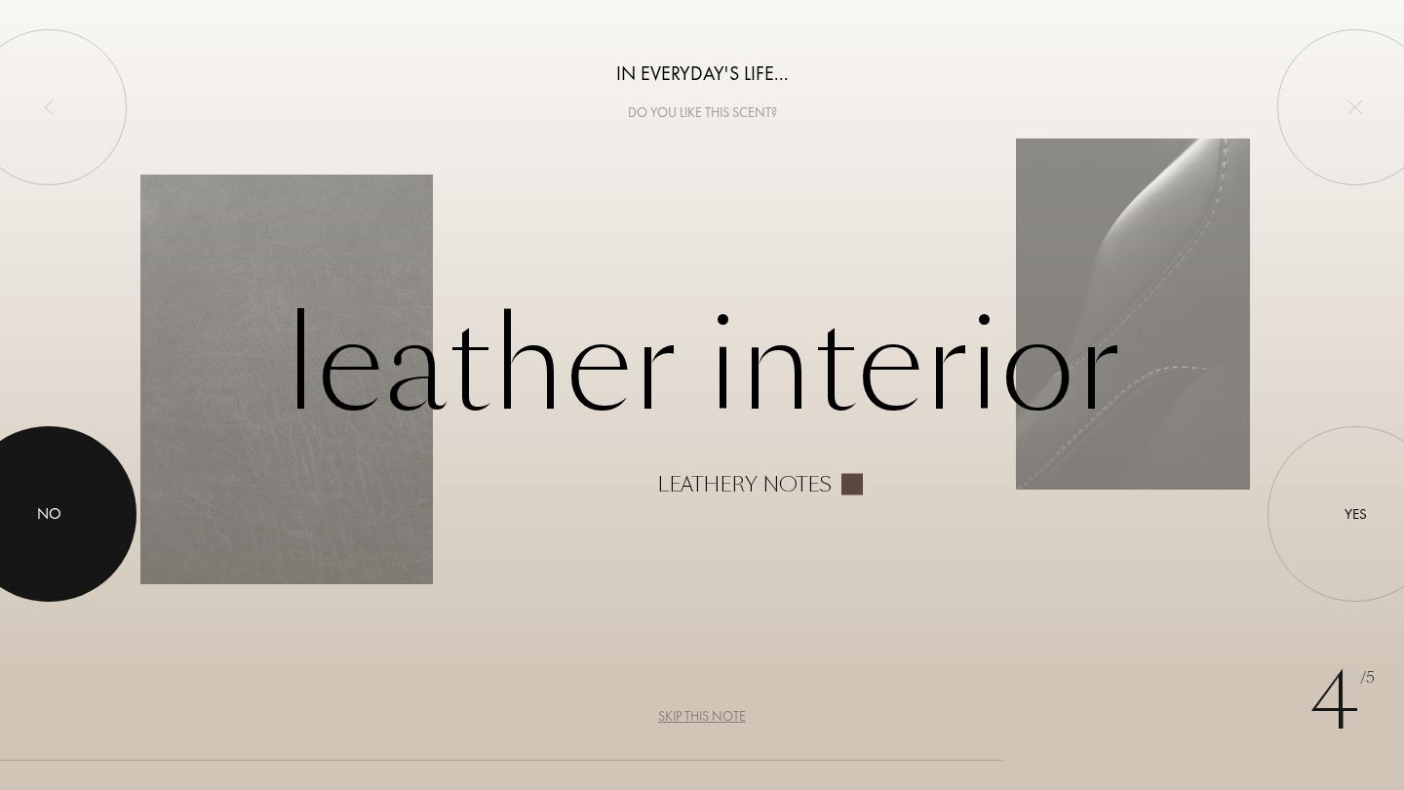
click at [49, 524] on div "No" at bounding box center [49, 513] width 24 height 23
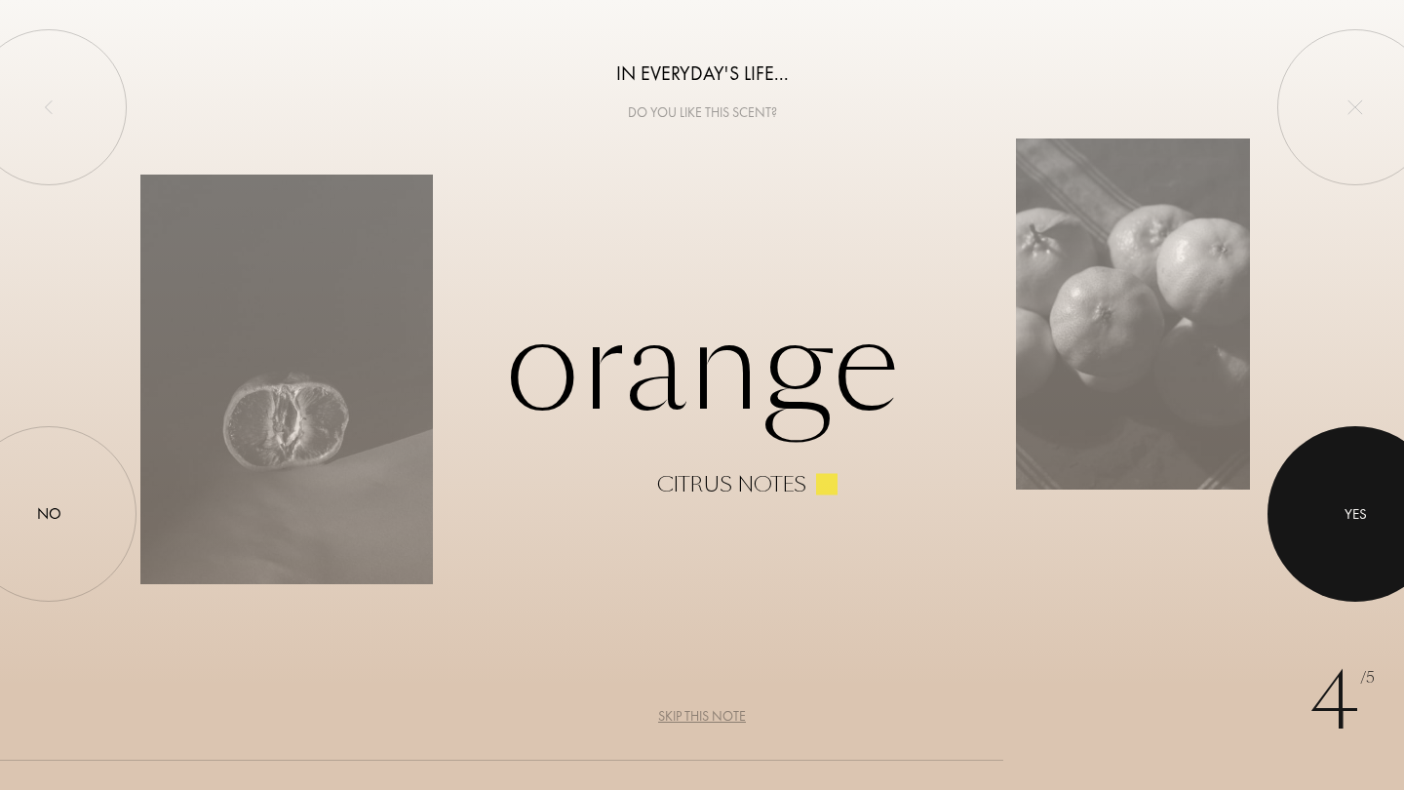
click at [1296, 526] on div "Yes" at bounding box center [1354, 513] width 175 height 175
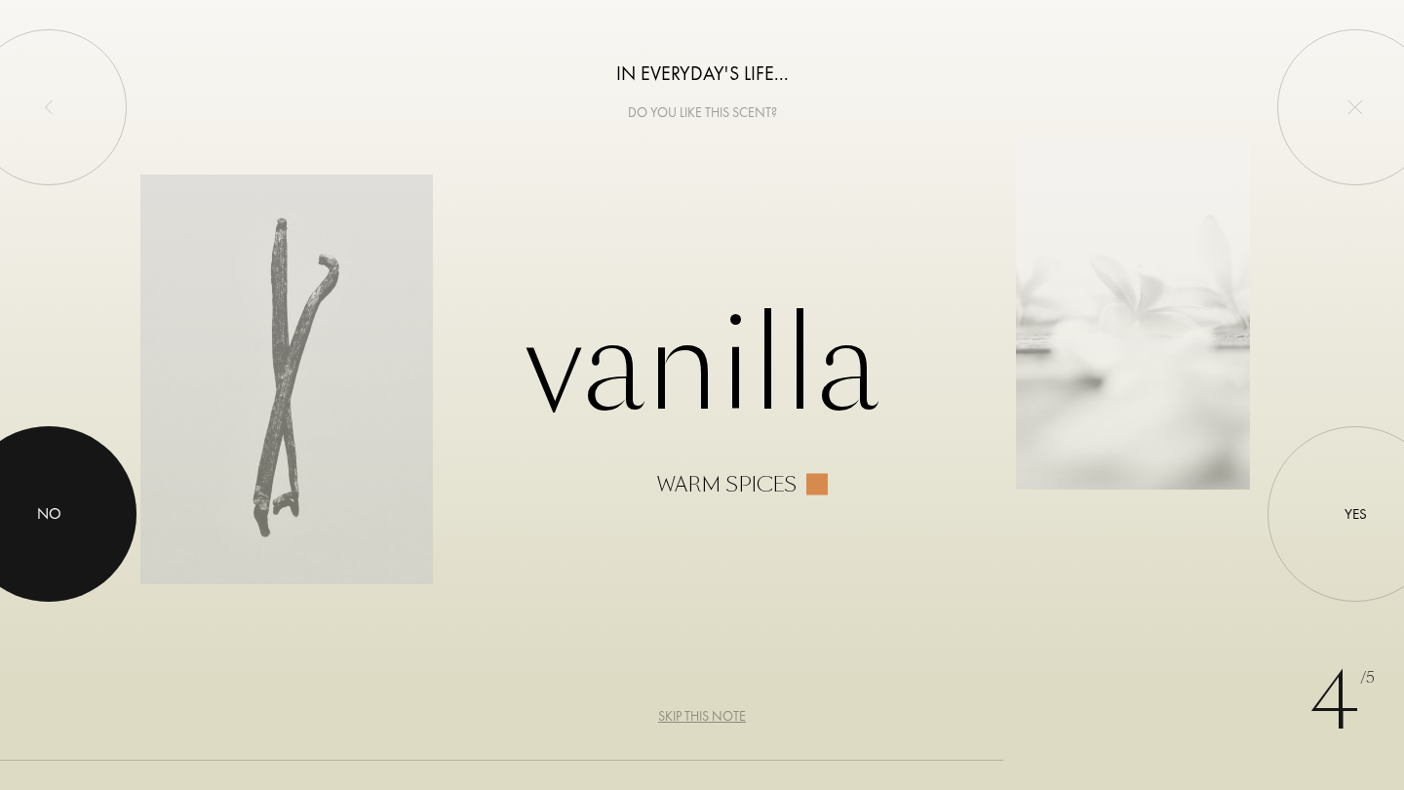
click at [46, 498] on div at bounding box center [48, 513] width 175 height 175
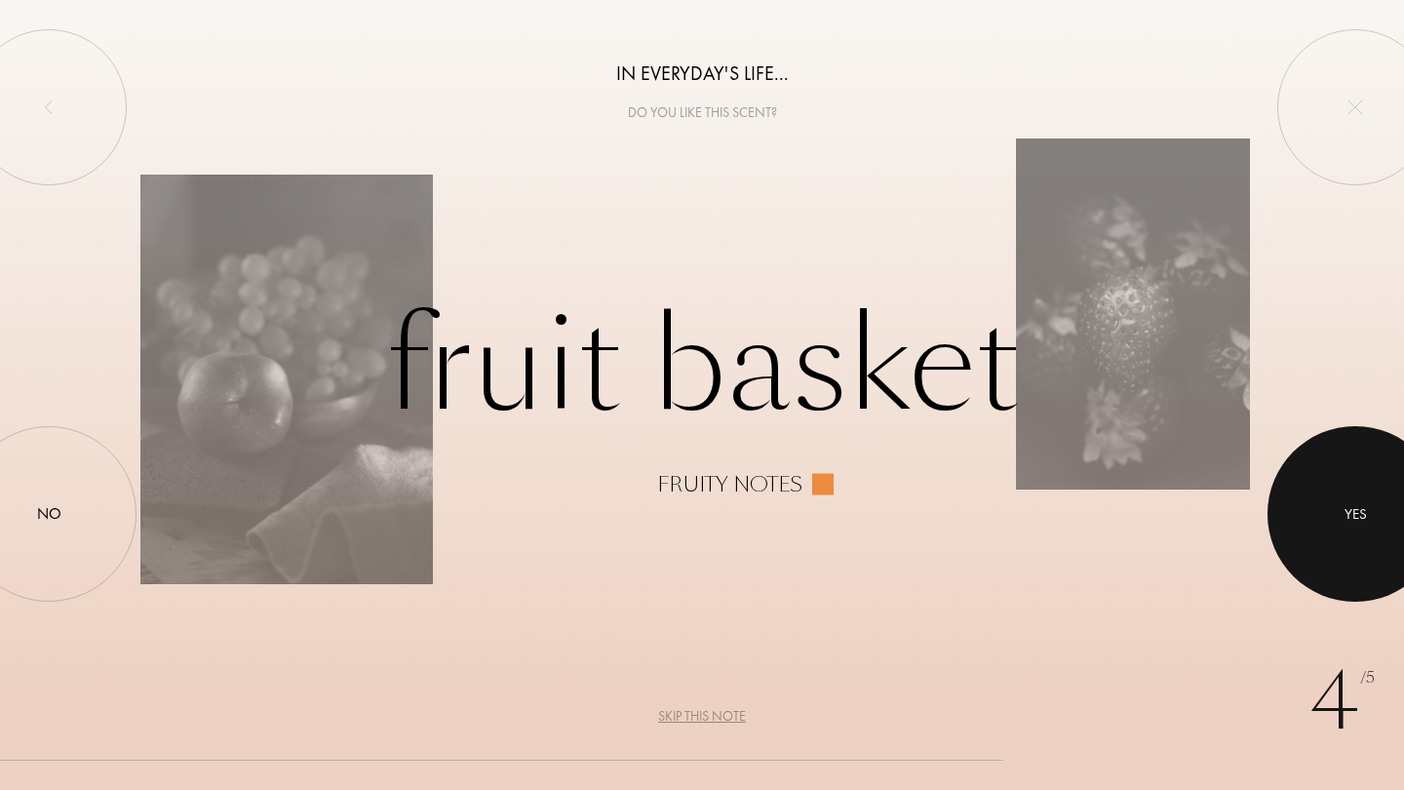
click at [1331, 471] on div at bounding box center [1354, 513] width 175 height 175
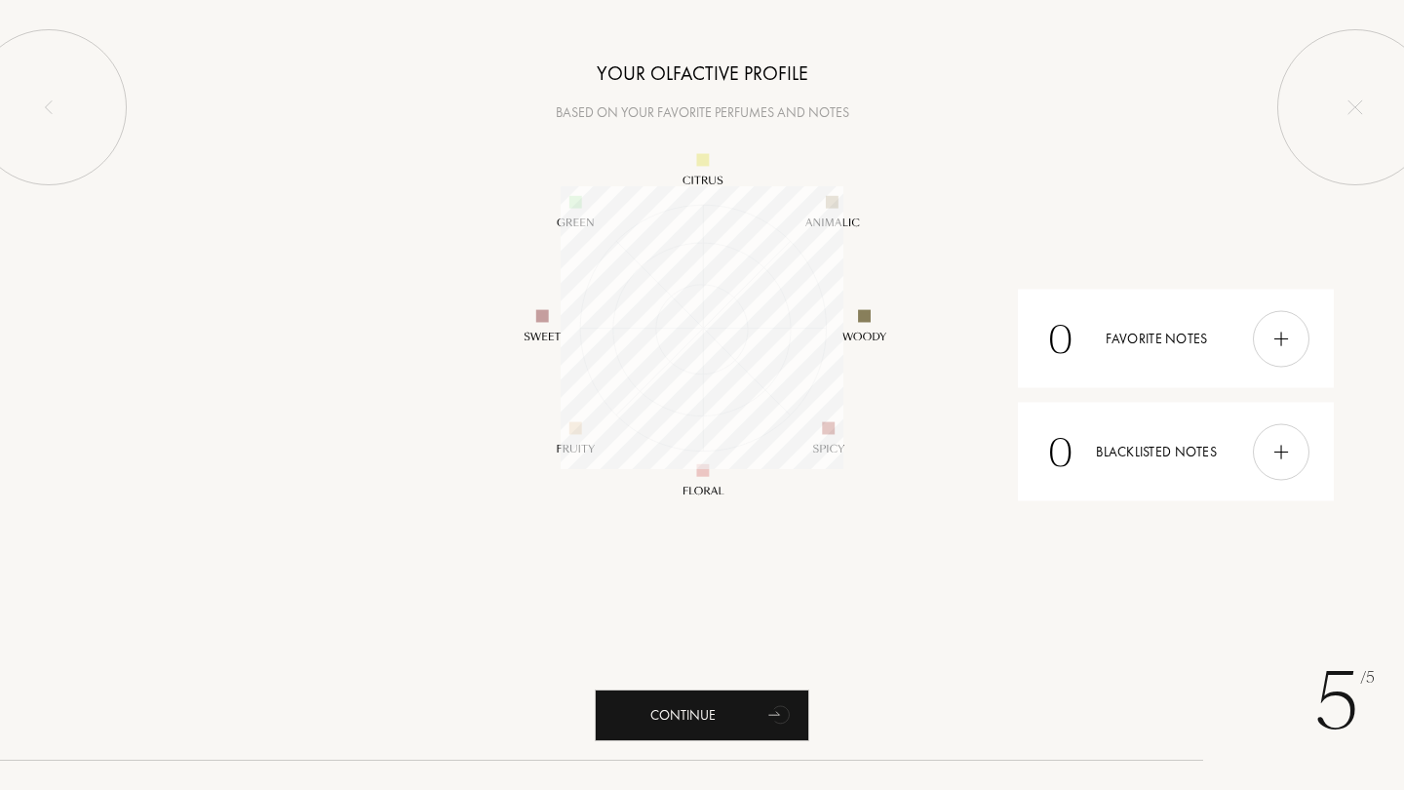
scroll to position [283, 283]
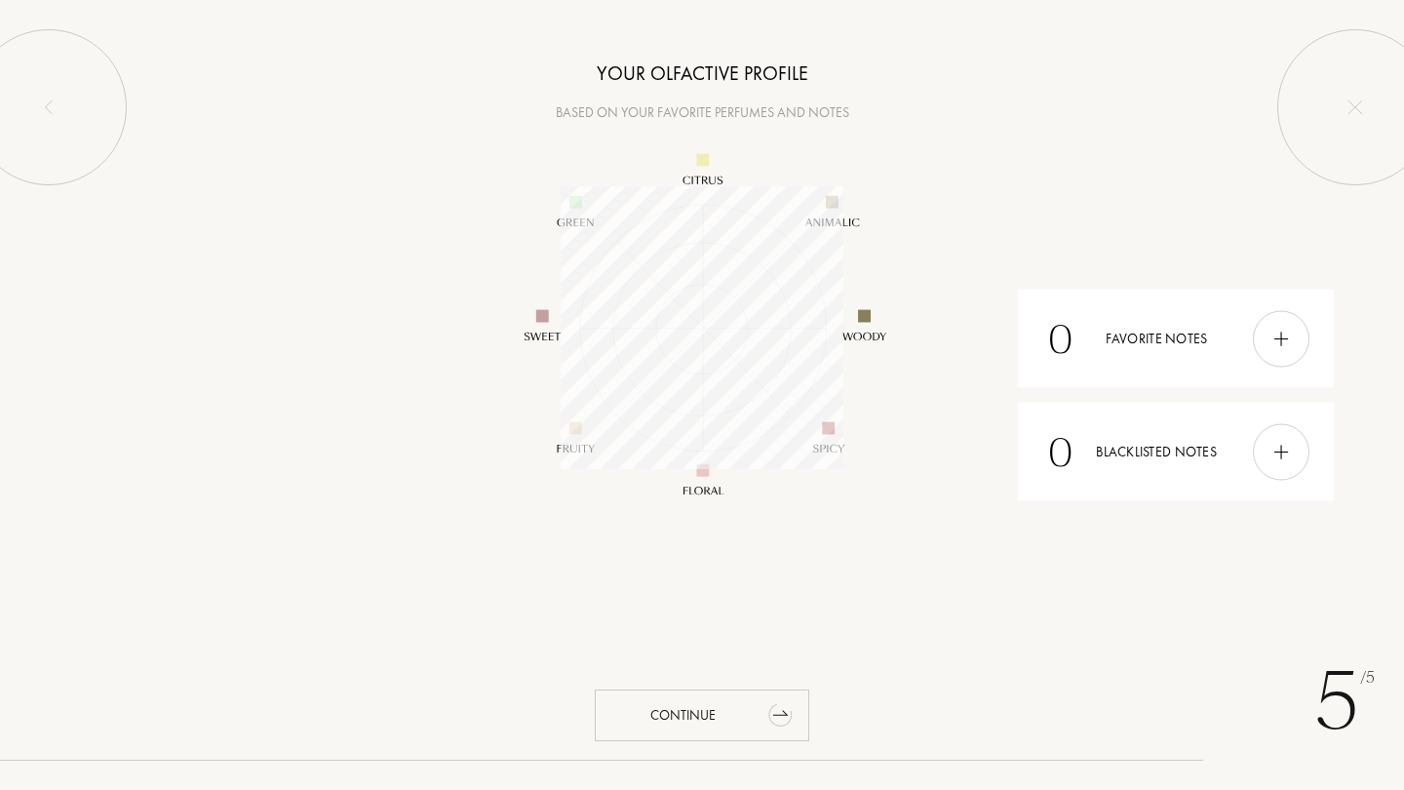
click at [724, 706] on div "Continue" at bounding box center [702, 715] width 214 height 52
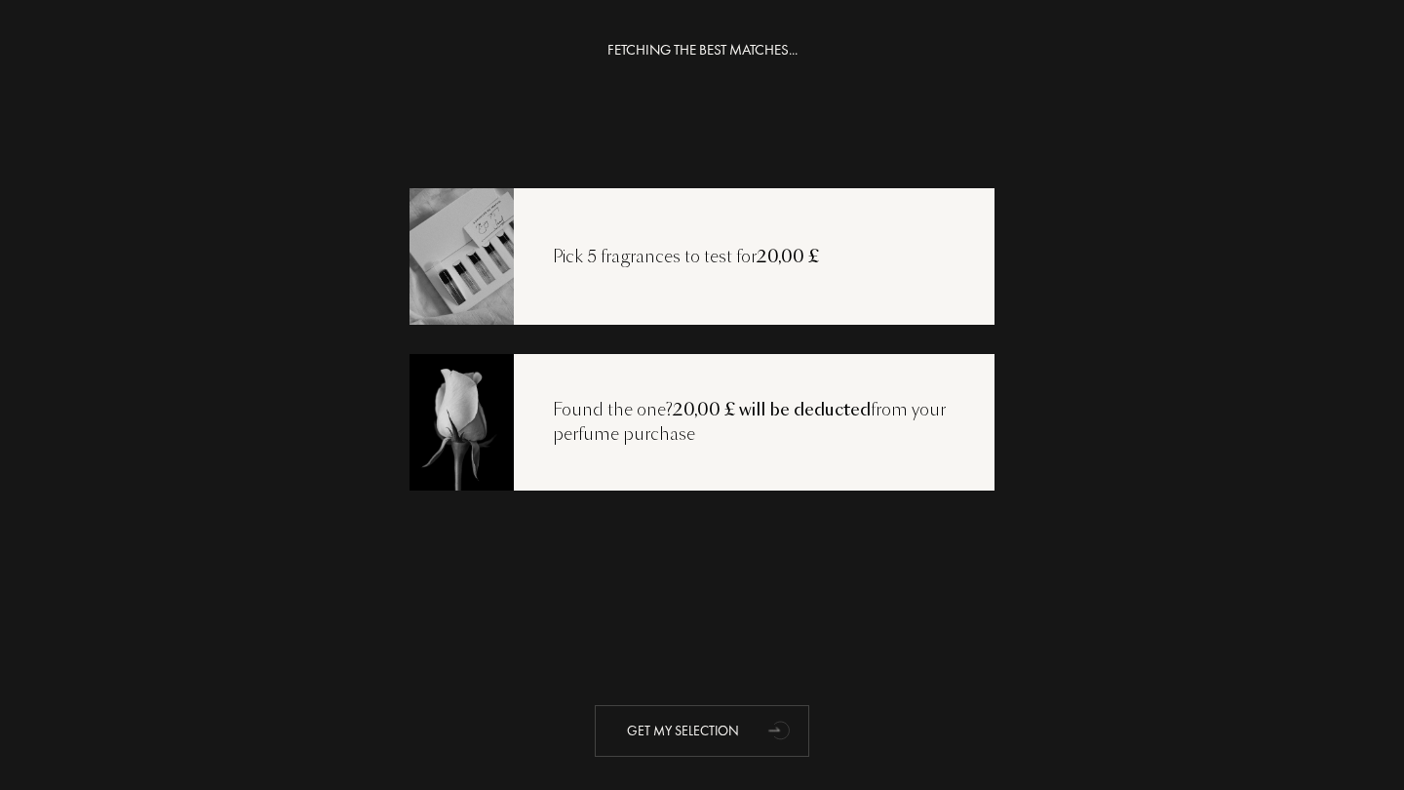
click at [716, 752] on div "Get my selection" at bounding box center [702, 731] width 214 height 52
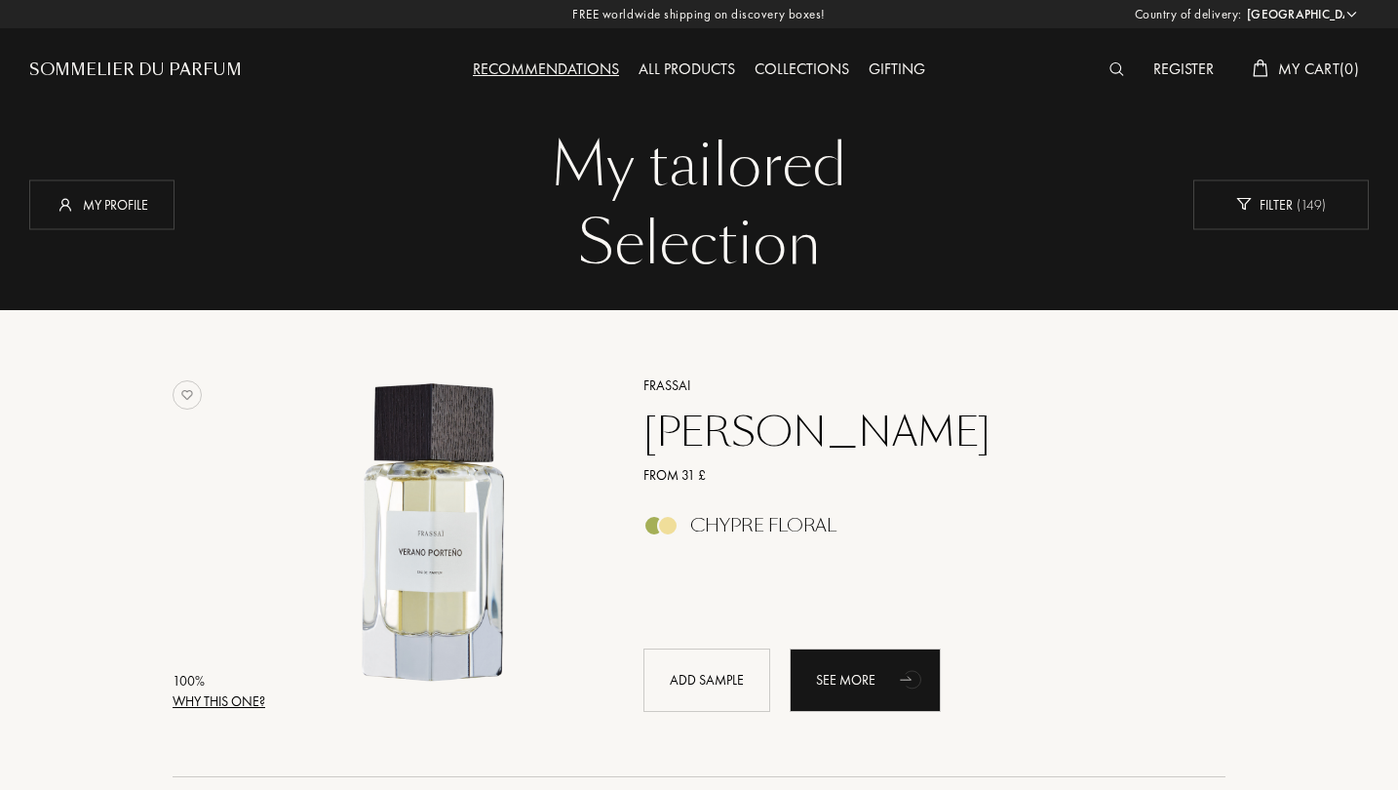
select select "UK"
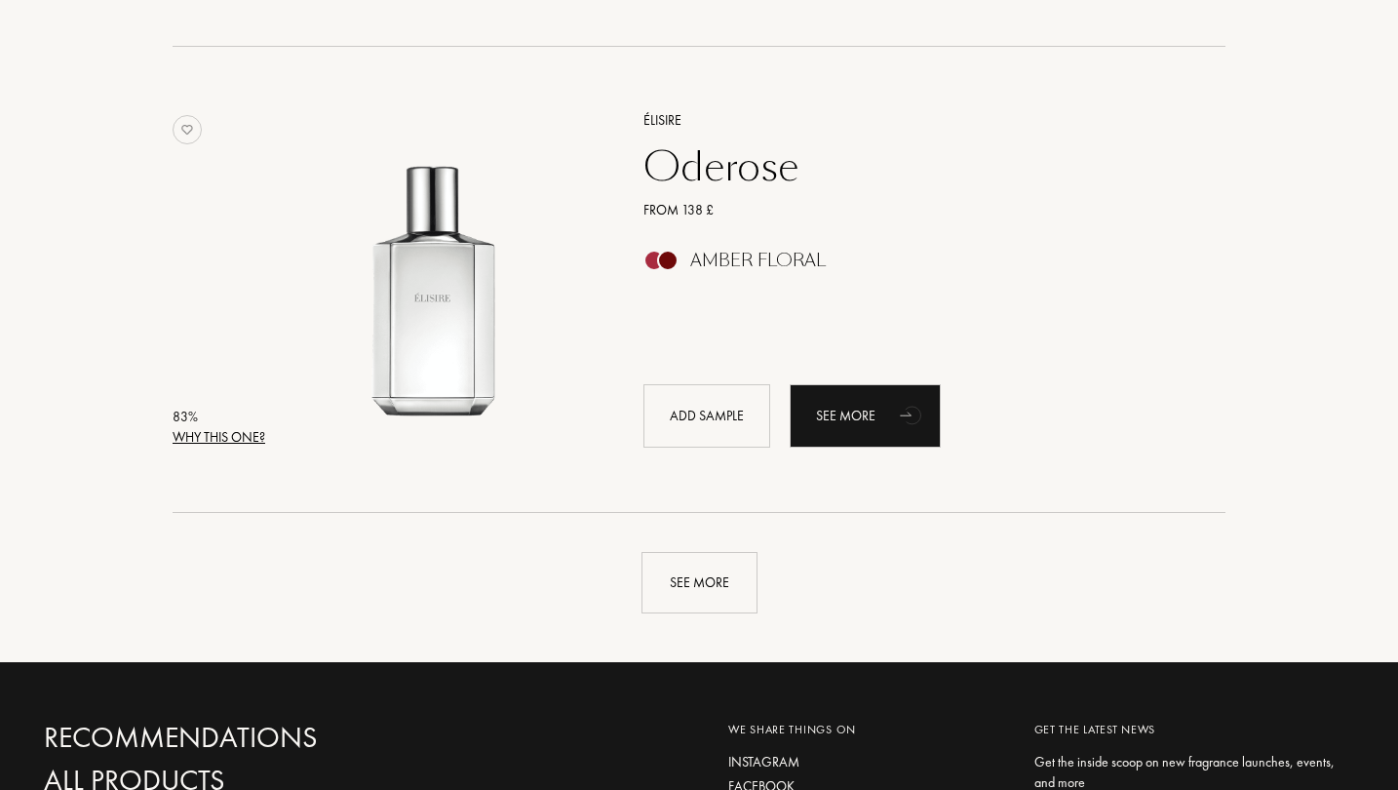
scroll to position [4444, 0]
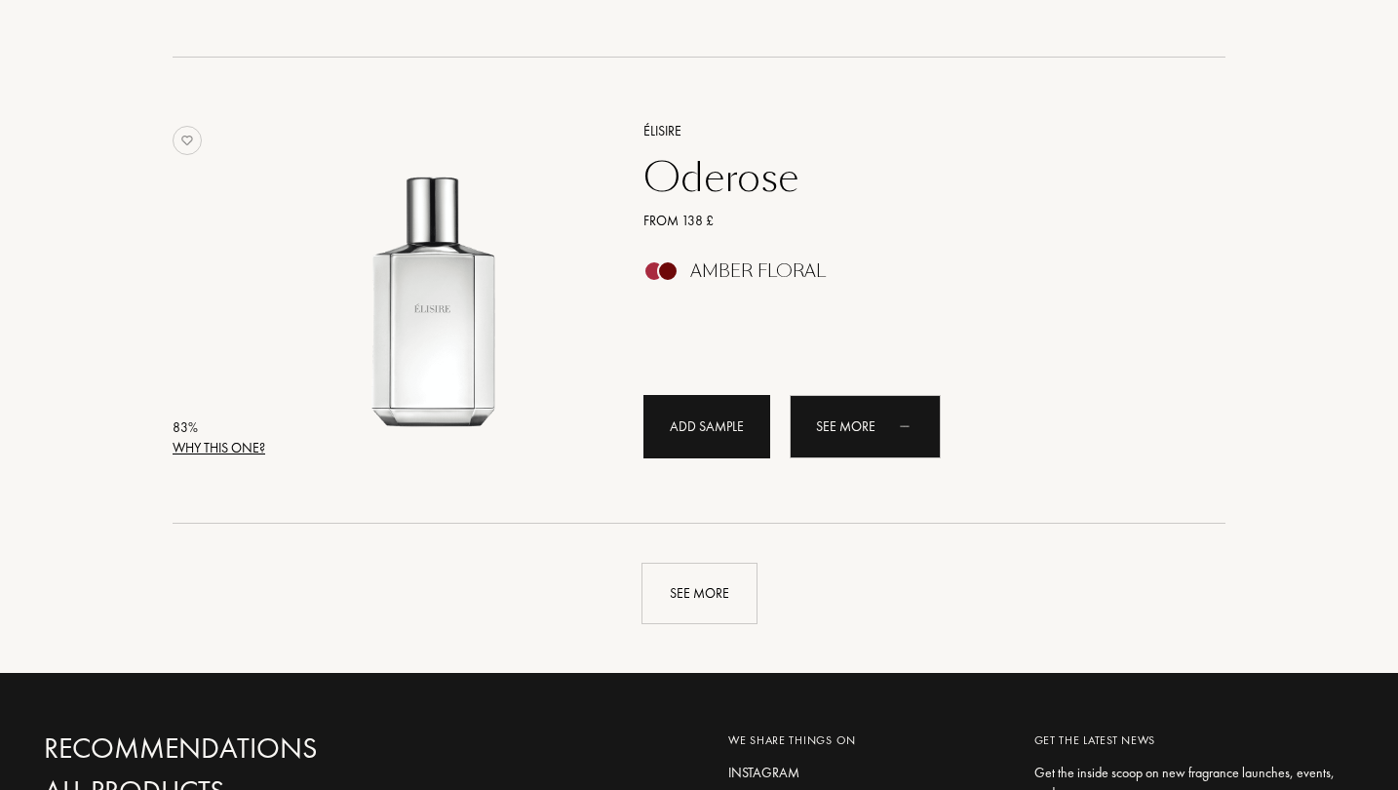
click at [710, 438] on div "Add sample" at bounding box center [706, 426] width 127 height 63
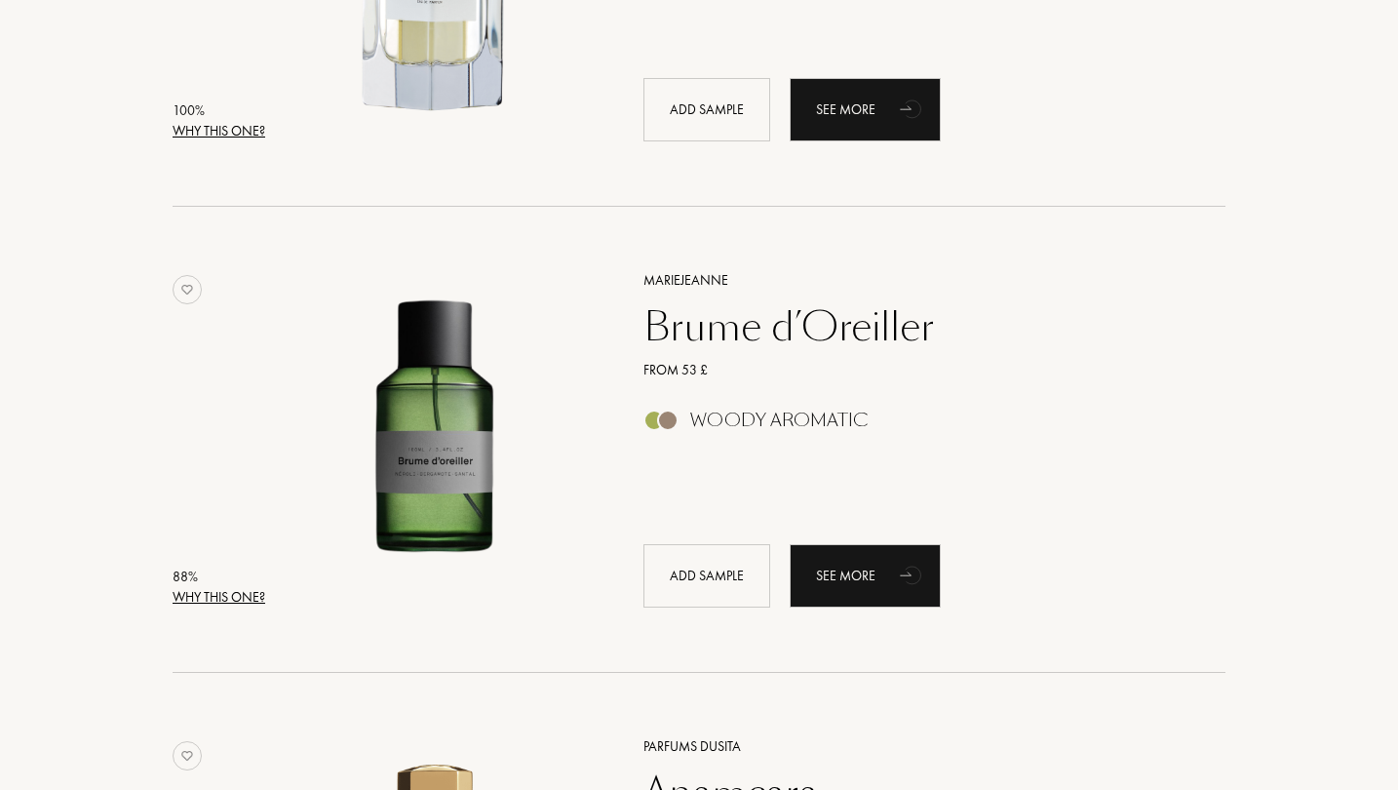
scroll to position [583, 0]
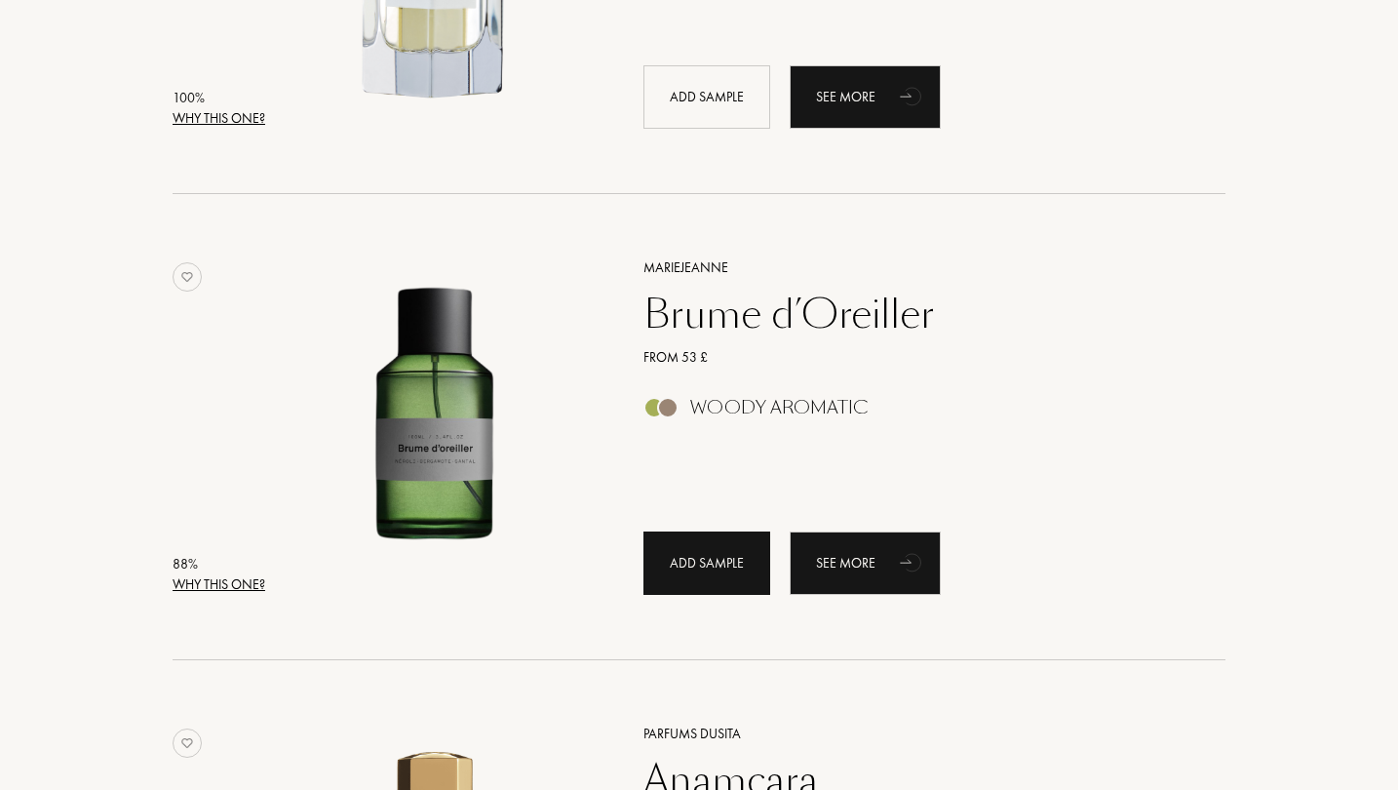
click at [697, 561] on div "Add sample" at bounding box center [706, 562] width 127 height 63
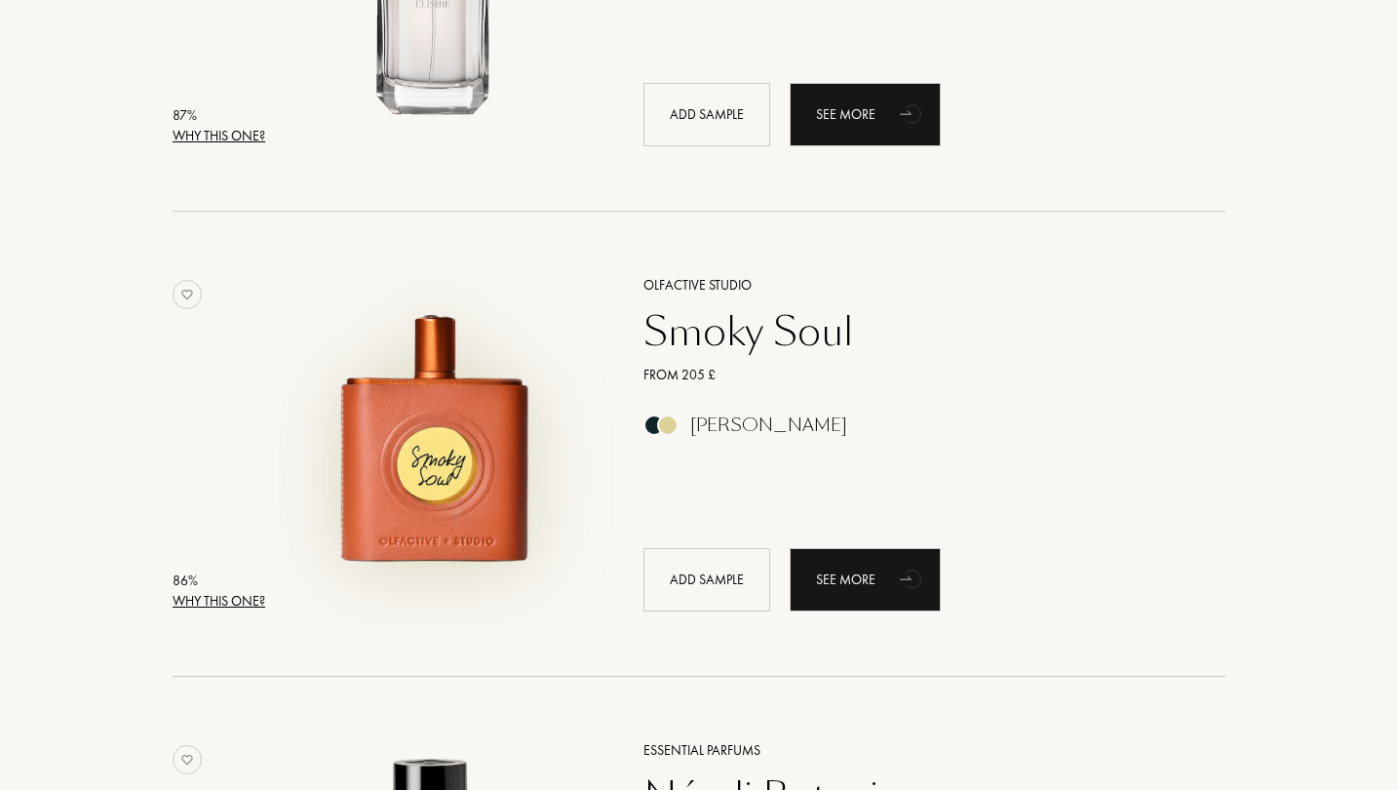
scroll to position [1979, 0]
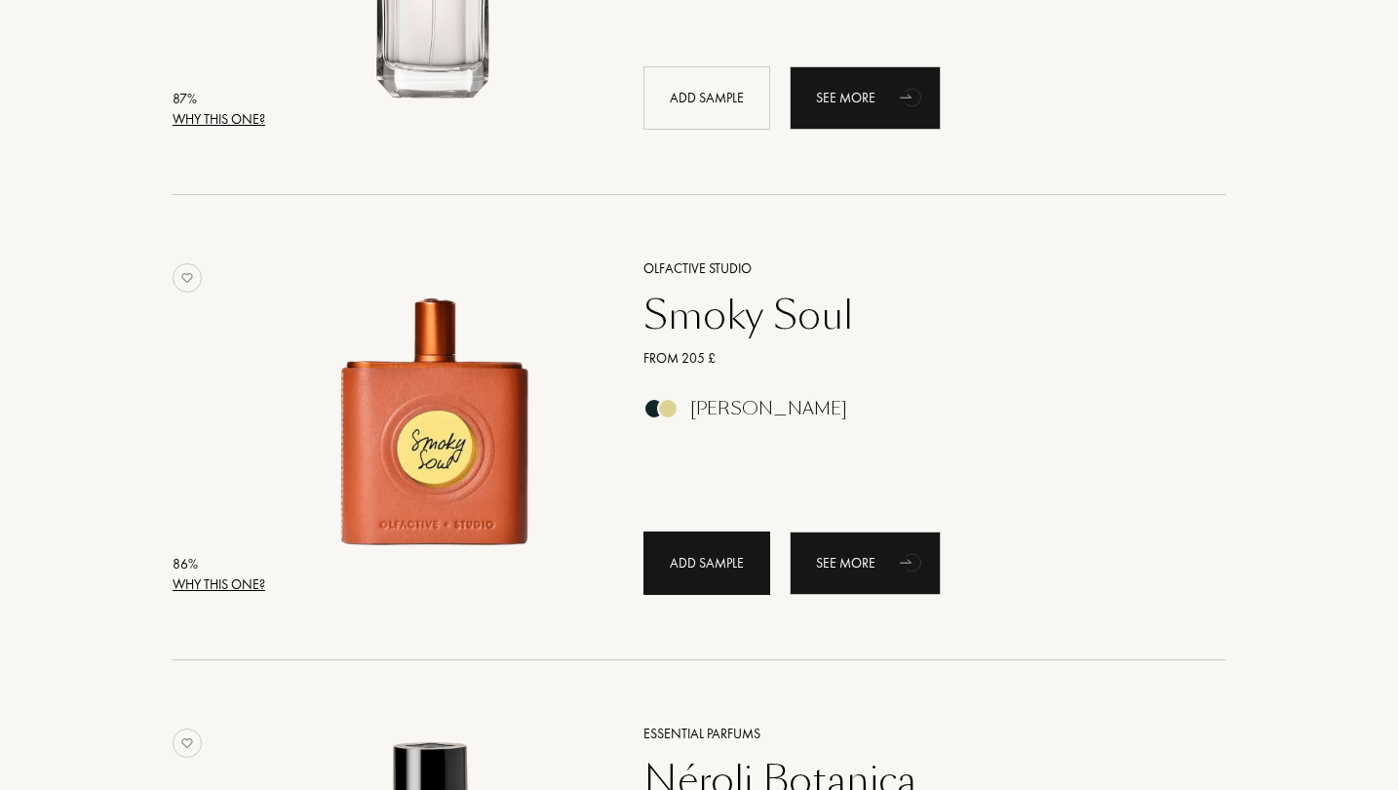
click at [683, 565] on div "Add sample" at bounding box center [706, 562] width 127 height 63
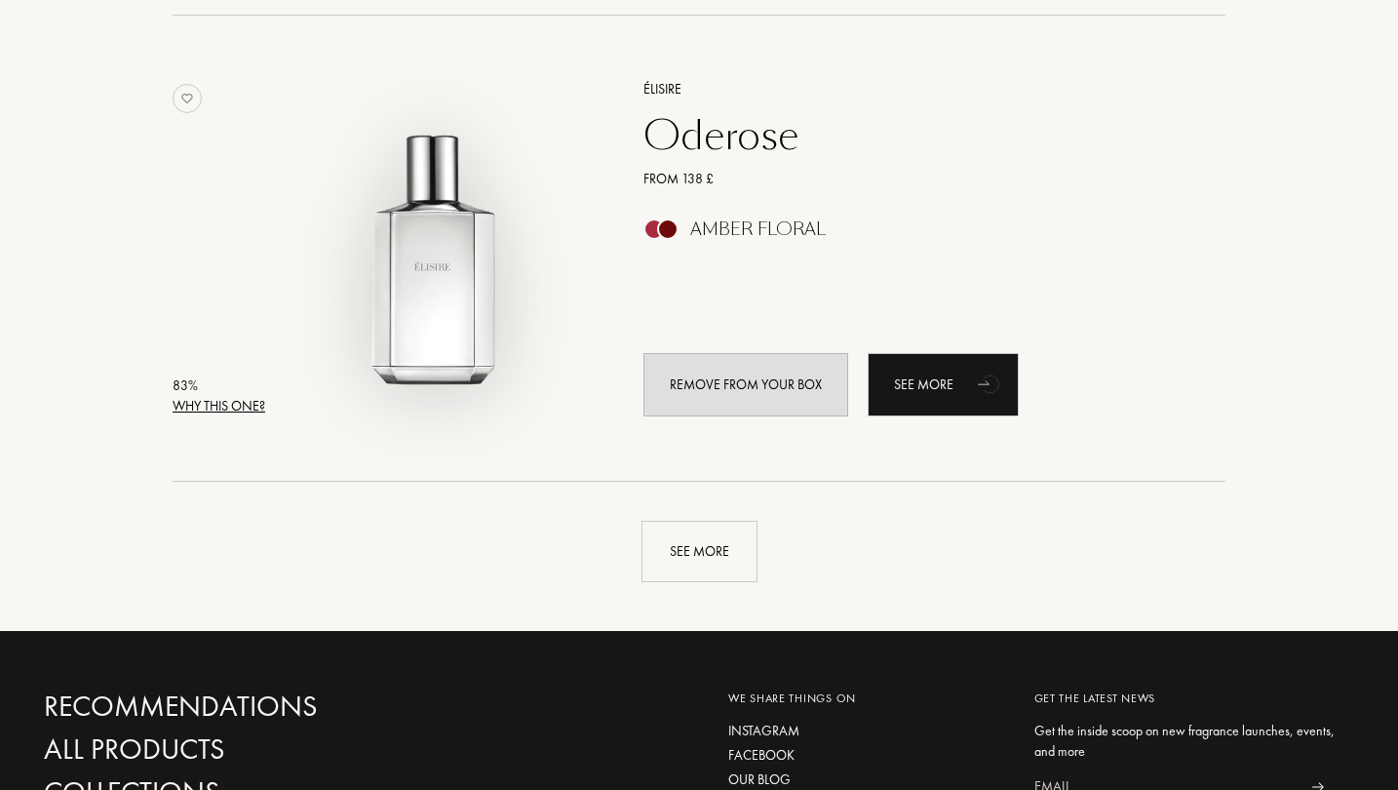
scroll to position [4520, 0]
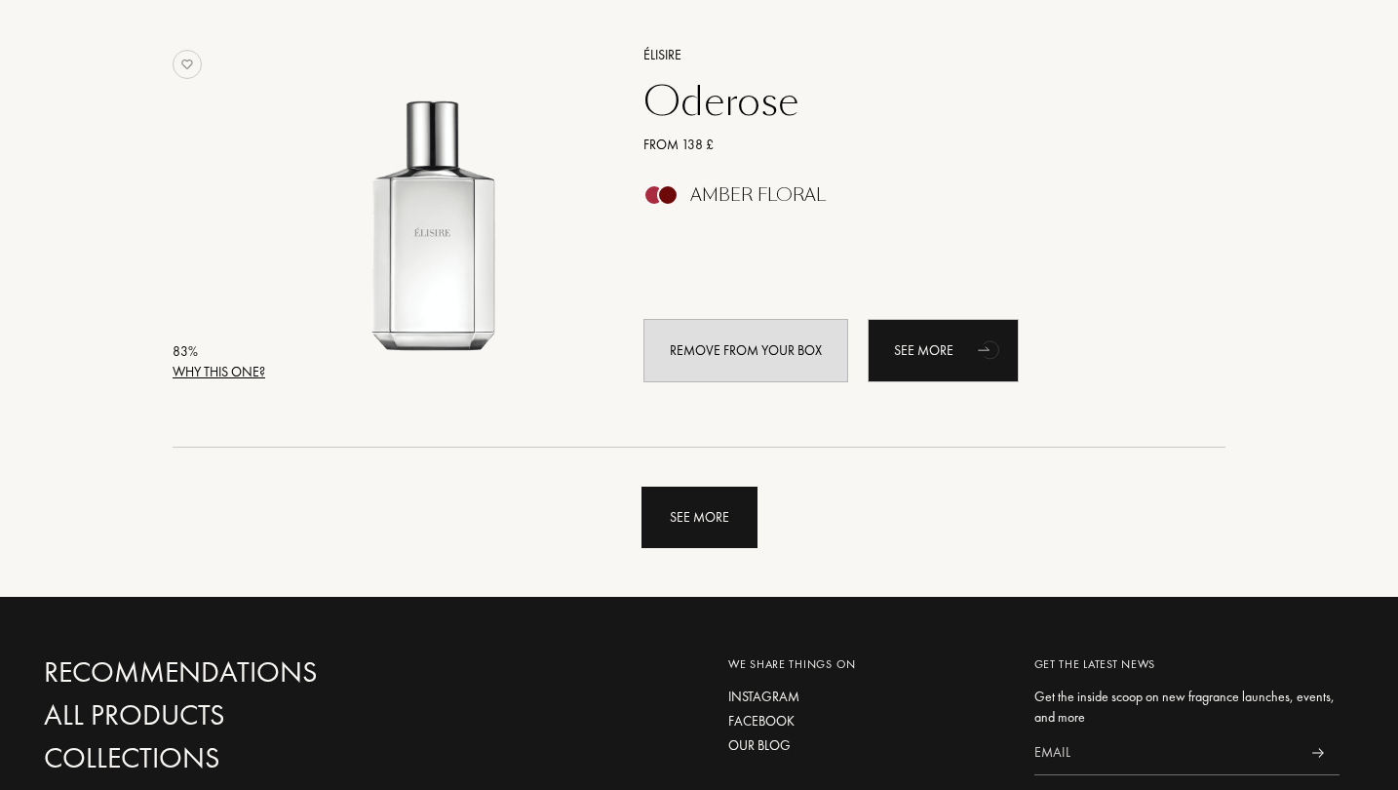
click at [681, 506] on div "See more" at bounding box center [700, 517] width 116 height 61
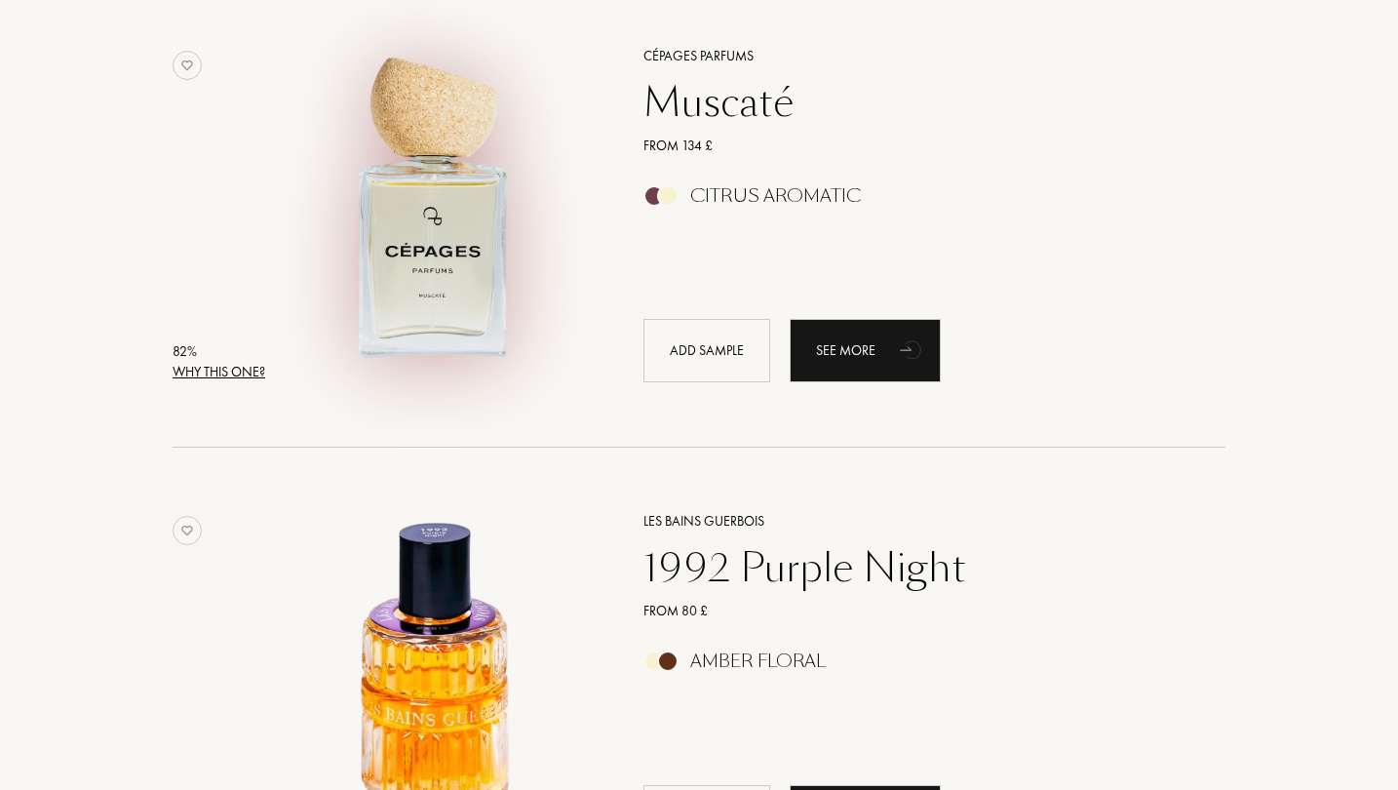
scroll to position [5929, 0]
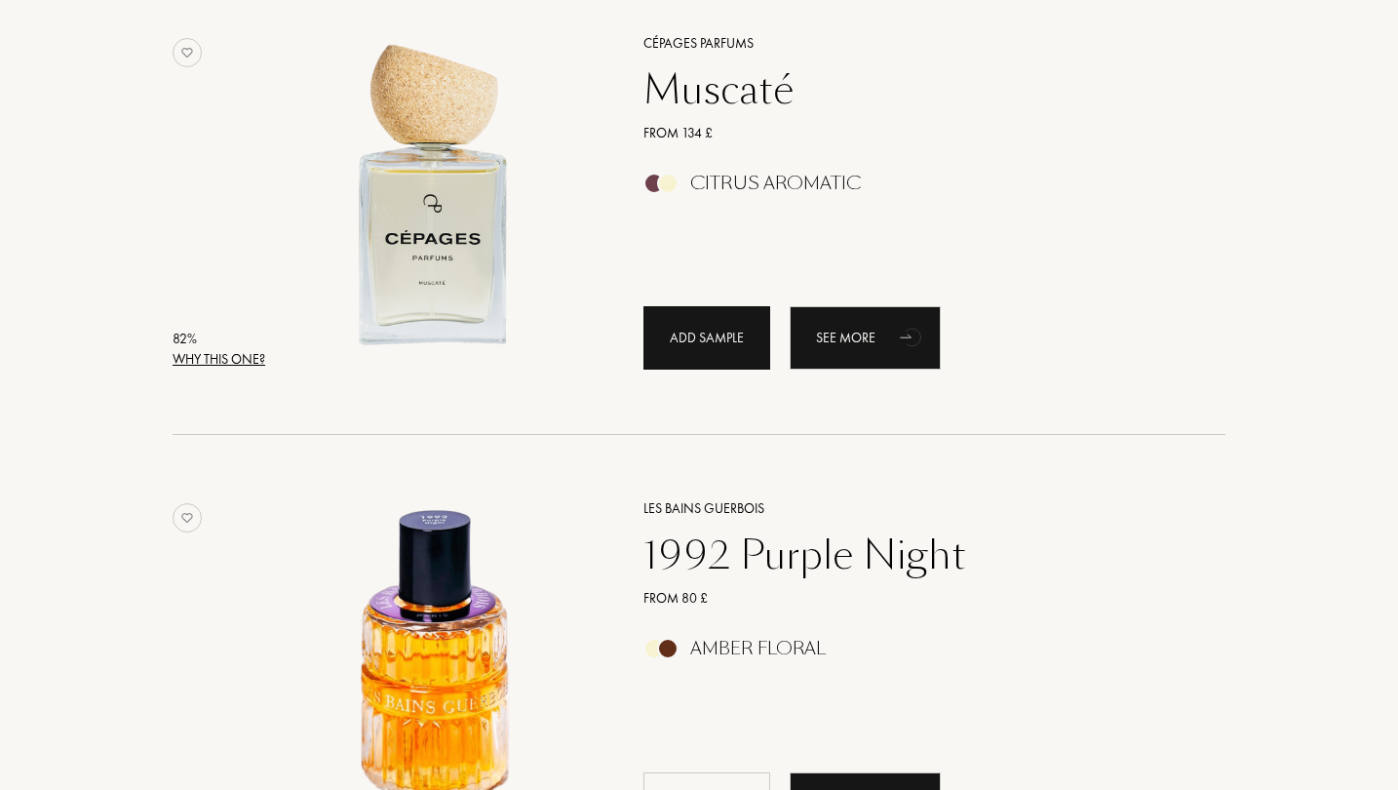
click at [688, 341] on div "Add sample" at bounding box center [706, 337] width 127 height 63
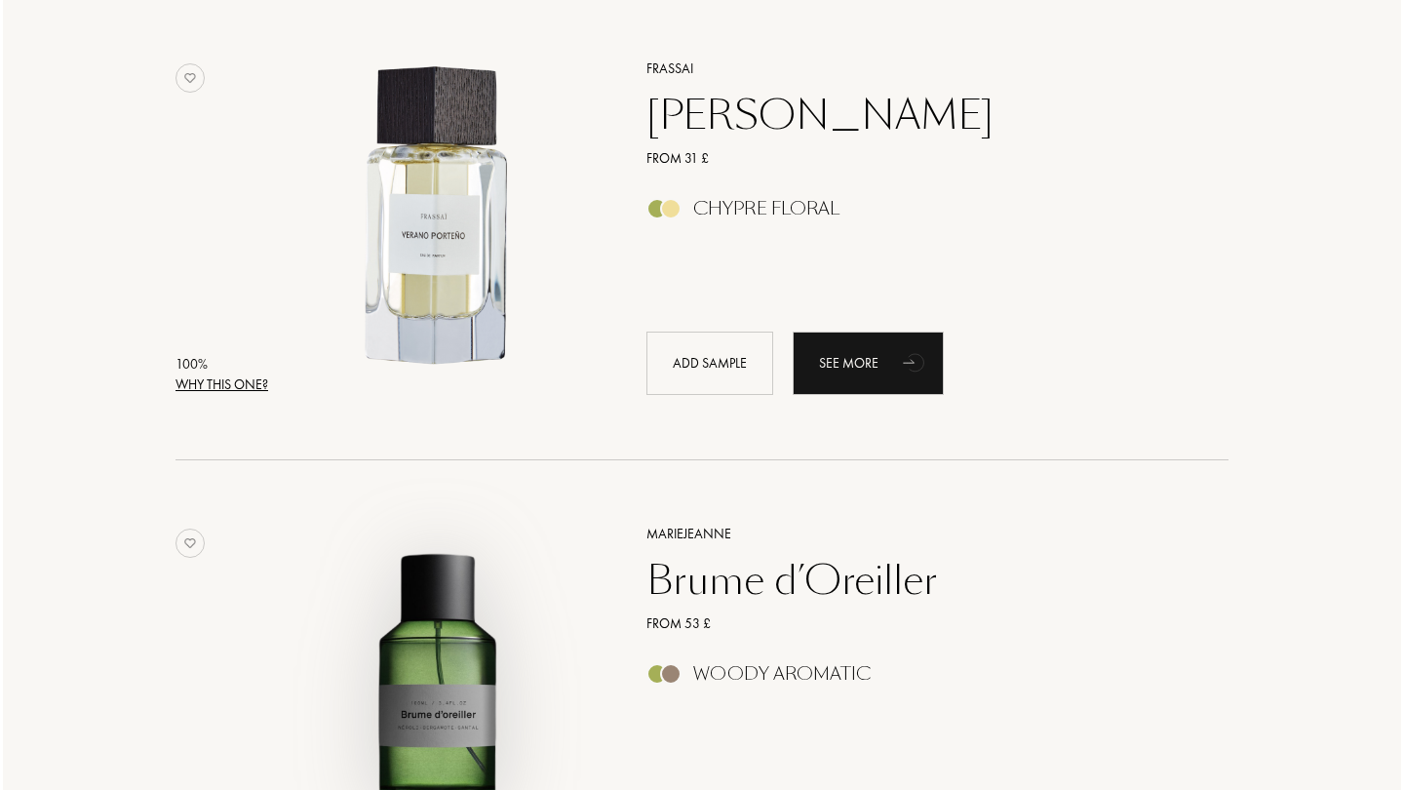
scroll to position [304, 0]
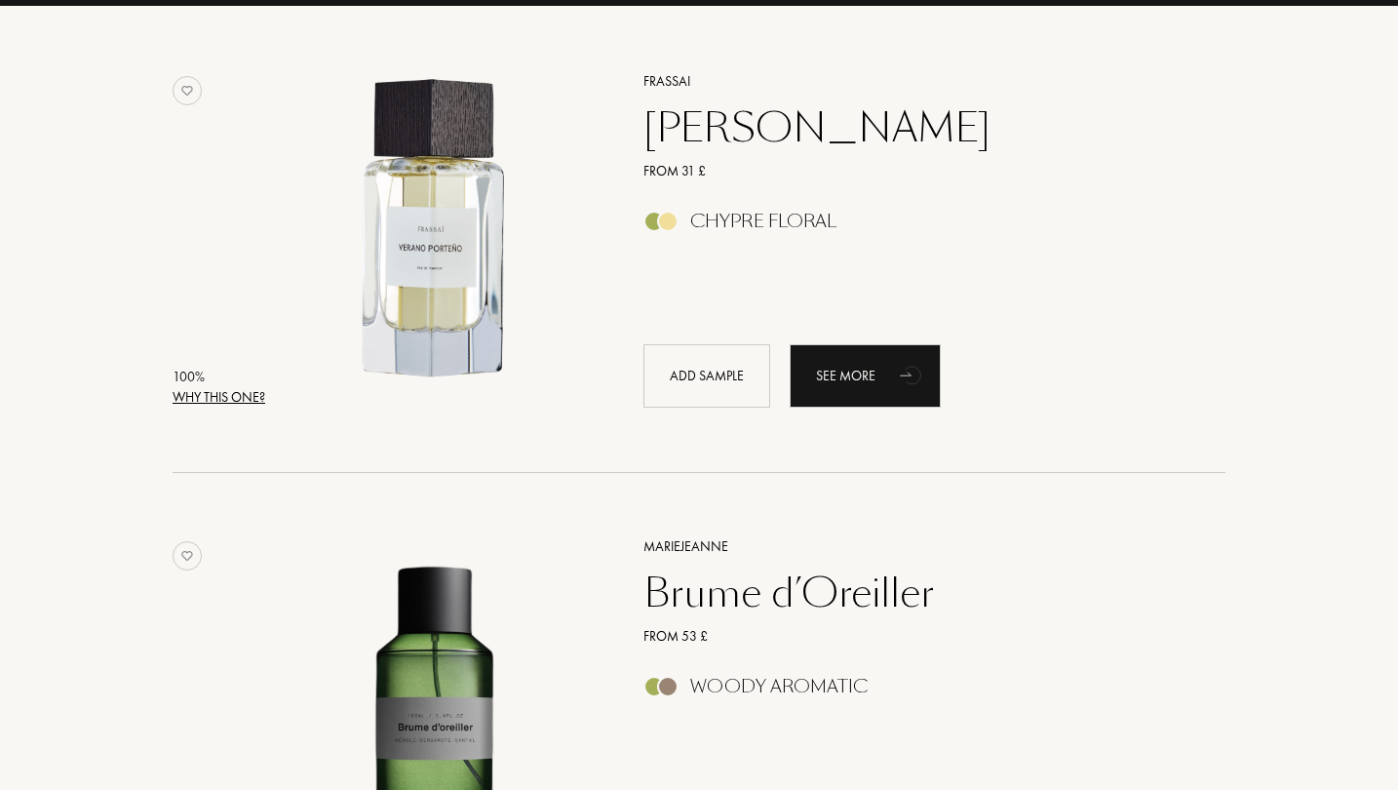
click at [259, 397] on div "Why this one?" at bounding box center [219, 397] width 93 height 20
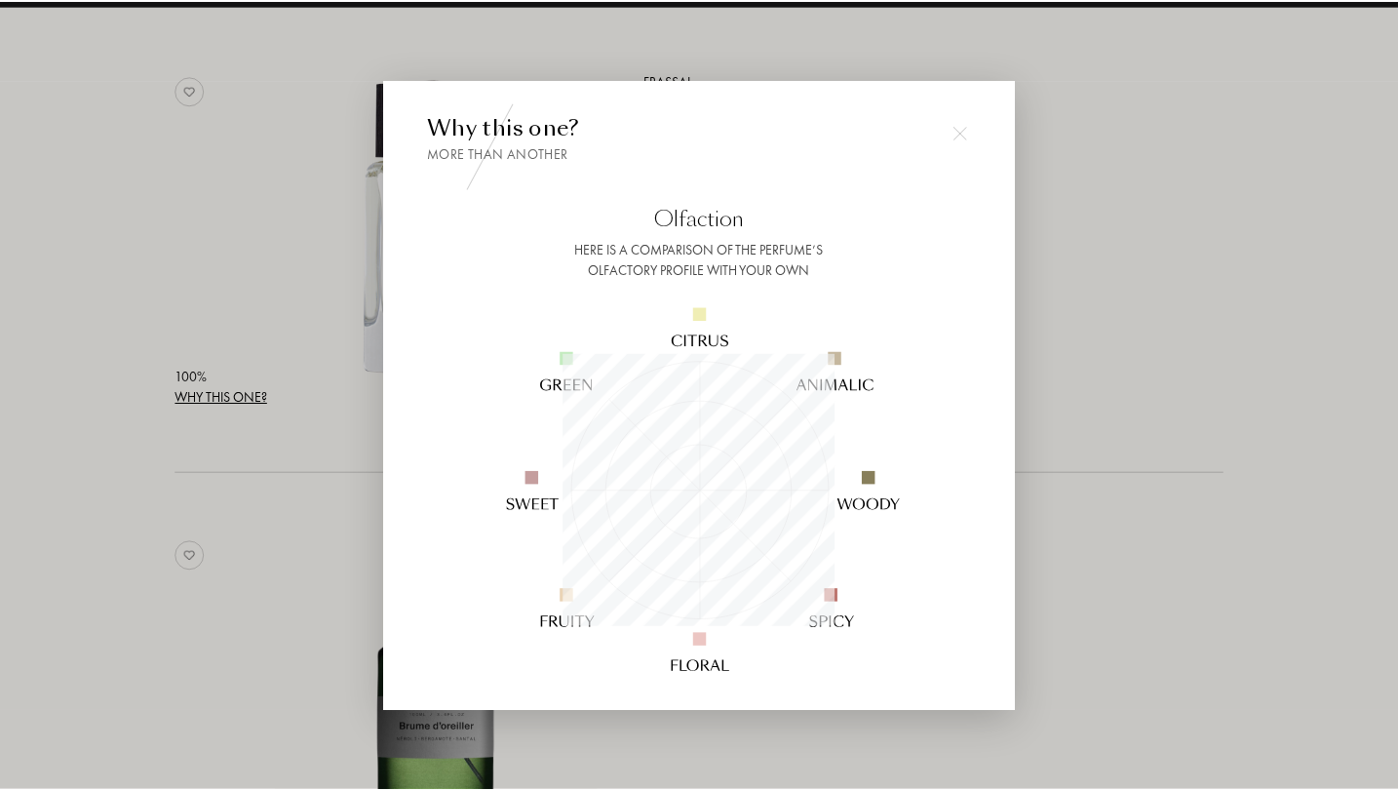
scroll to position [273, 273]
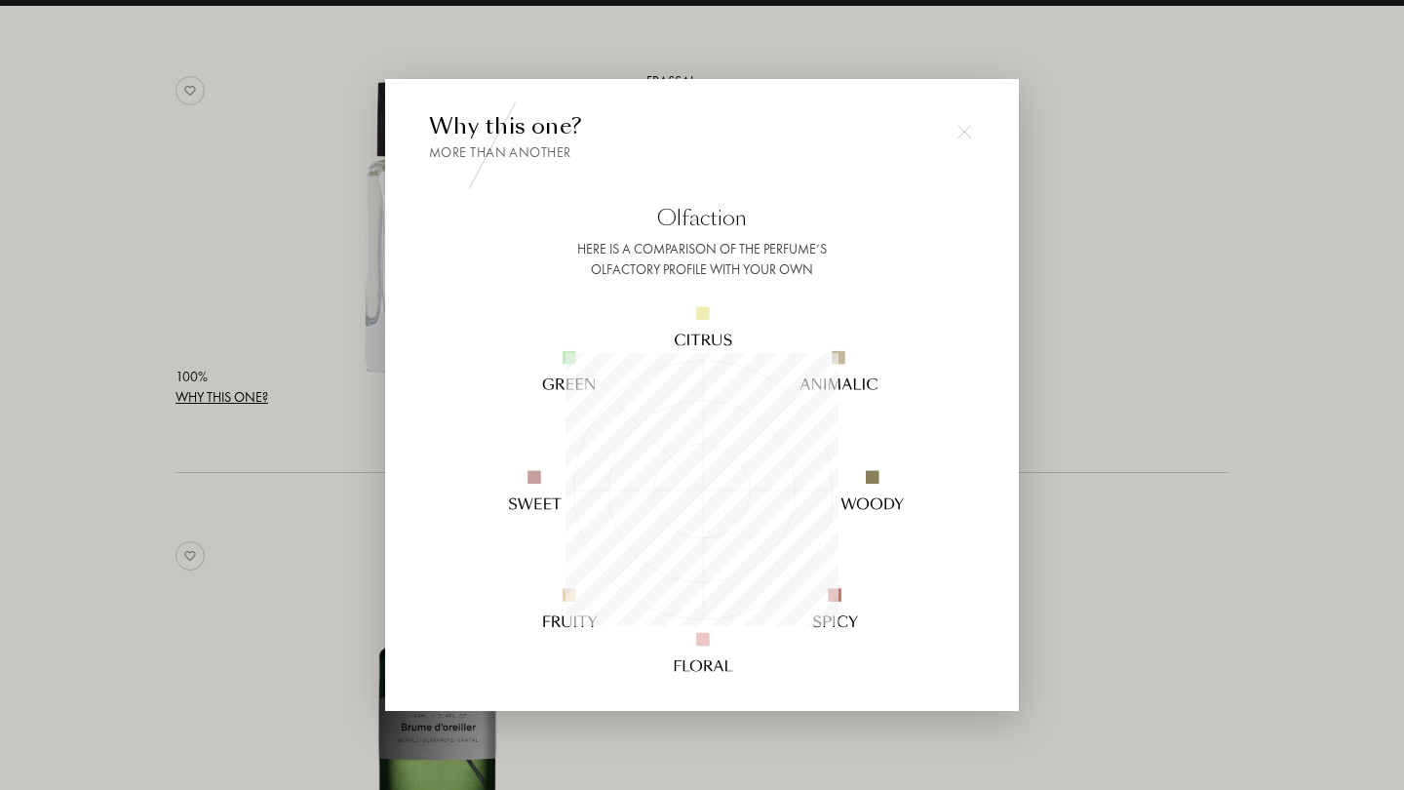
click at [1152, 295] on div at bounding box center [702, 395] width 1404 height 790
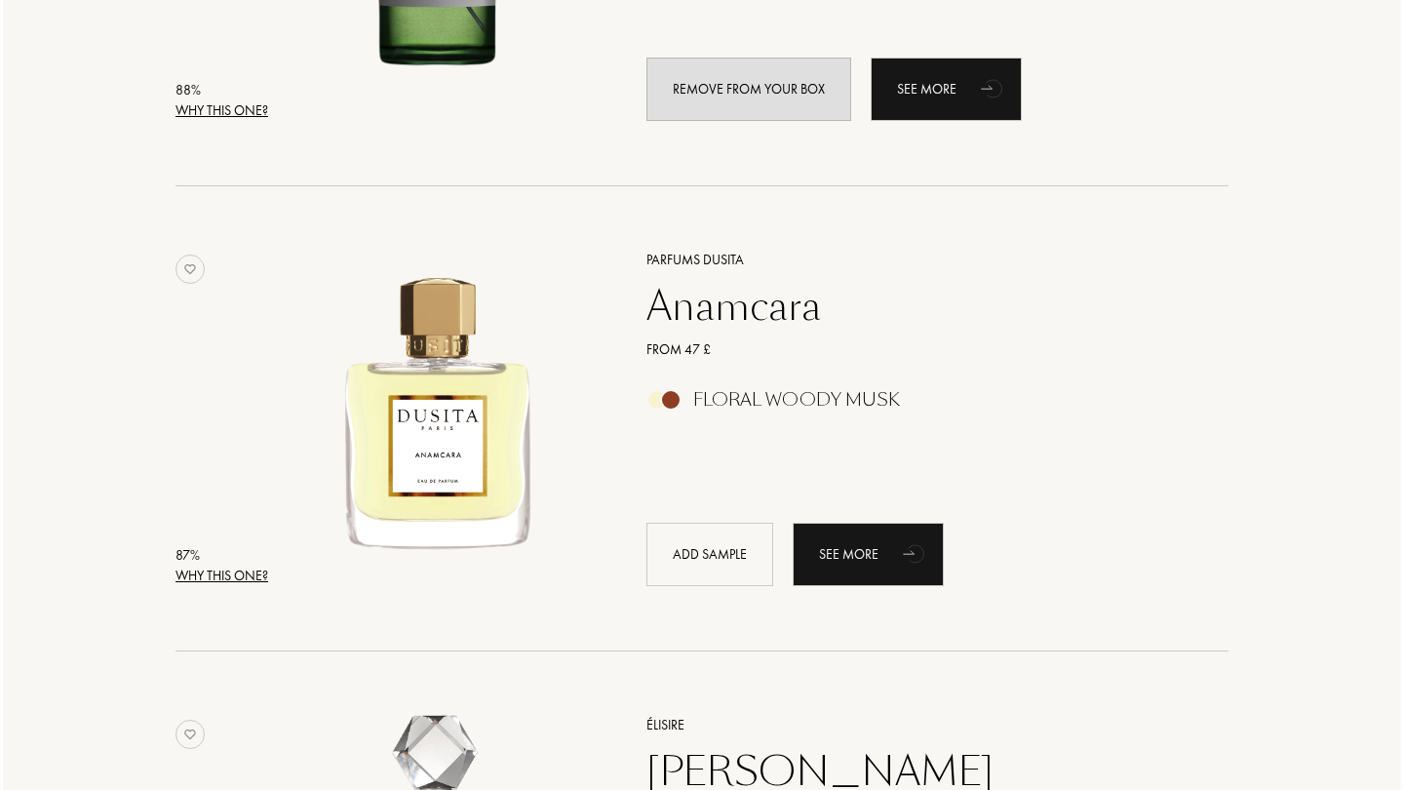
scroll to position [1127, 0]
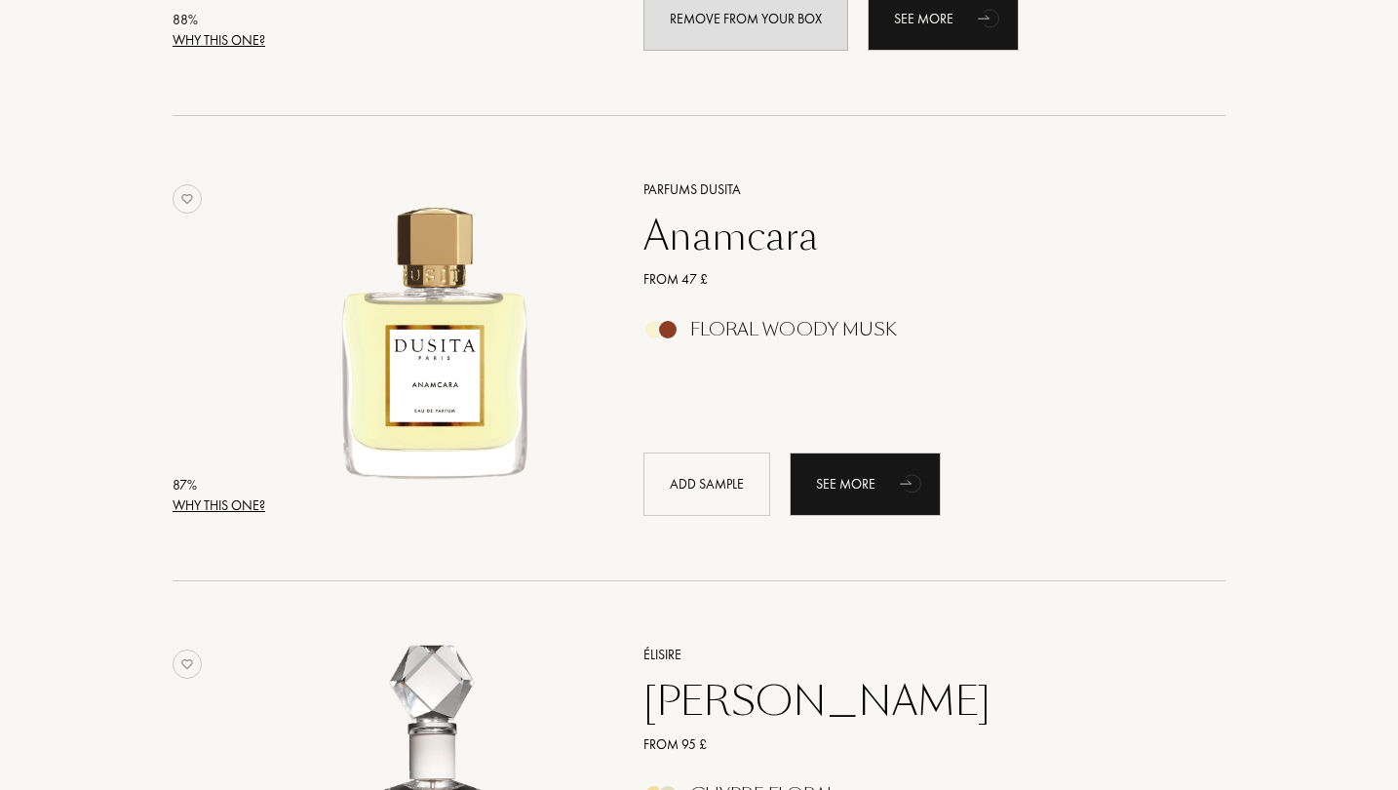
click at [256, 500] on div "Why this one?" at bounding box center [219, 505] width 93 height 20
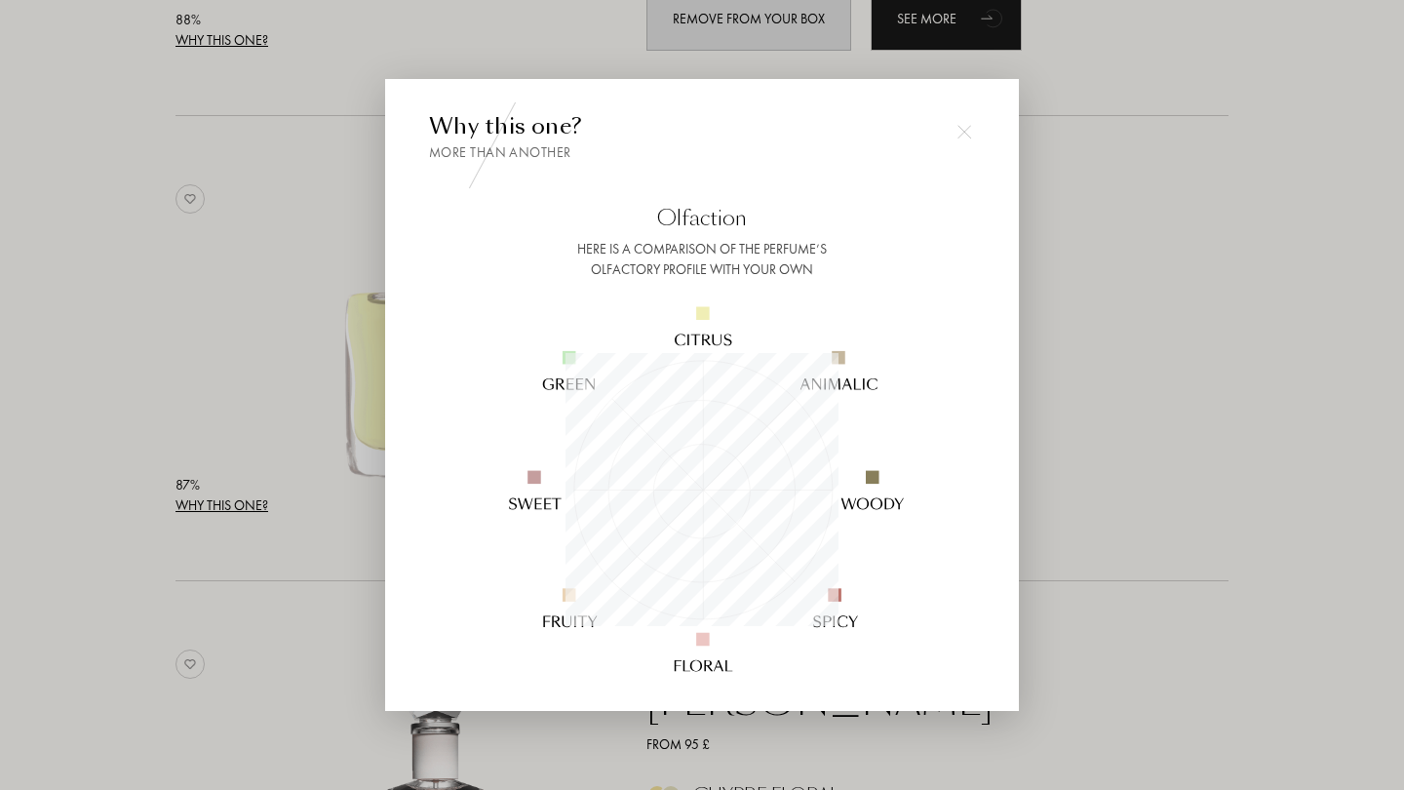
scroll to position [273, 273]
click at [1211, 314] on div at bounding box center [702, 395] width 1404 height 790
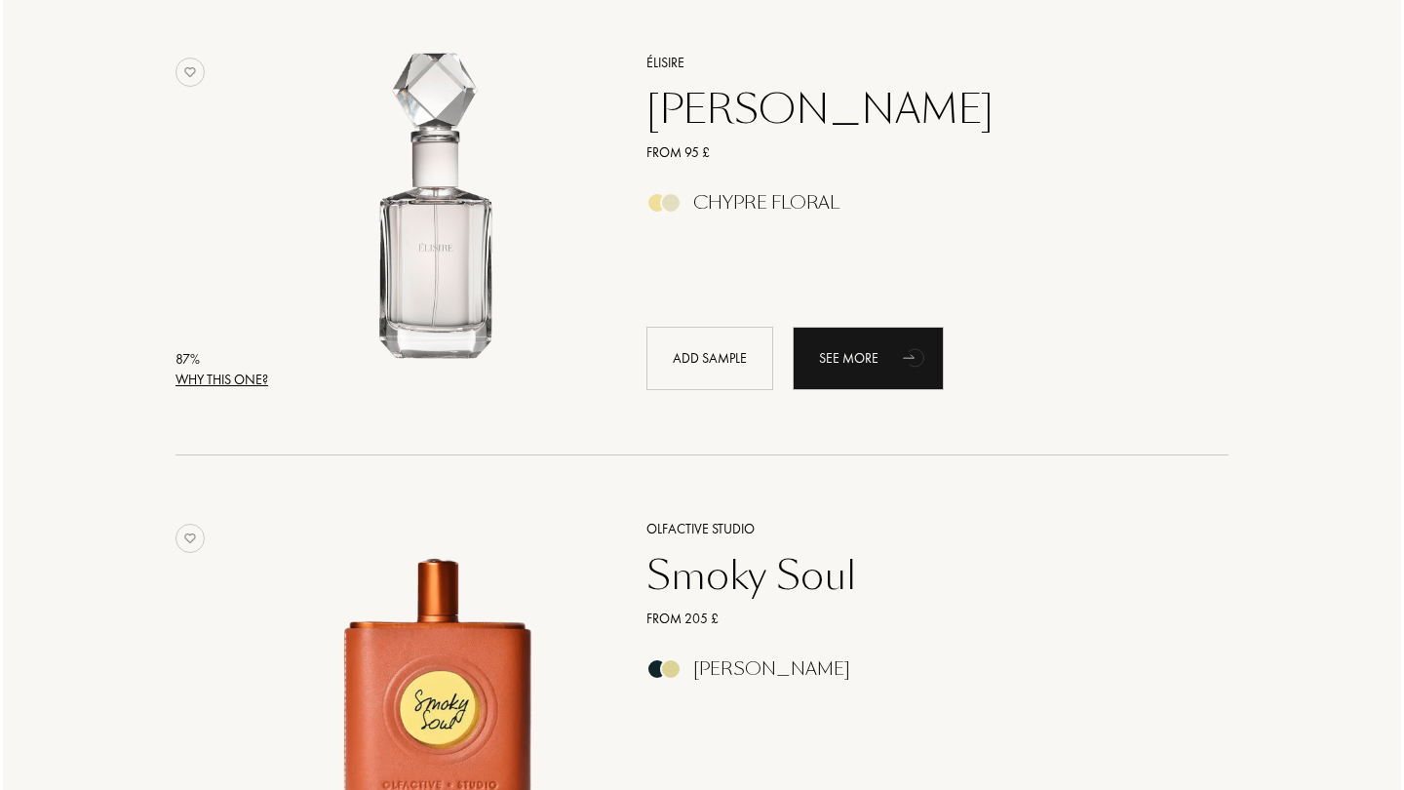
scroll to position [1724, 0]
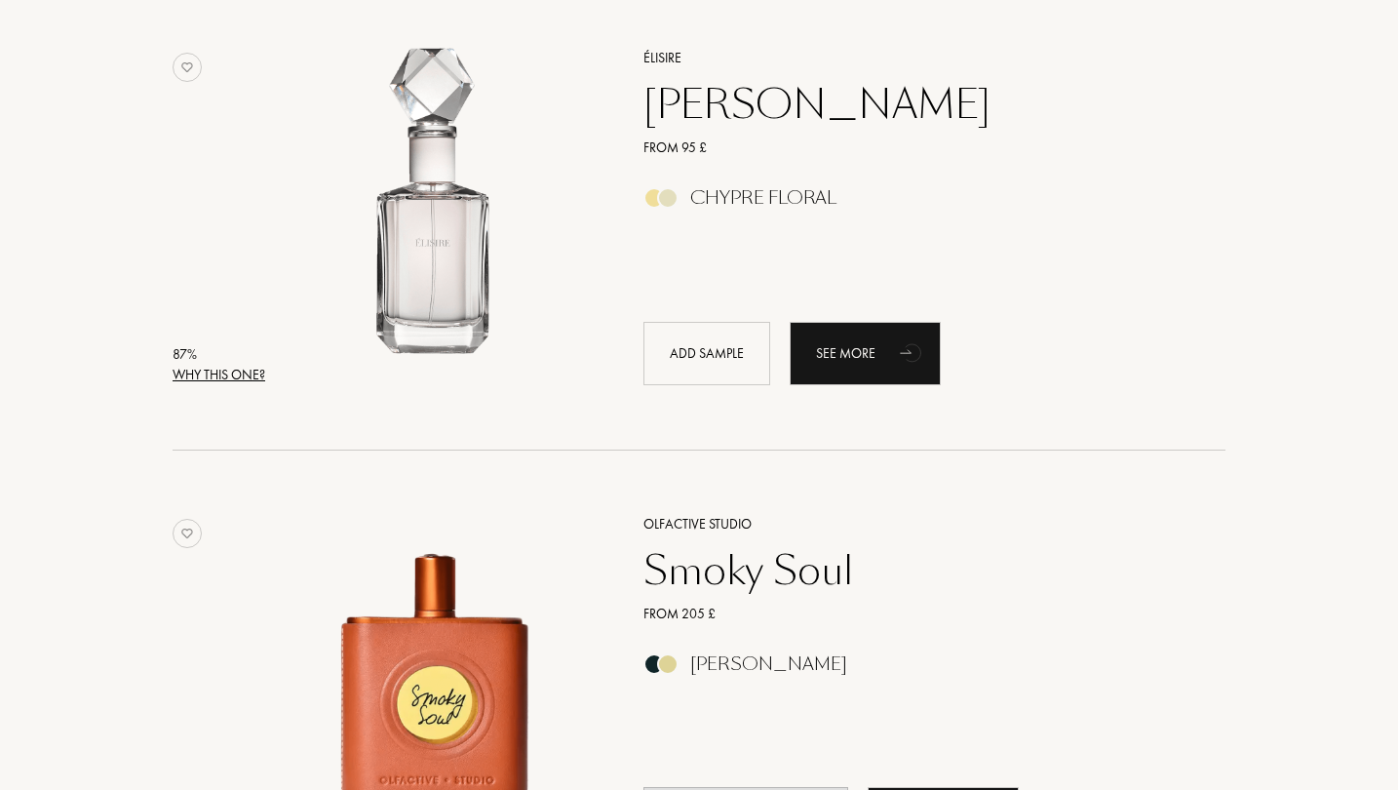
click at [248, 370] on div "Why this one?" at bounding box center [219, 375] width 93 height 20
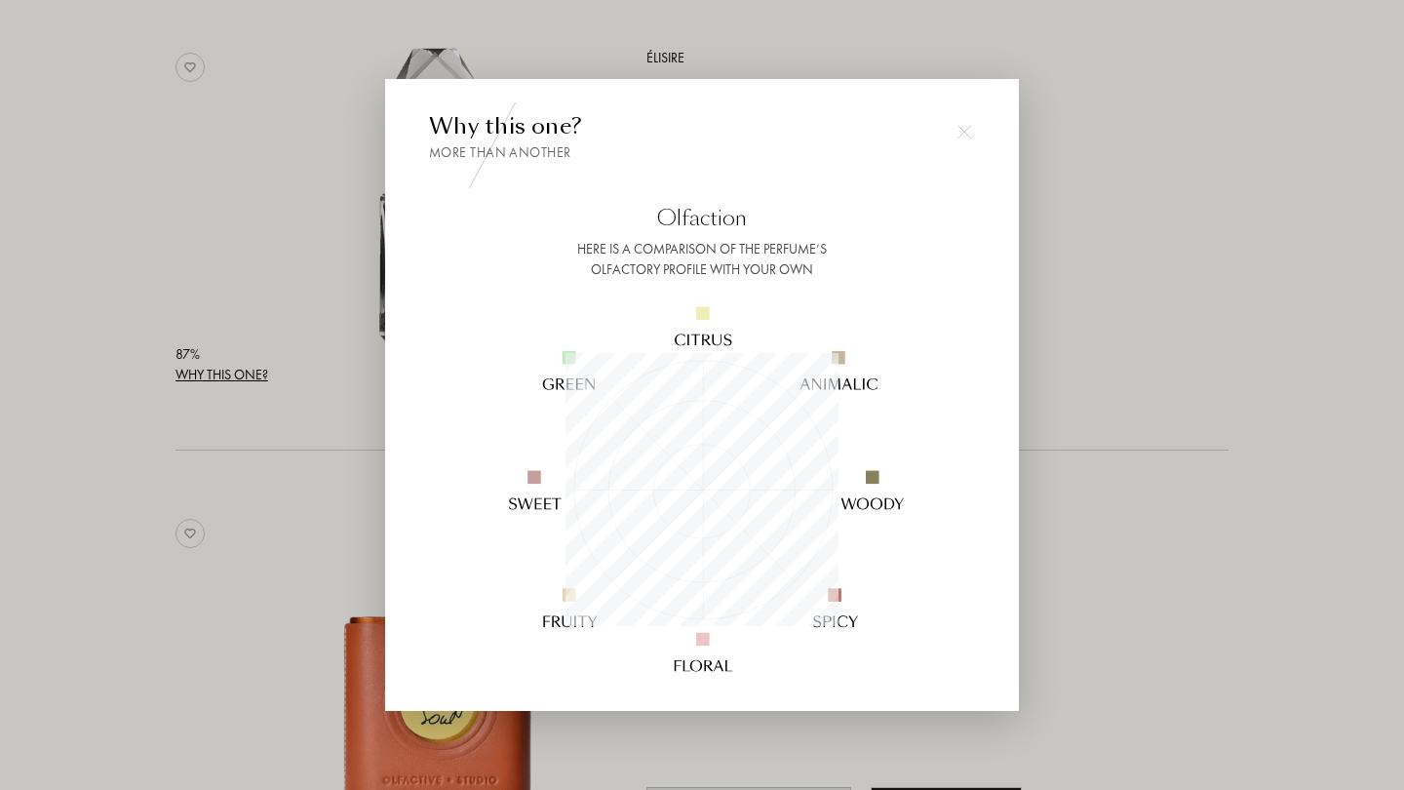
scroll to position [273, 273]
click at [1126, 306] on div at bounding box center [702, 395] width 1404 height 790
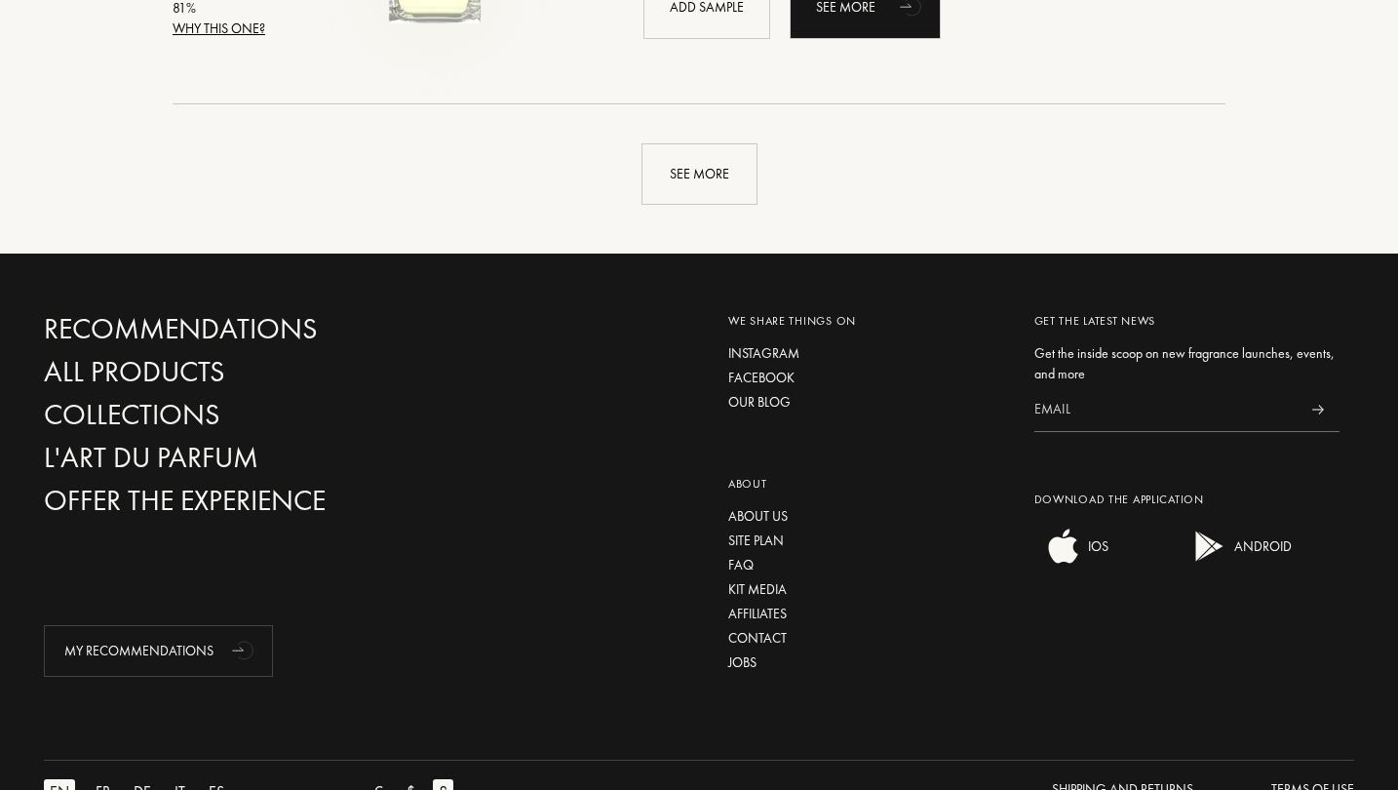
scroll to position [9533, 0]
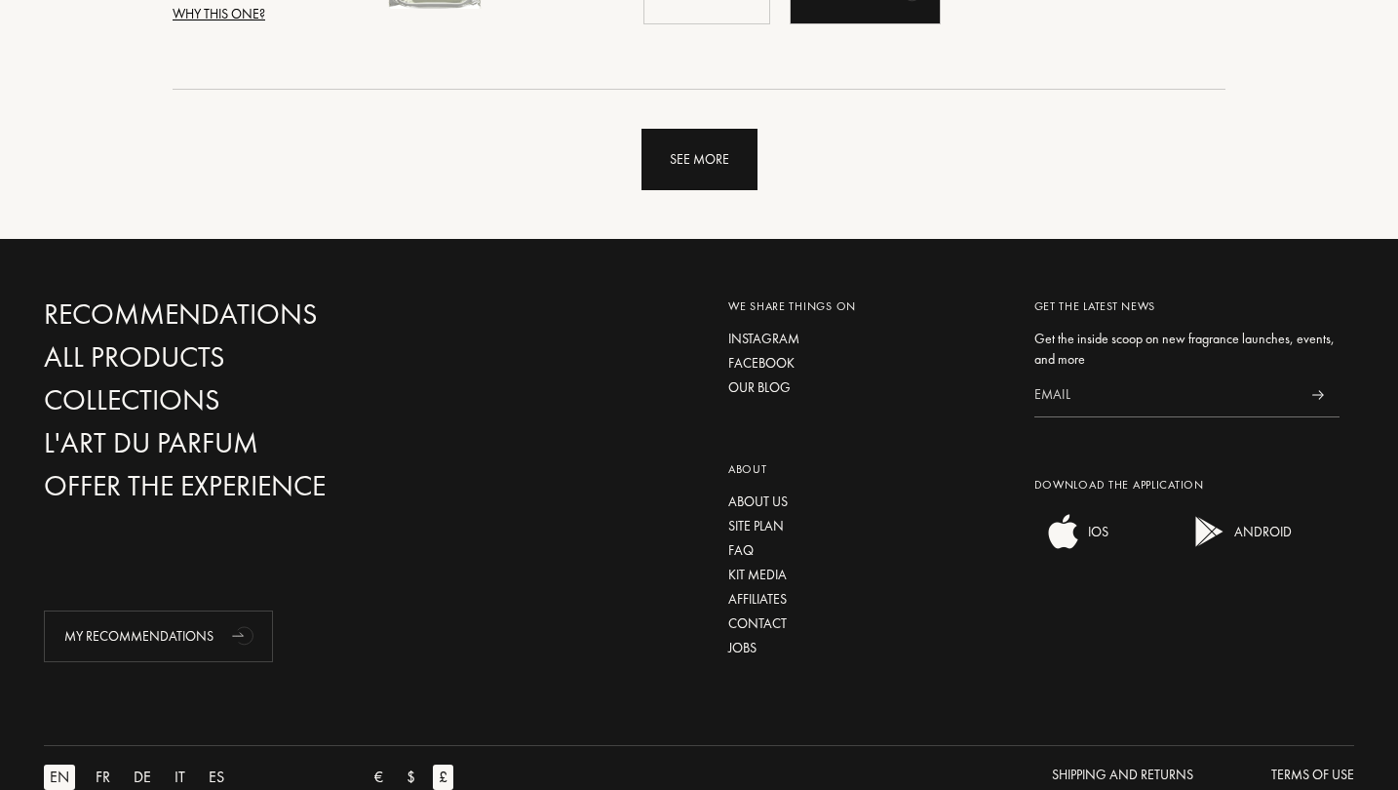
click at [670, 175] on div "See more" at bounding box center [700, 159] width 116 height 61
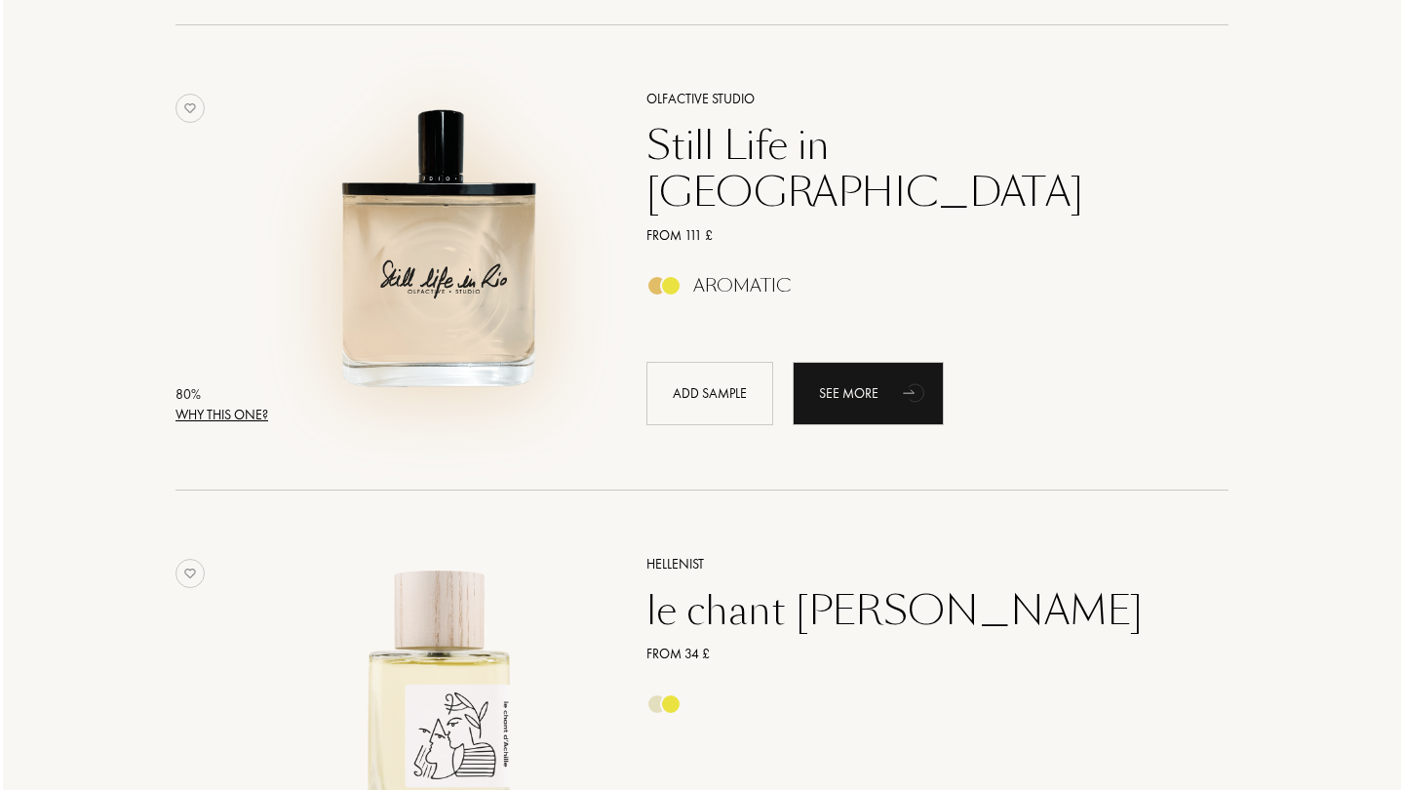
scroll to position [10533, 0]
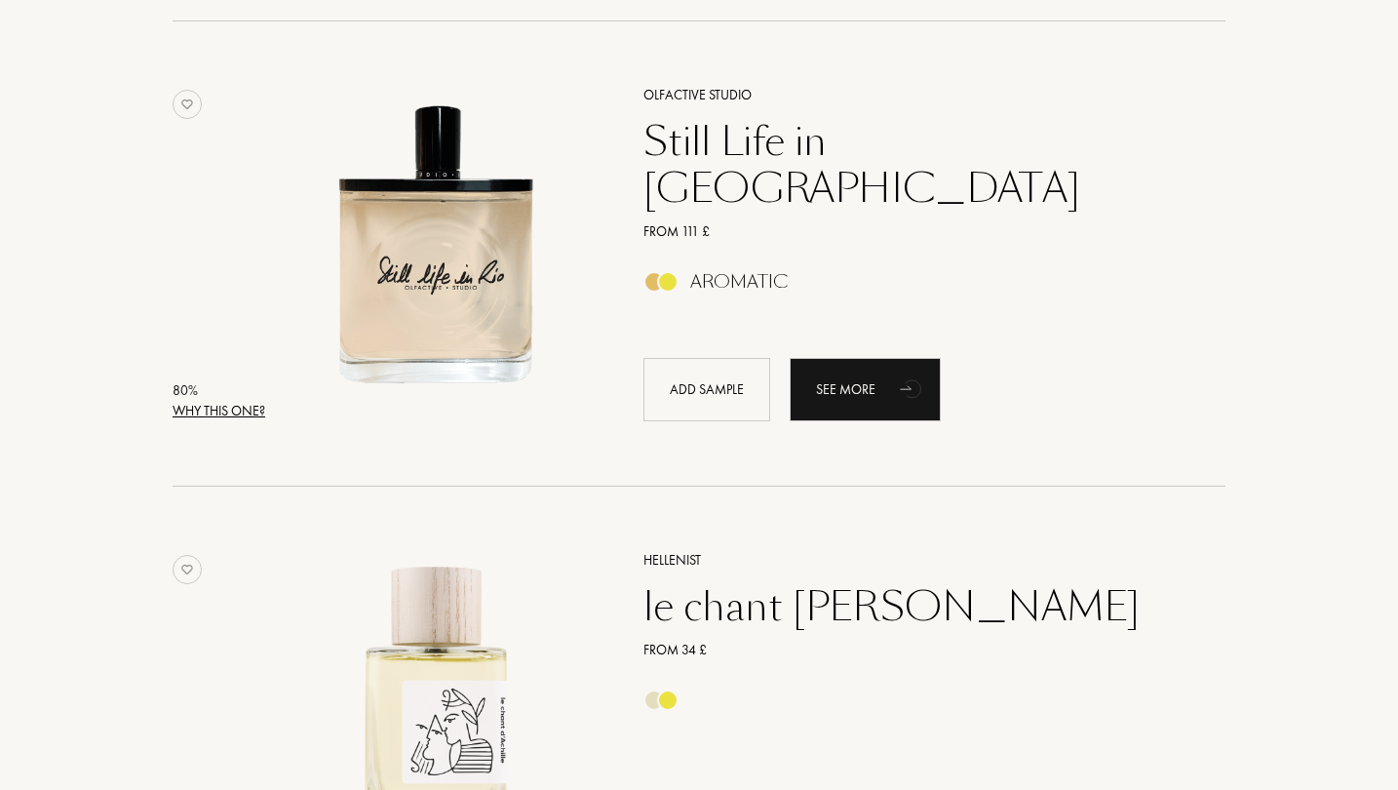
click at [257, 410] on div "Why this one?" at bounding box center [219, 411] width 93 height 20
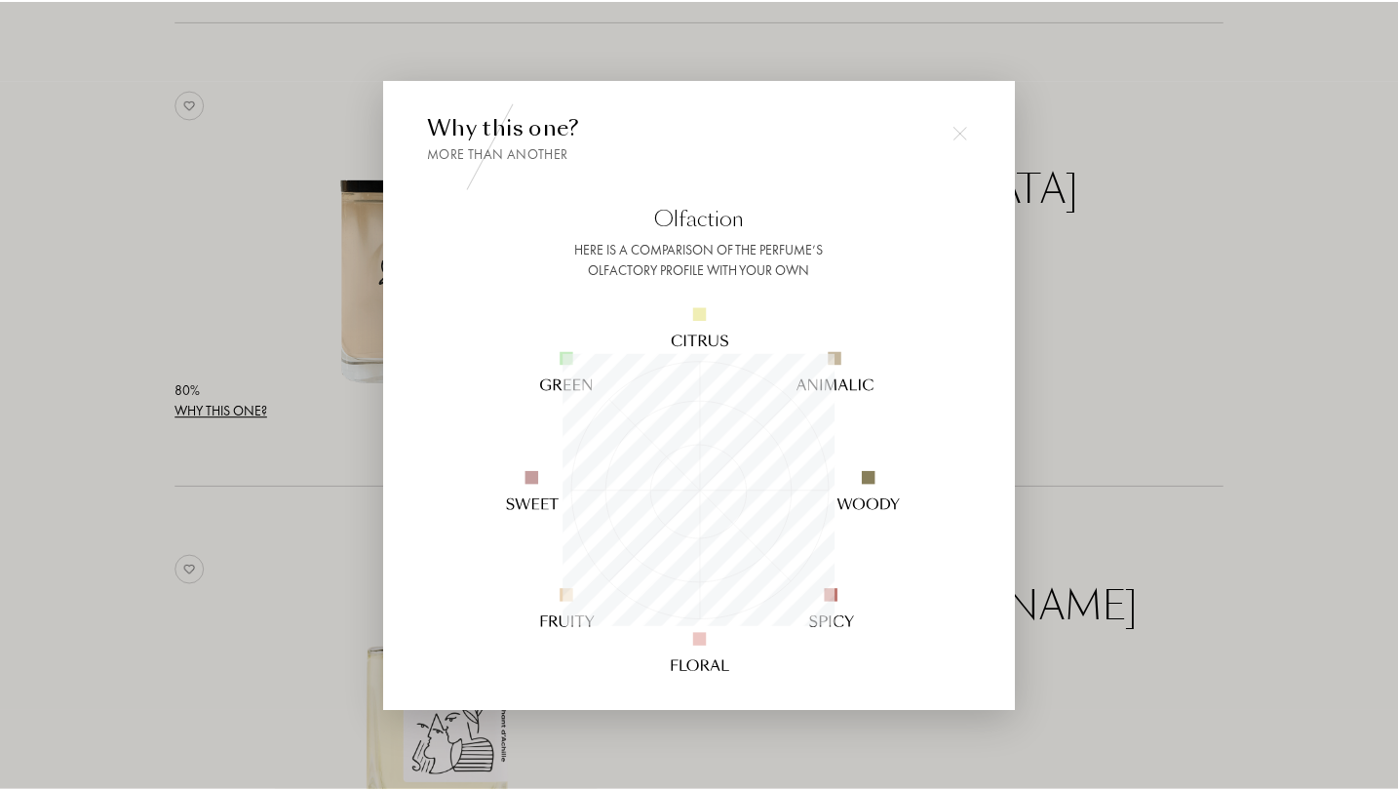
scroll to position [273, 273]
click at [1216, 282] on div at bounding box center [702, 395] width 1404 height 790
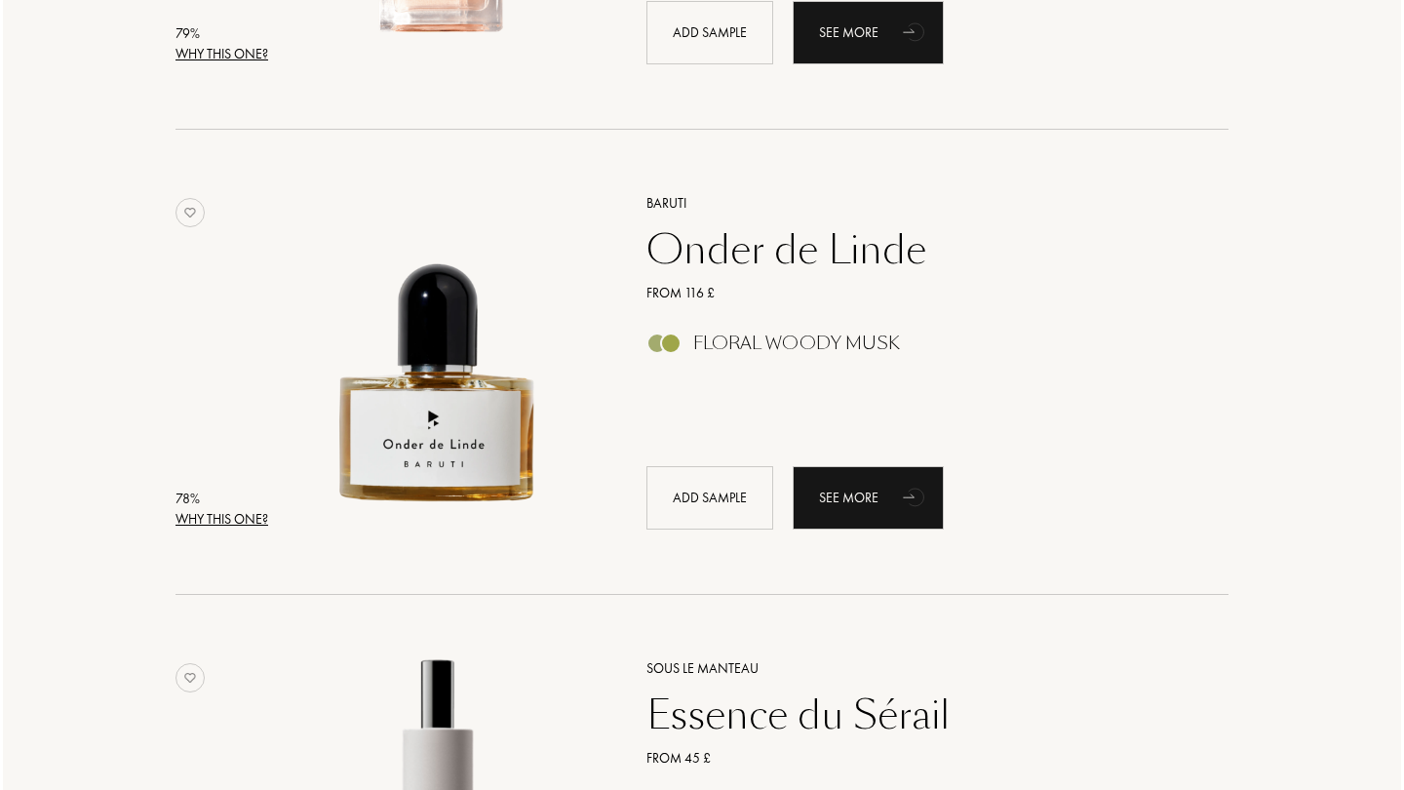
scroll to position [13221, 0]
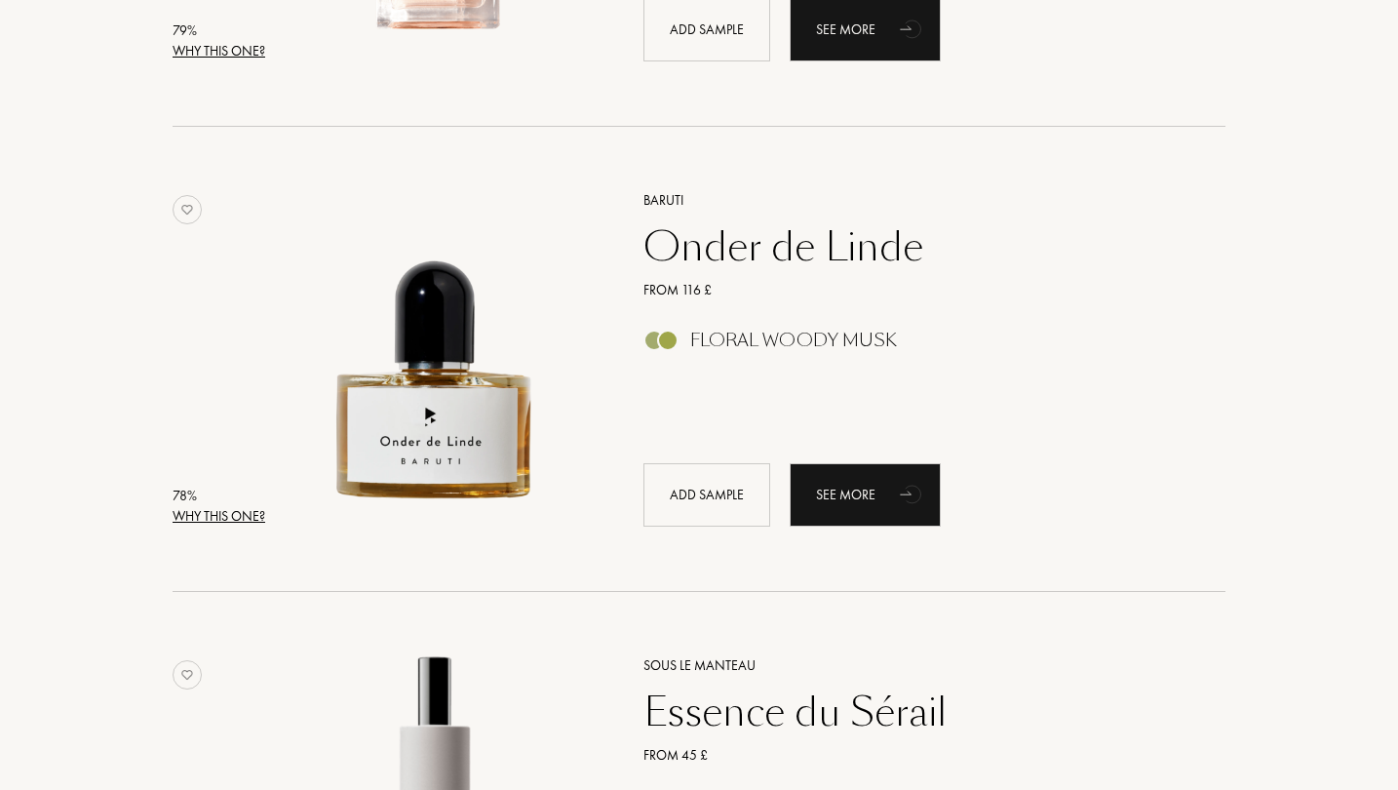
click at [247, 523] on div "Why this one?" at bounding box center [219, 516] width 93 height 20
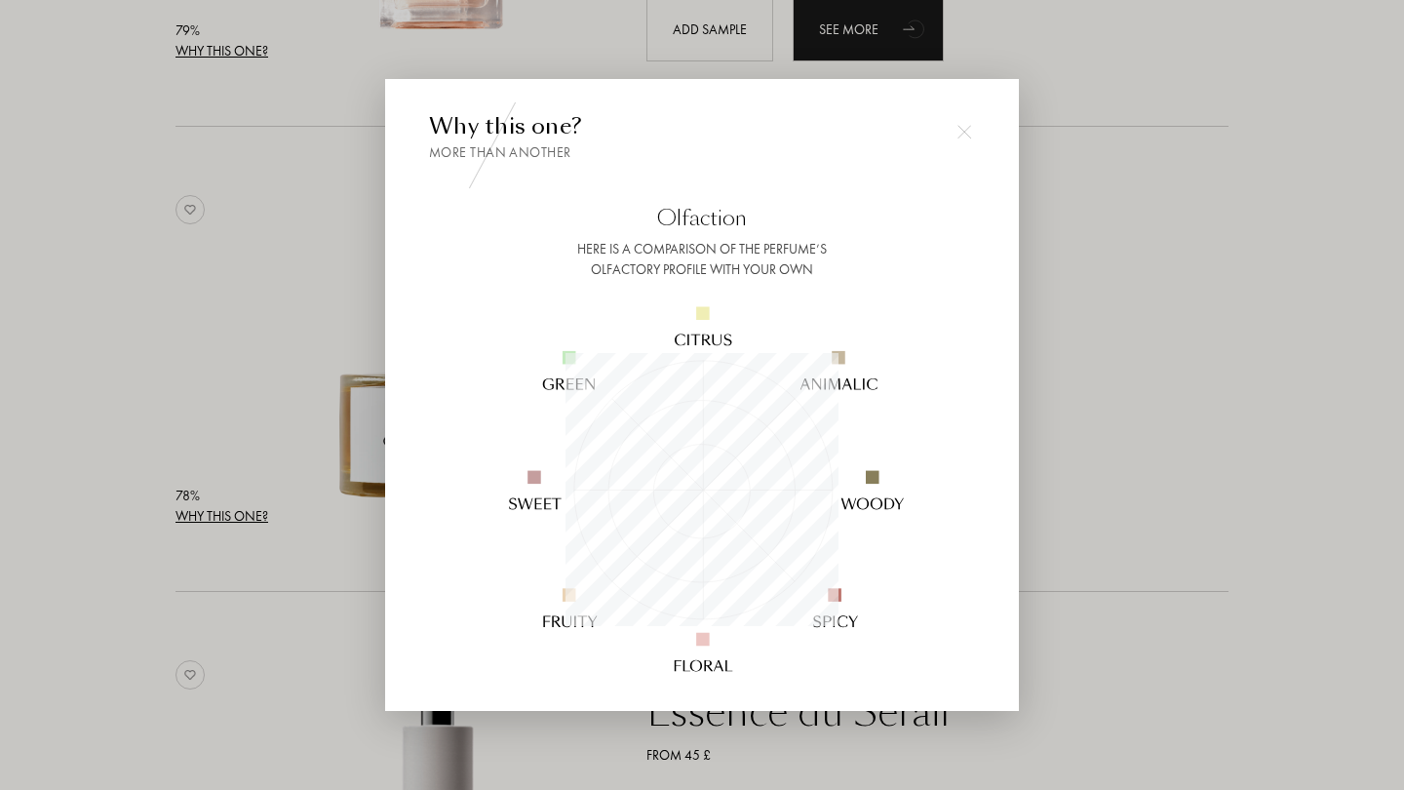
scroll to position [273, 273]
click at [1110, 298] on div at bounding box center [702, 395] width 1404 height 790
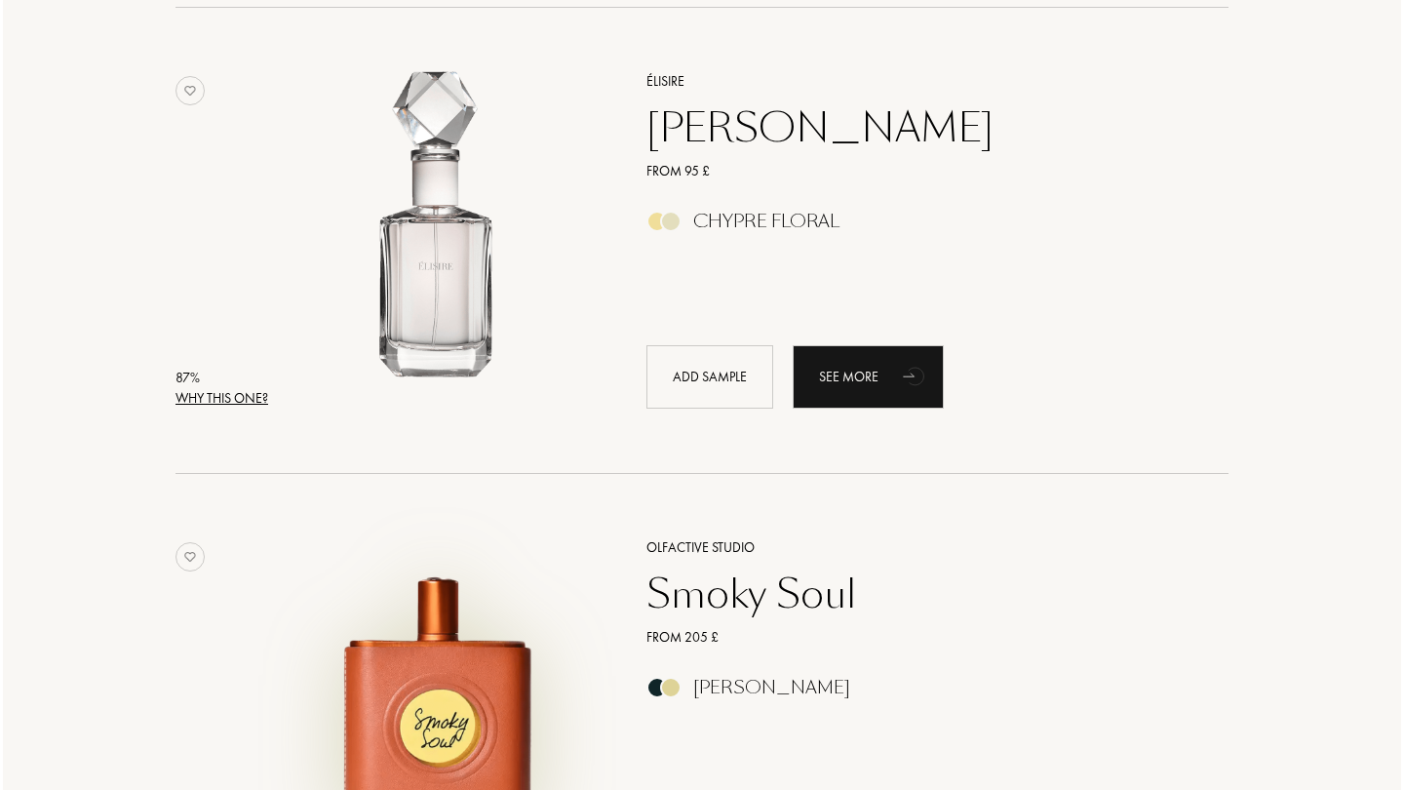
scroll to position [1733, 0]
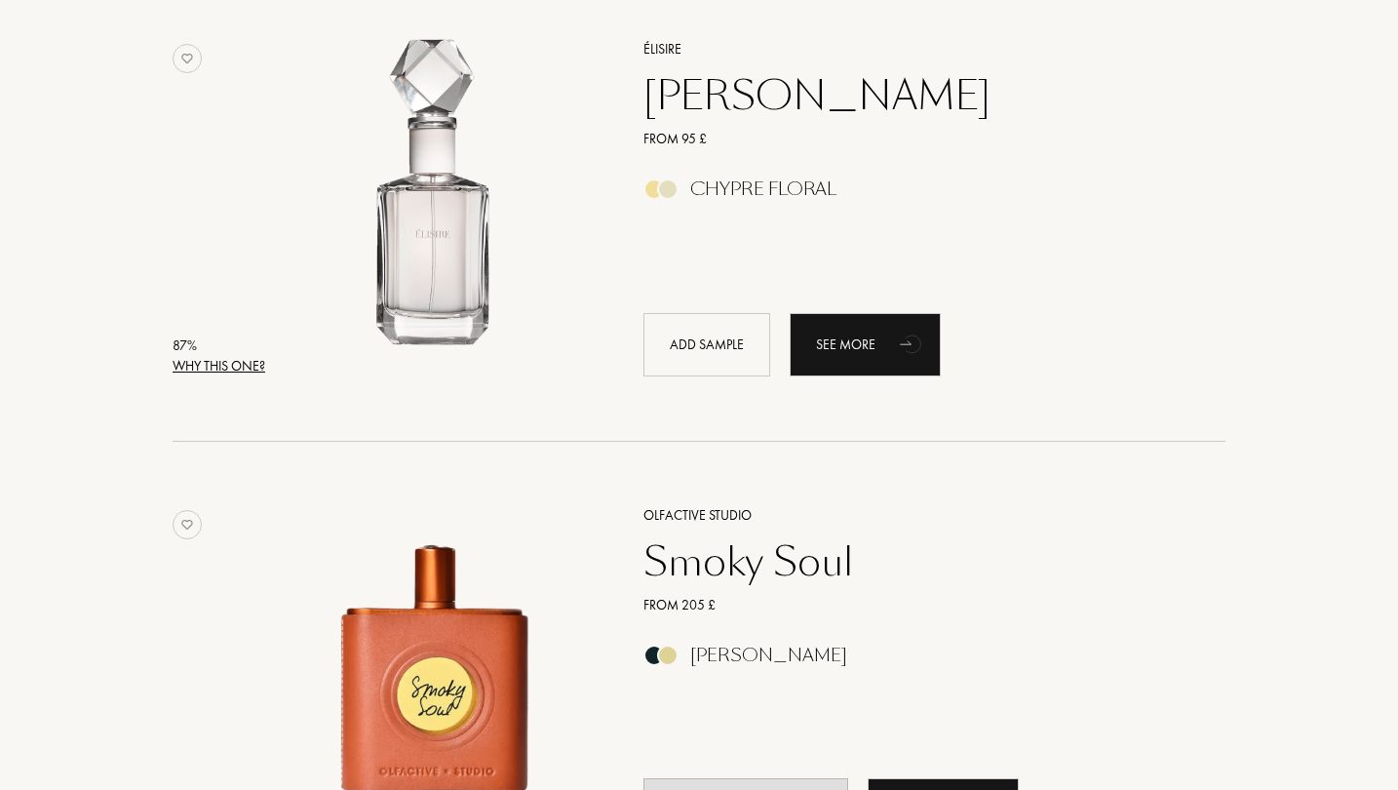
click at [223, 358] on div "Why this one?" at bounding box center [219, 366] width 93 height 20
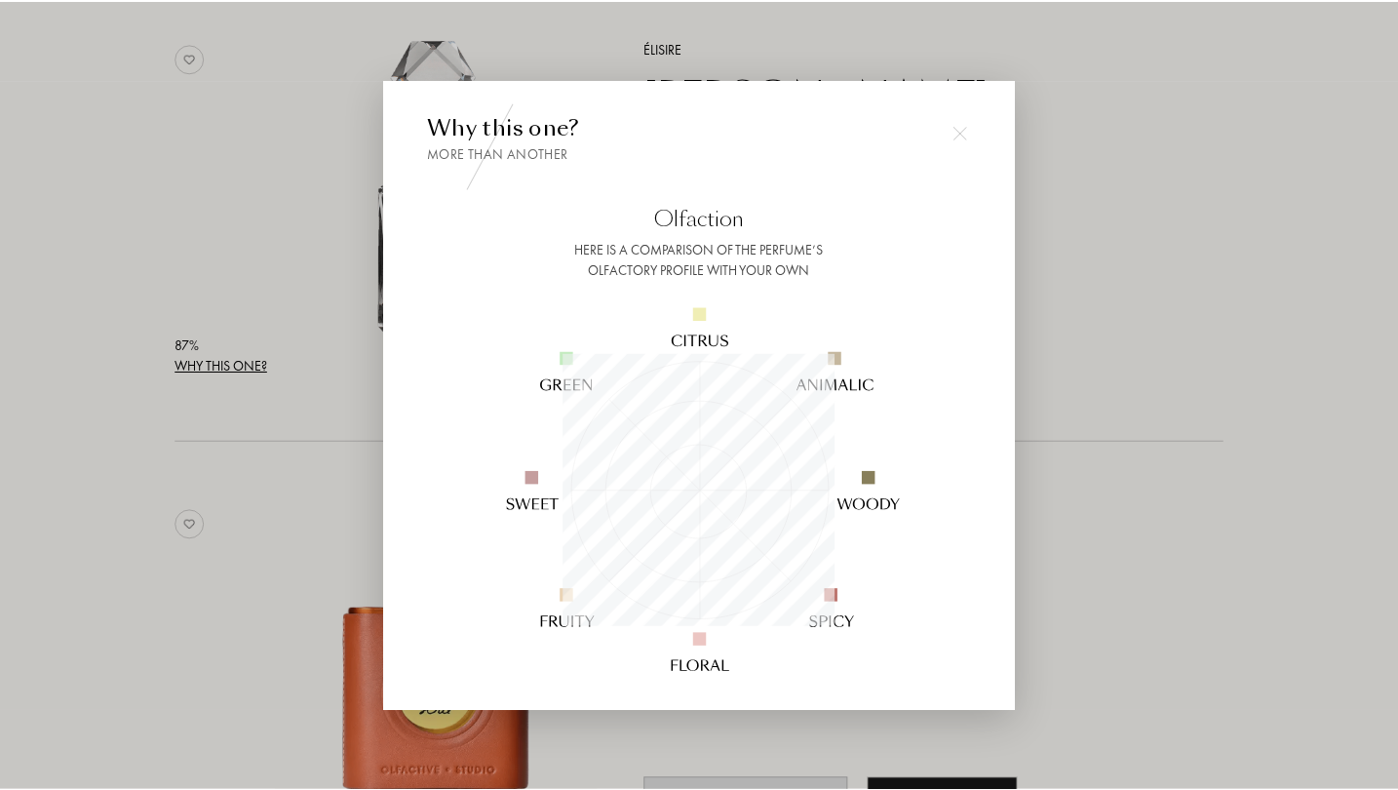
scroll to position [273, 273]
click at [1102, 256] on div at bounding box center [702, 395] width 1404 height 790
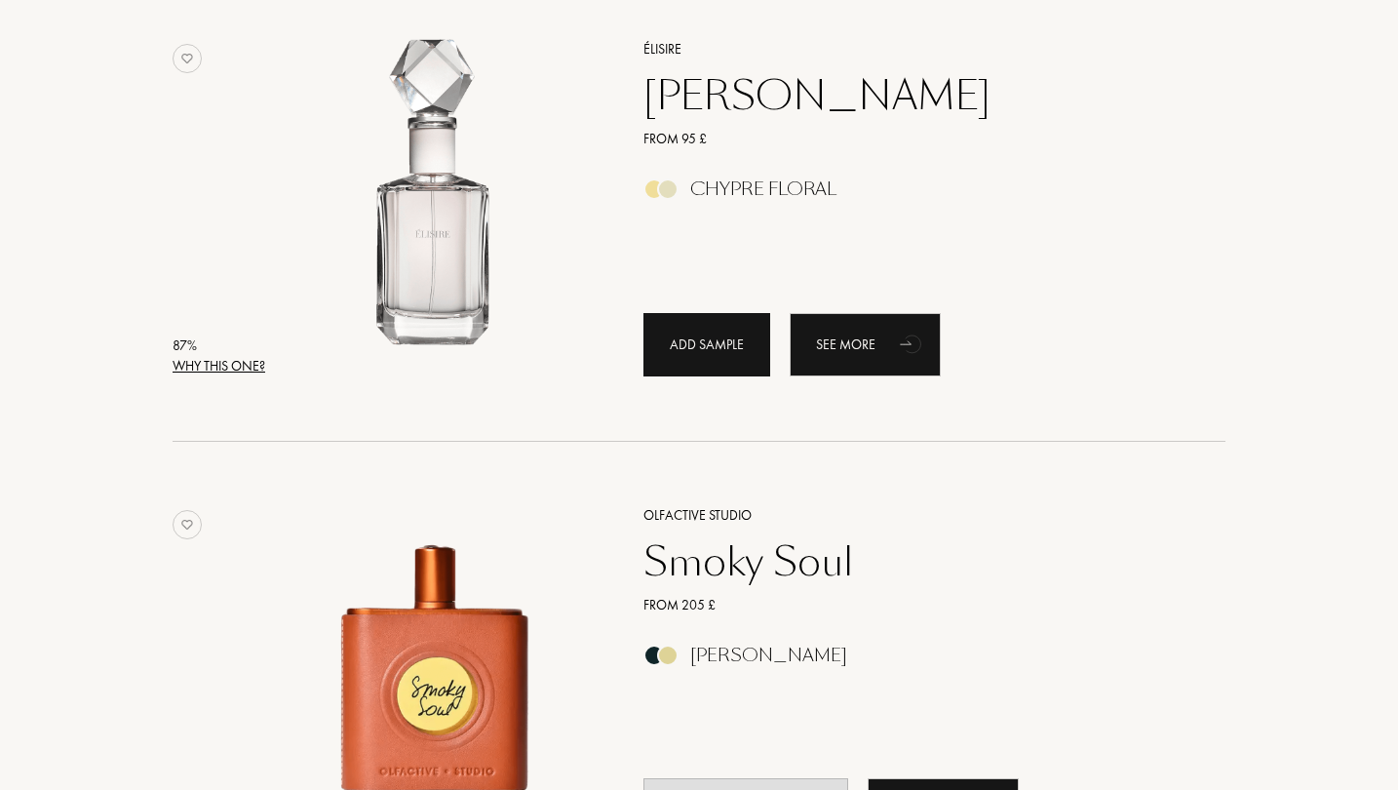
click at [737, 354] on div "Add sample" at bounding box center [706, 344] width 127 height 63
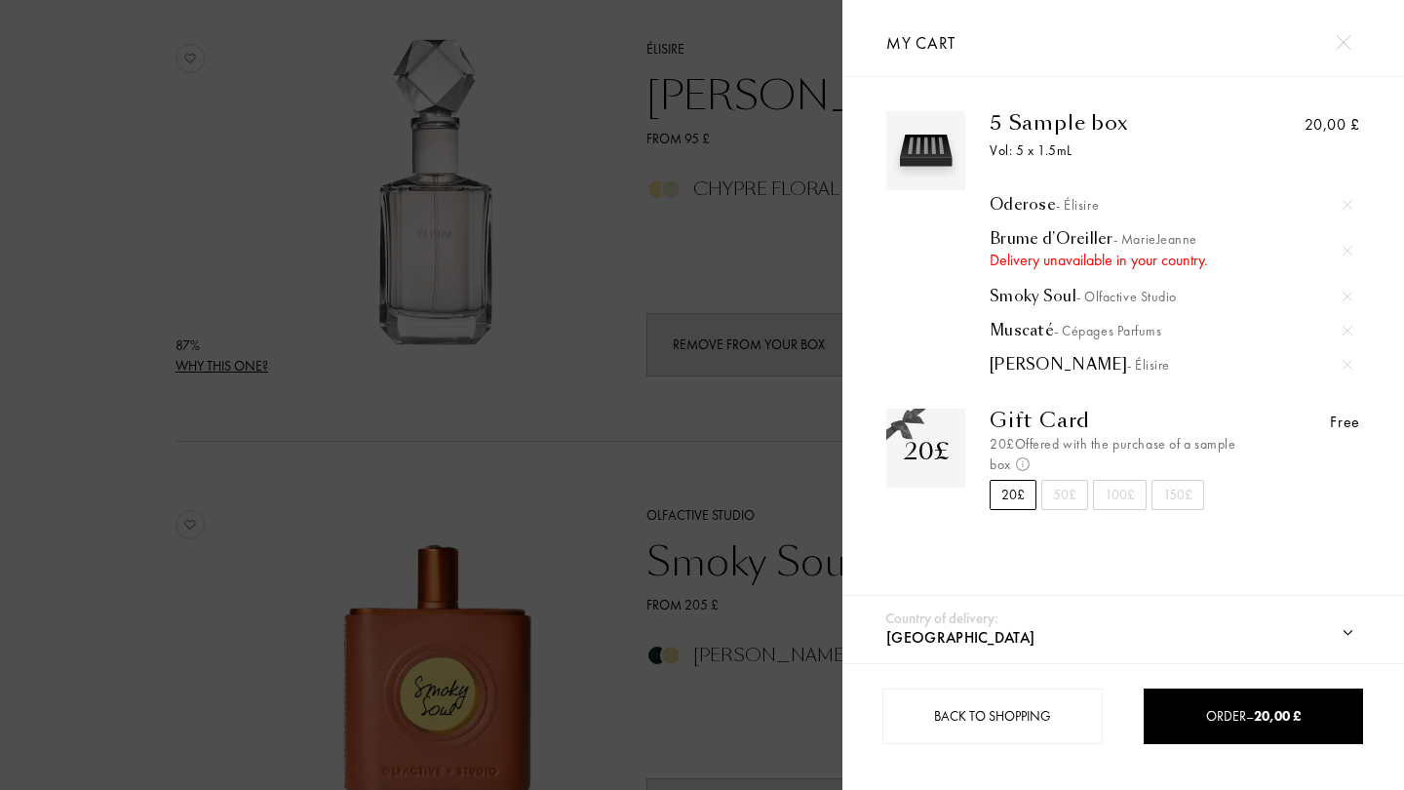
click at [204, 251] on div at bounding box center [421, 395] width 842 height 790
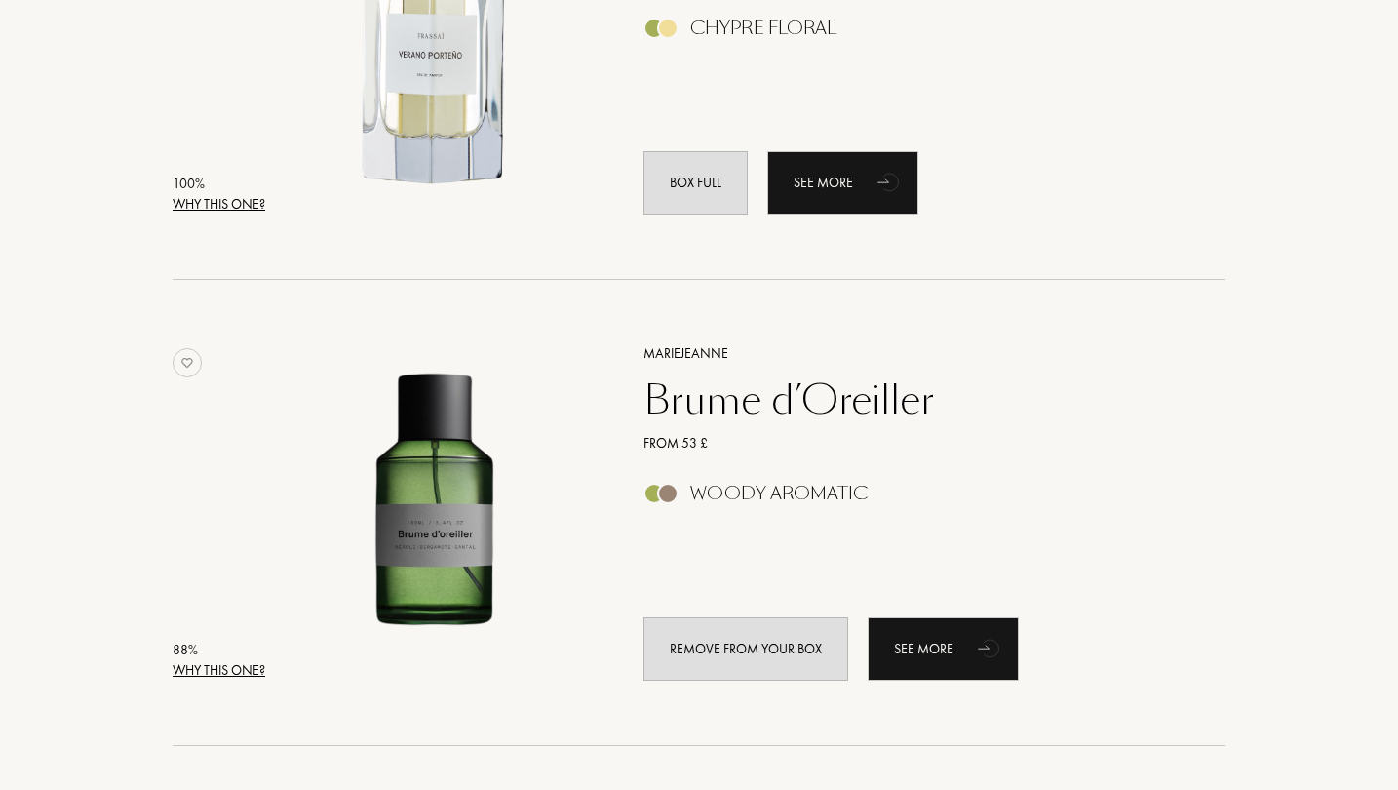
scroll to position [469, 0]
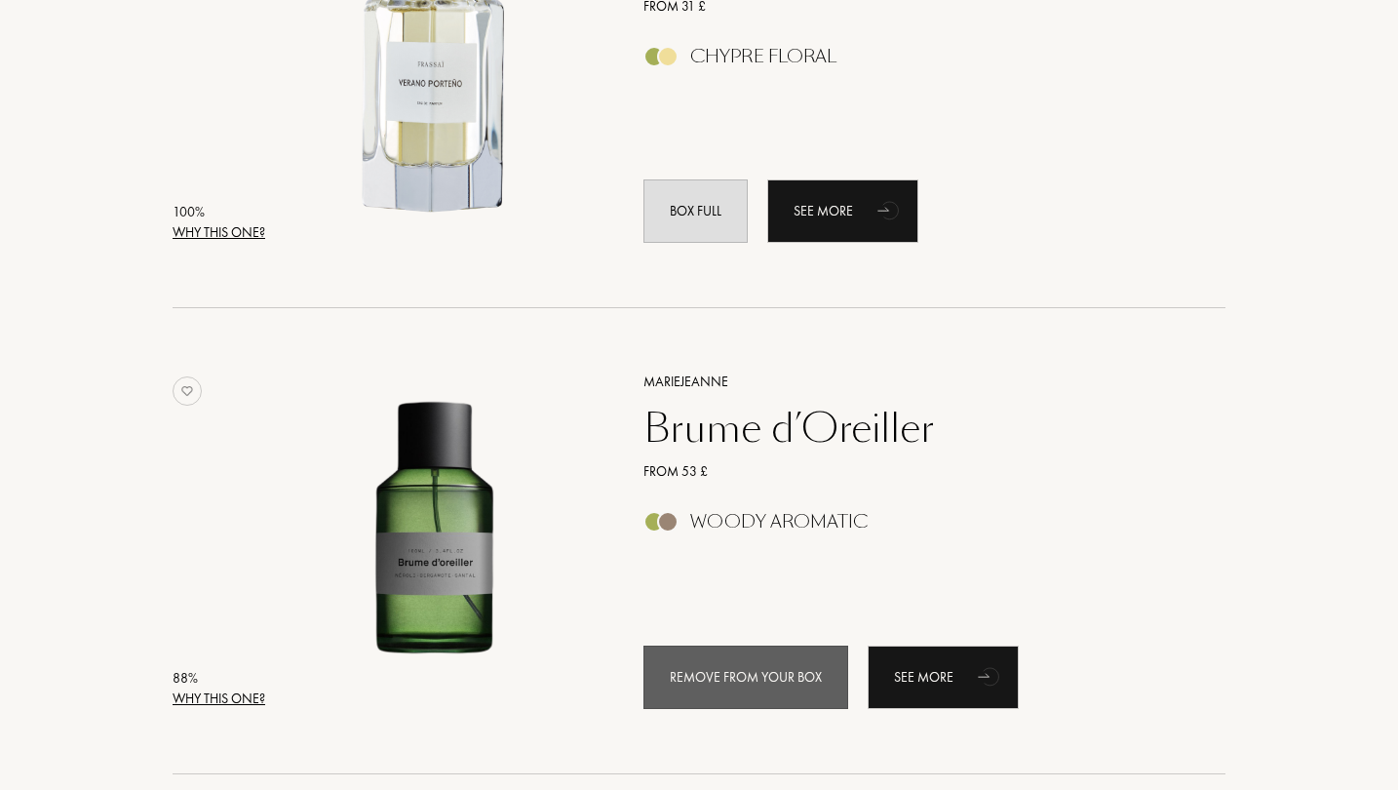
click at [793, 675] on div "Remove from your box" at bounding box center [745, 676] width 205 height 63
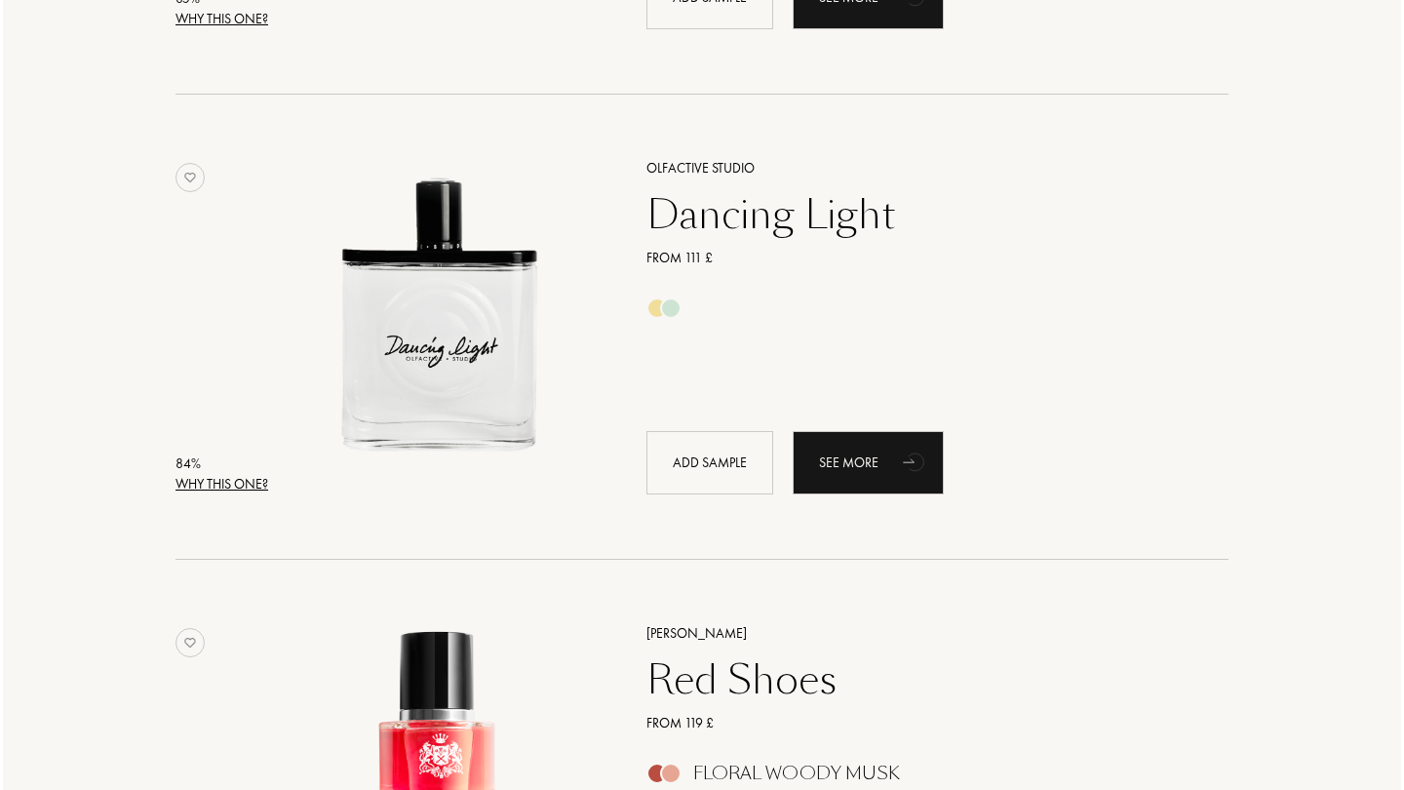
scroll to position [3023, 0]
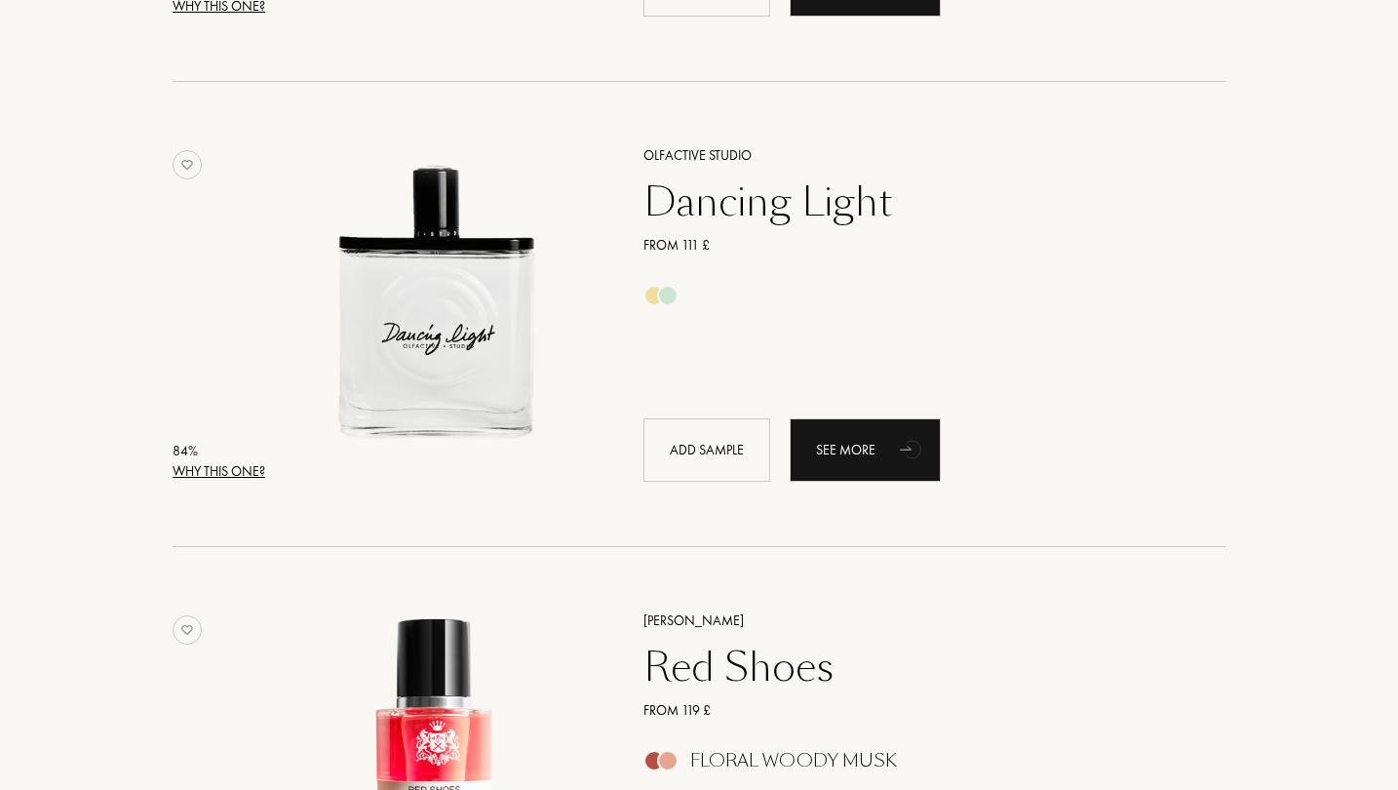
click at [259, 465] on div "Why this one?" at bounding box center [219, 471] width 93 height 20
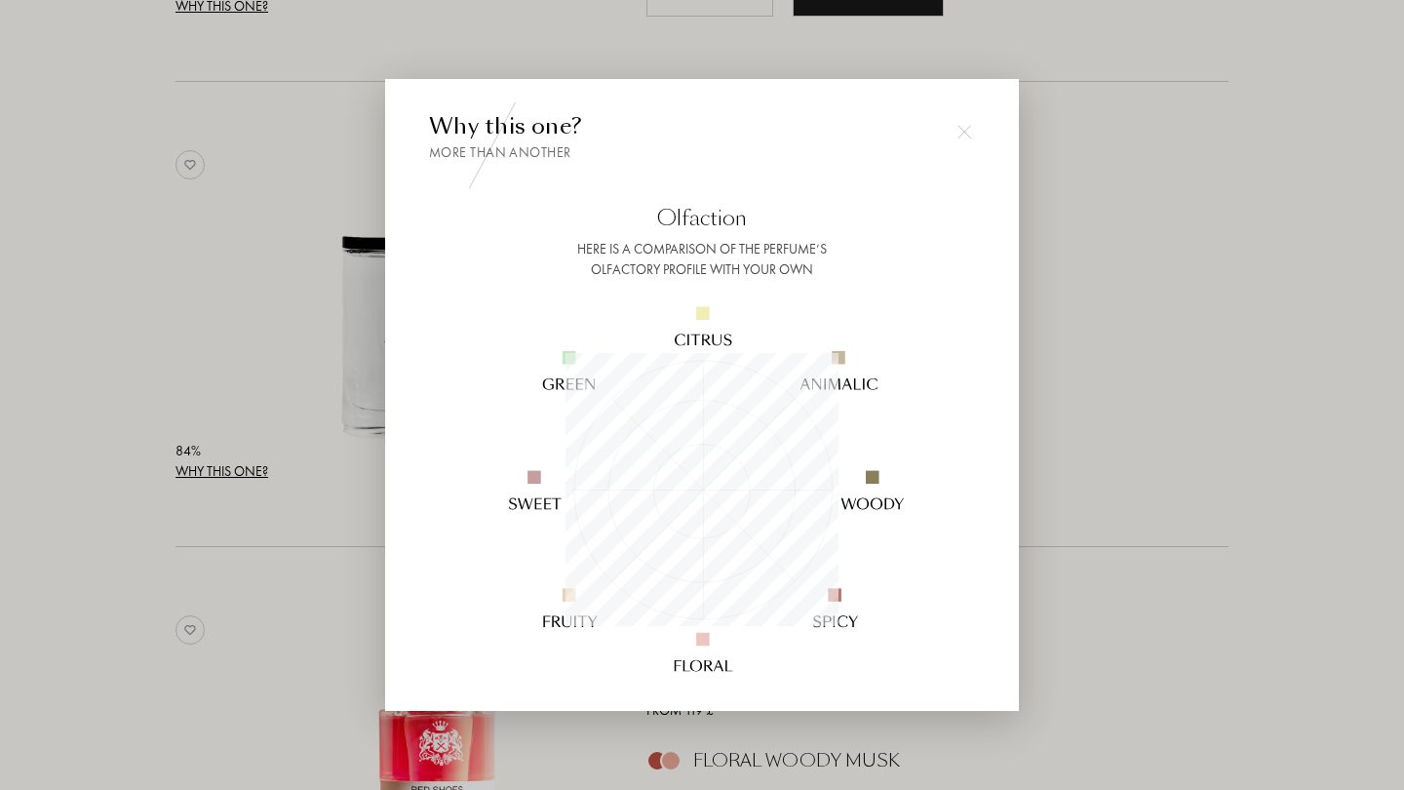
scroll to position [273, 273]
click at [366, 401] on div at bounding box center [702, 395] width 1404 height 790
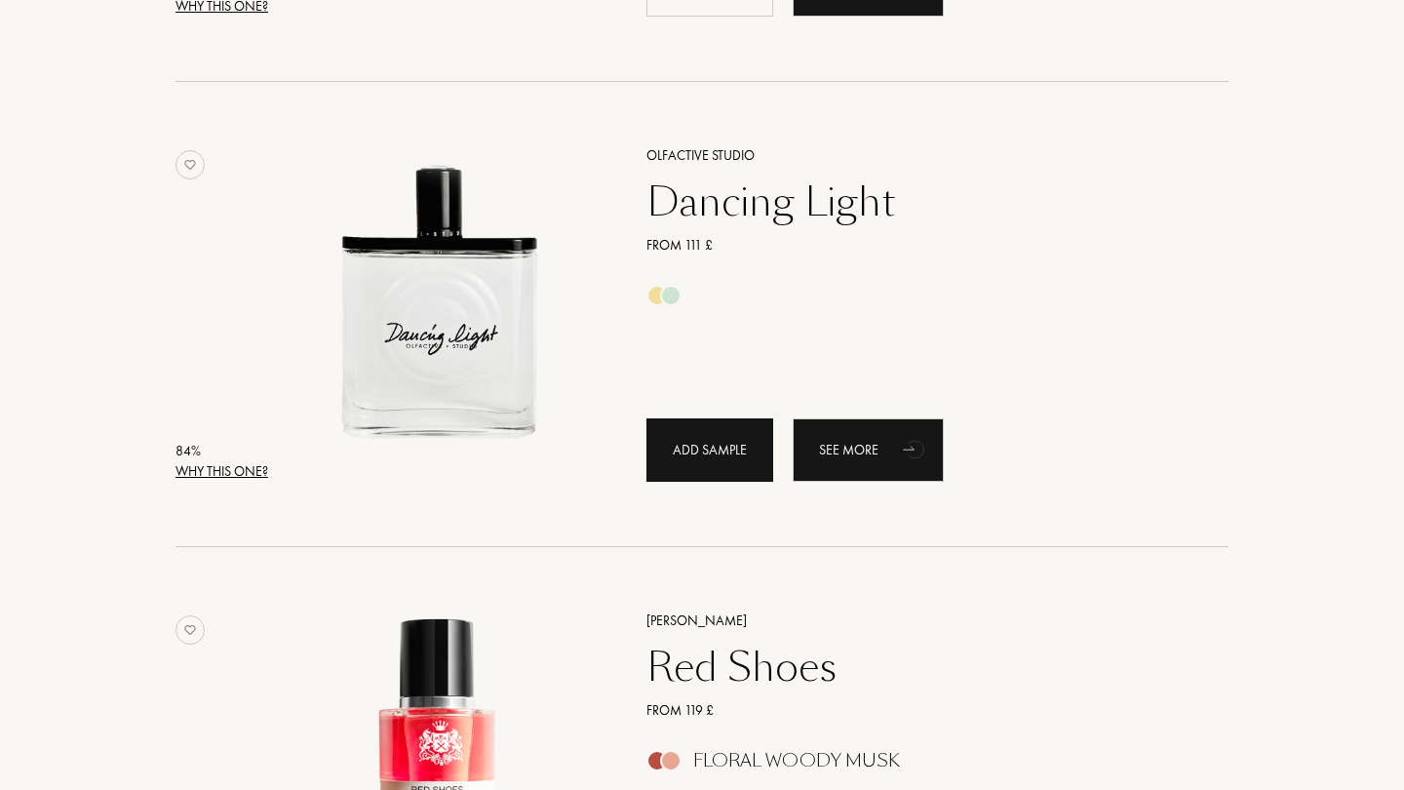
click at [732, 449] on div "Add sample" at bounding box center [709, 449] width 127 height 63
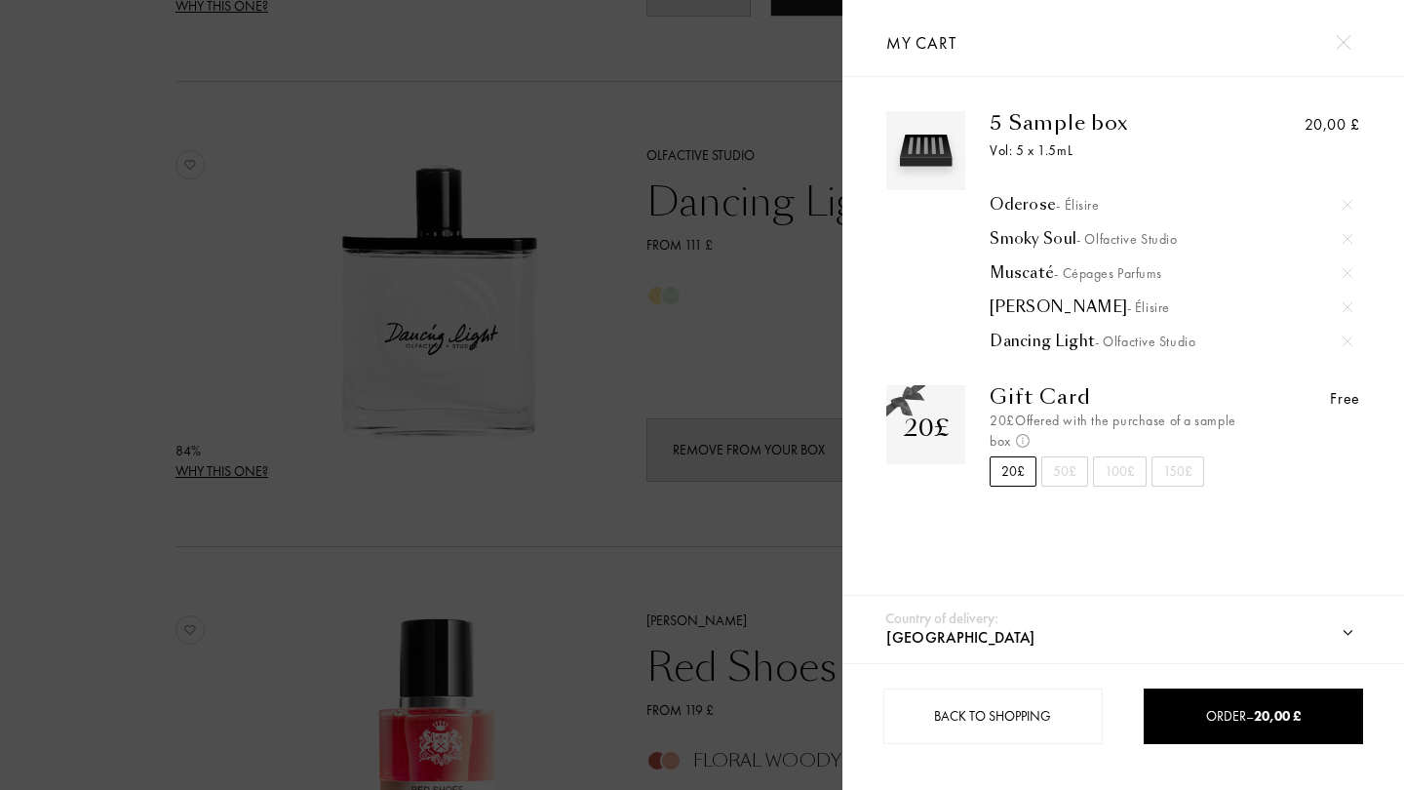
click at [1063, 477] on div "50£" at bounding box center [1064, 471] width 47 height 30
click at [1017, 476] on div "20£" at bounding box center [1013, 471] width 47 height 30
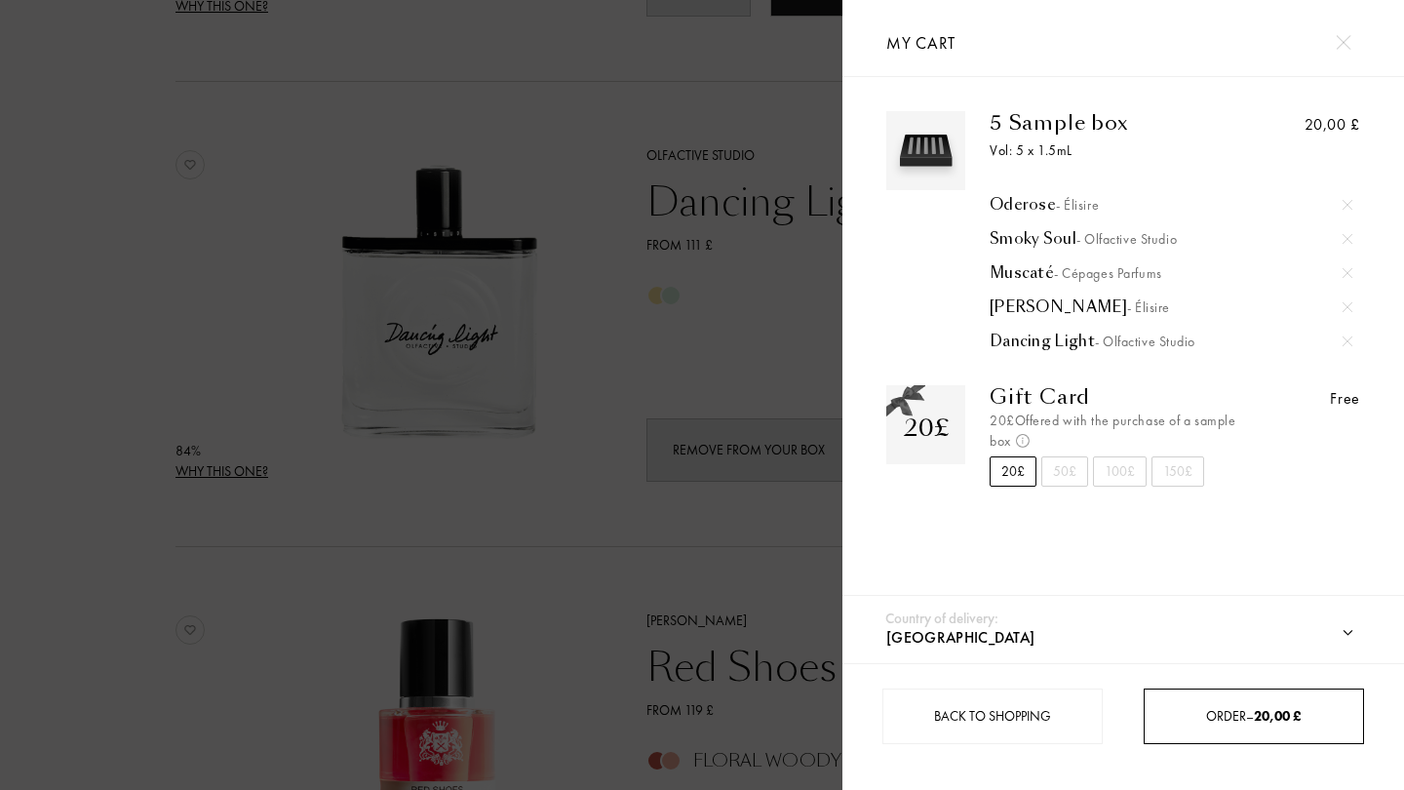
click at [1235, 729] on div "Order – 20,00 £" at bounding box center [1253, 716] width 219 height 56
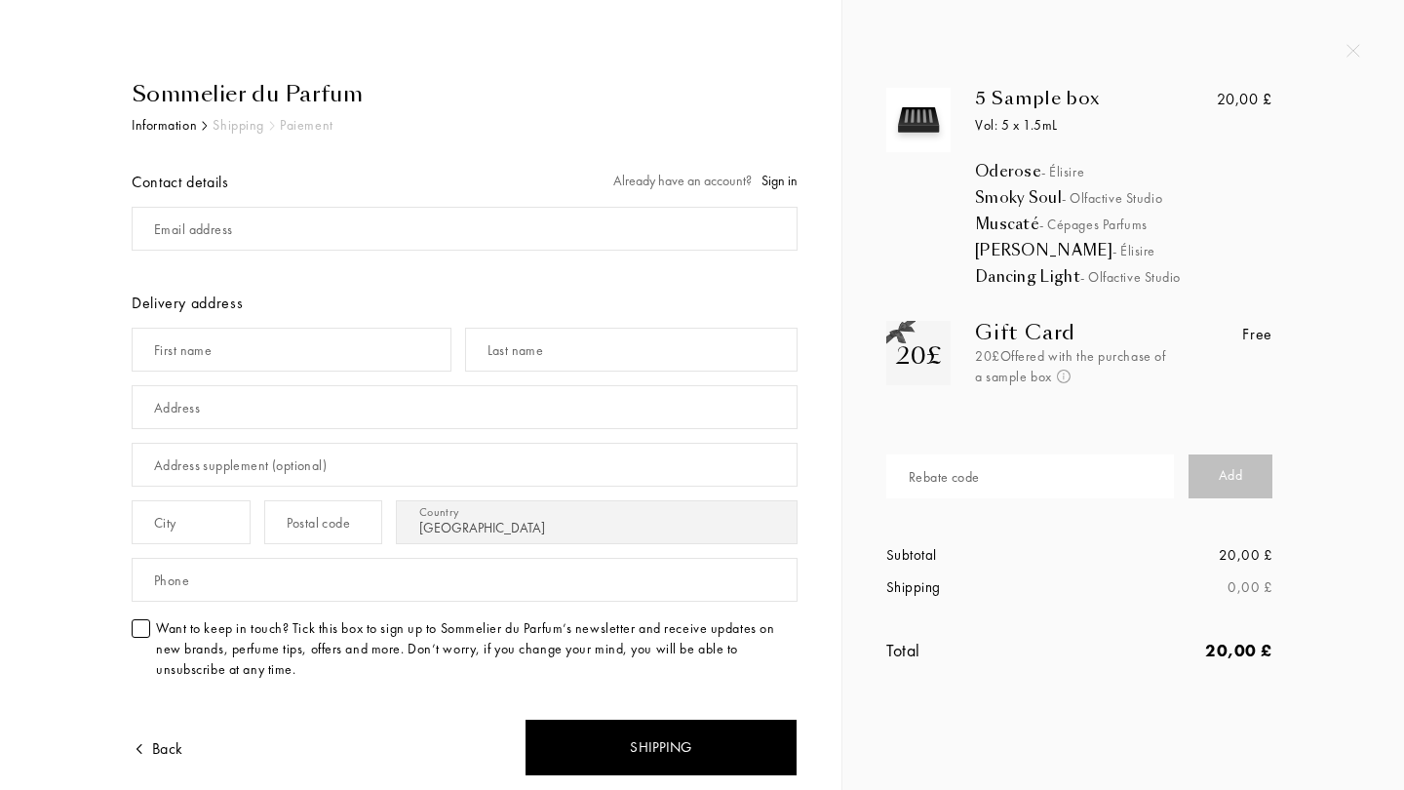
select select "UK"
click at [1230, 462] on div "Add" at bounding box center [1230, 476] width 84 height 44
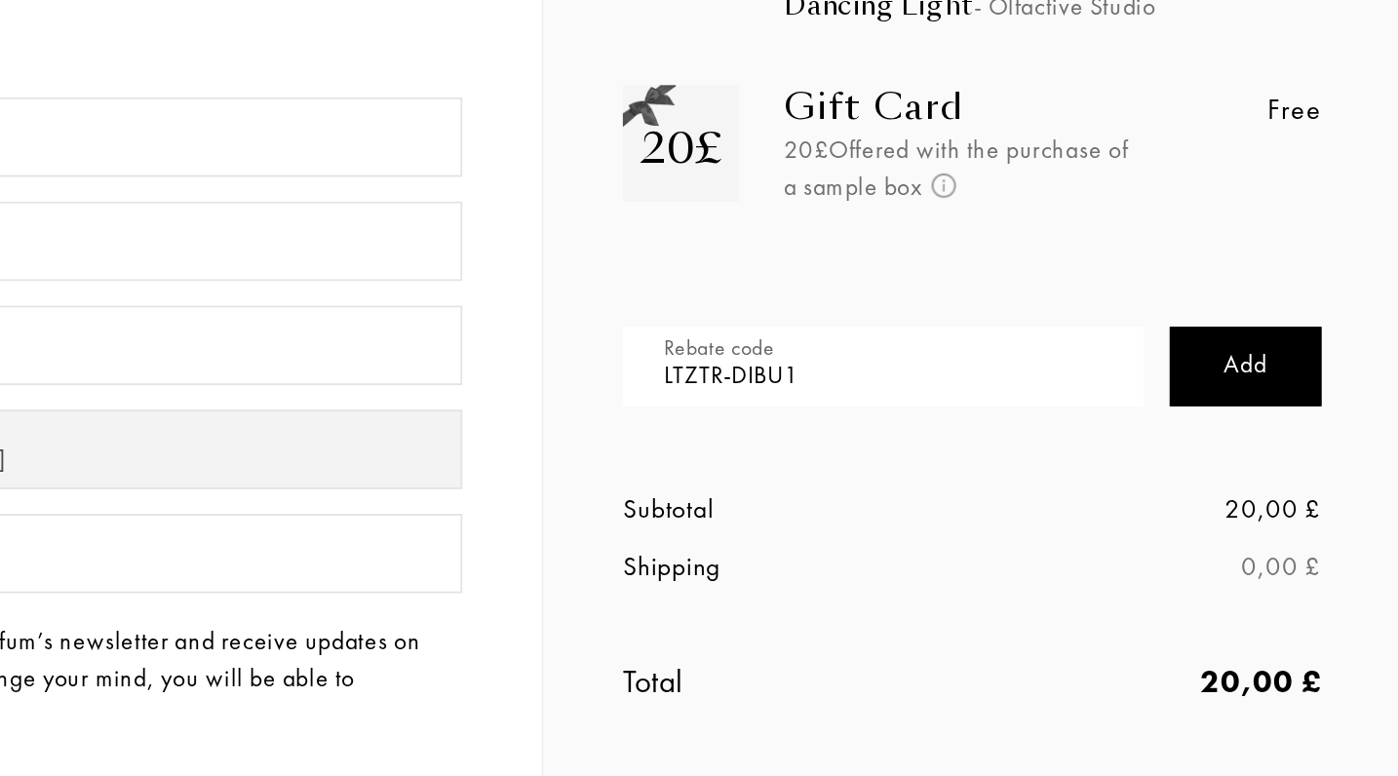
scroll to position [242, 0]
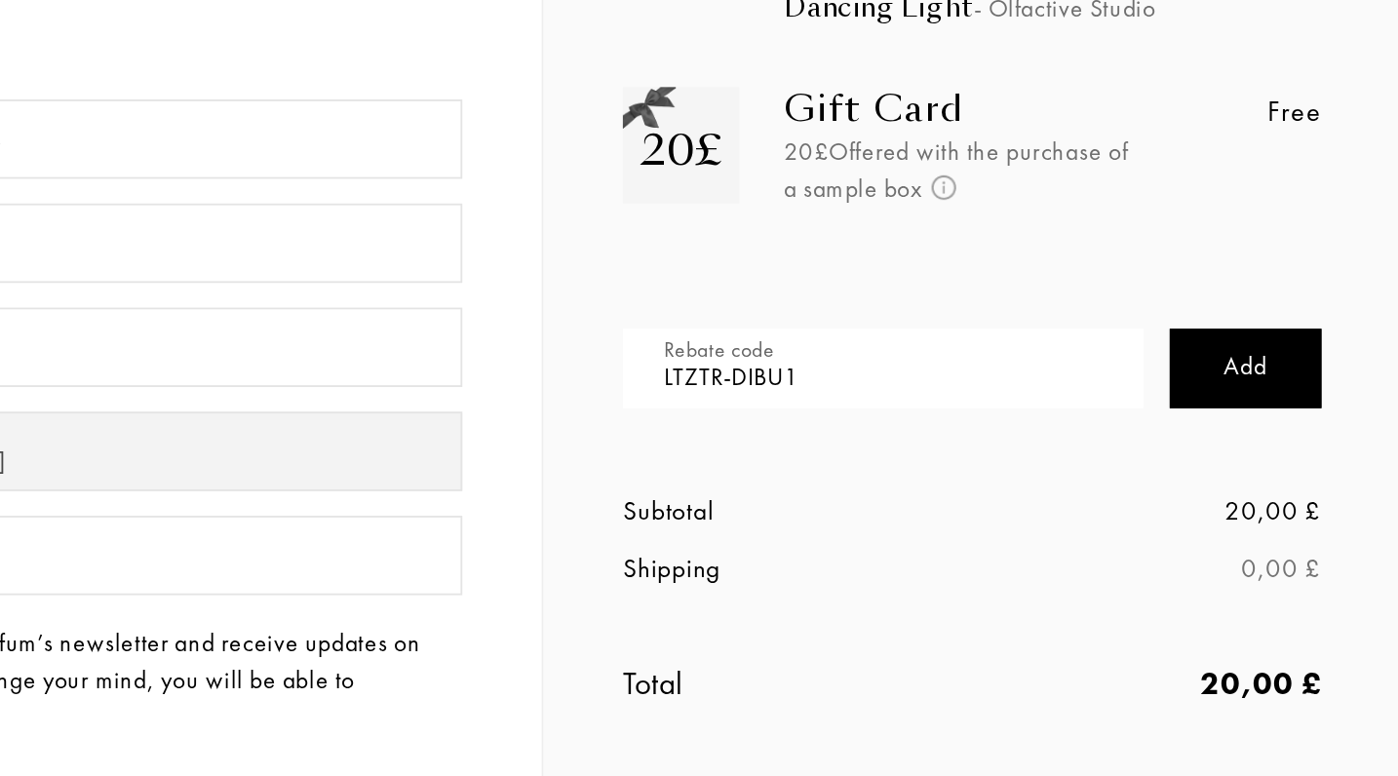
click at [886, 213] on input "LTZTR-DIBU1" at bounding box center [1030, 235] width 288 height 44
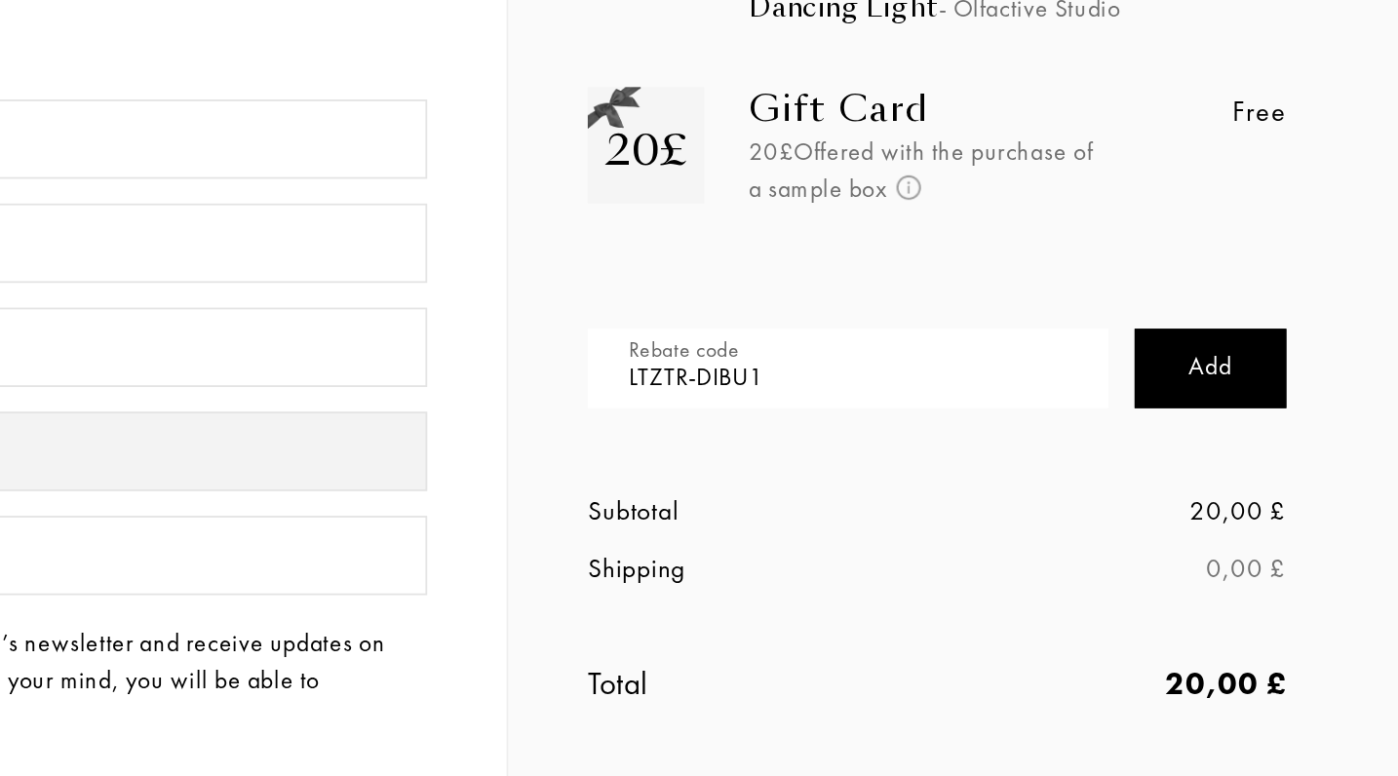
click at [1188, 213] on div "Add" at bounding box center [1230, 235] width 84 height 44
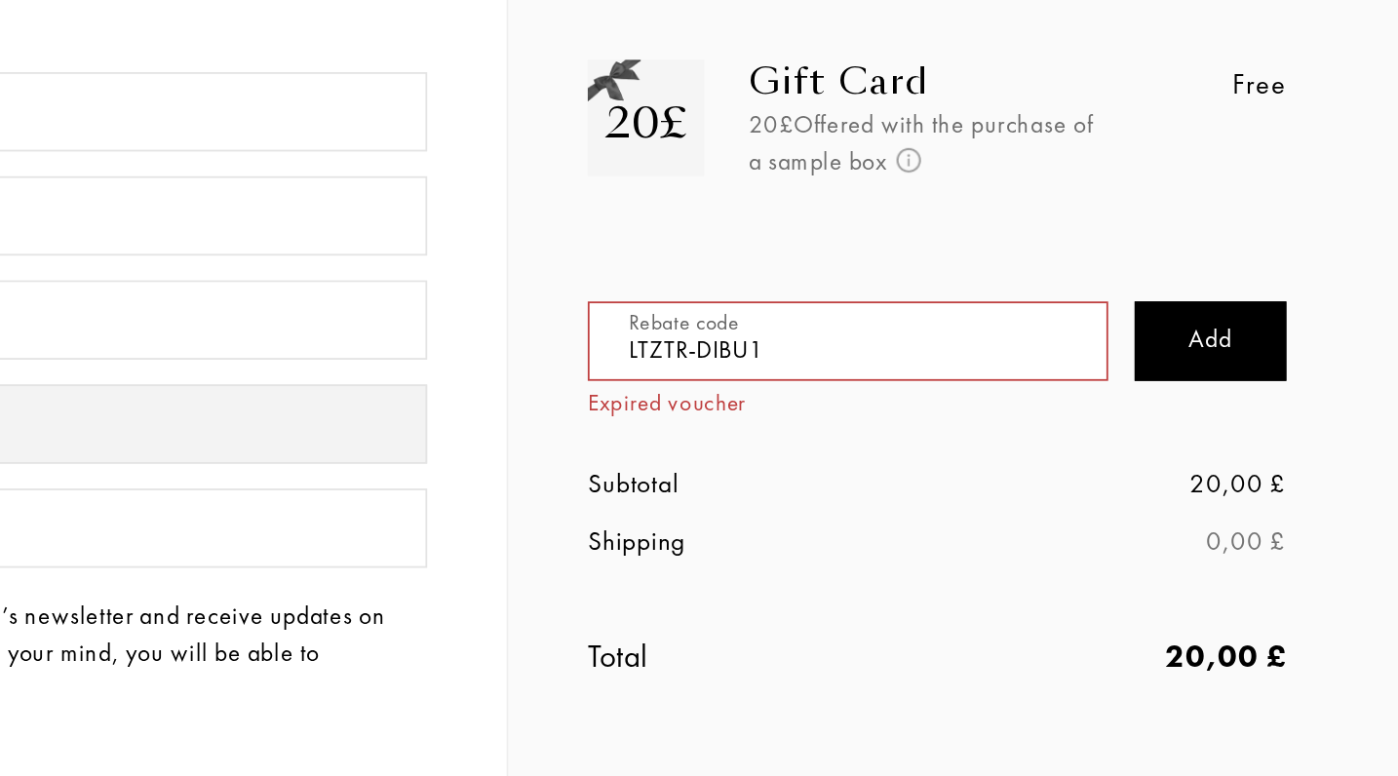
drag, startPoint x: 499, startPoint y: 198, endPoint x: 357, endPoint y: 192, distance: 142.5
click at [886, 213] on input "LTZTR-DIBU1" at bounding box center [1030, 235] width 288 height 44
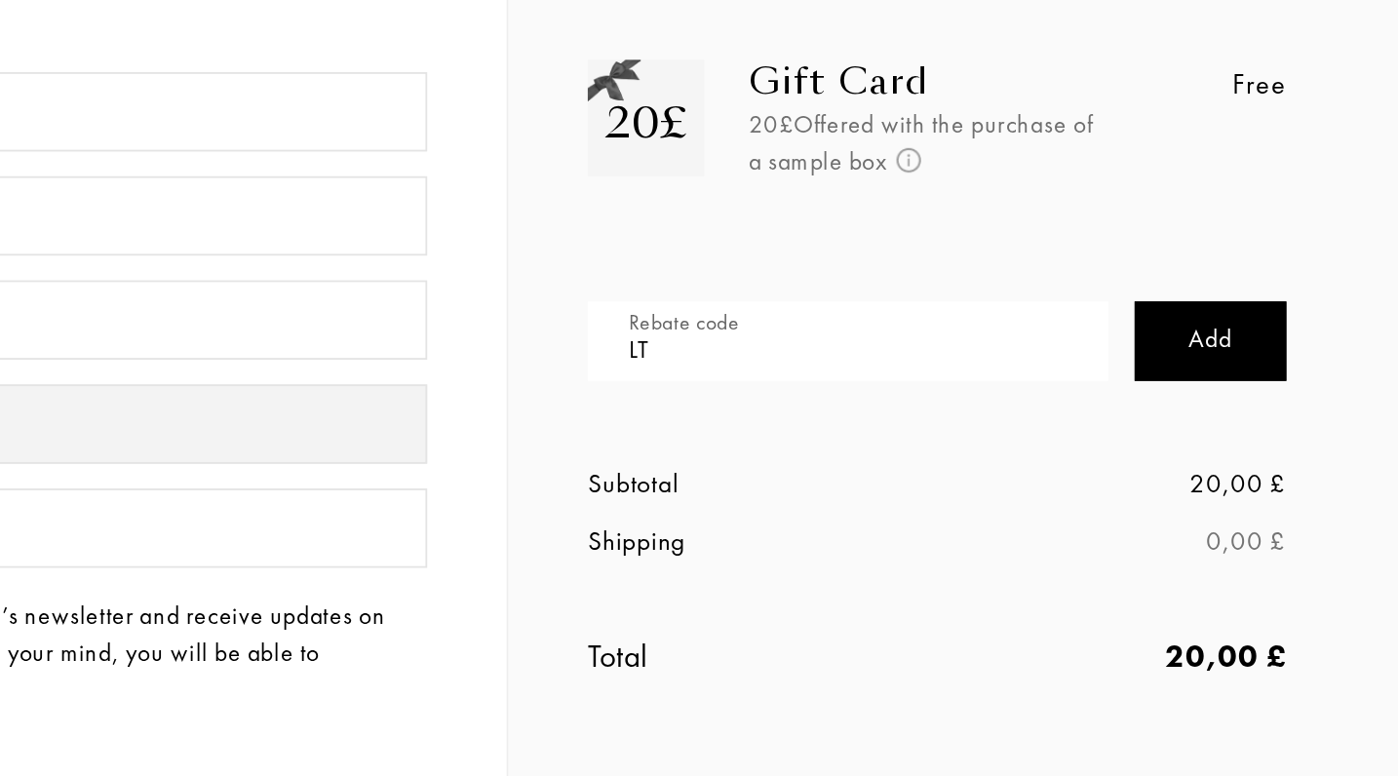
type input "L"
click at [1188, 213] on div "Add" at bounding box center [1230, 235] width 84 height 44
drag, startPoint x: 444, startPoint y: 191, endPoint x: 236, endPoint y: 175, distance: 208.3
click at [236, 175] on div "Sommelier du Parfum Information Shipping Paiement Contact details Already have …" at bounding box center [702, 395] width 1404 height 790
type input "LTZTR-DIBU1"
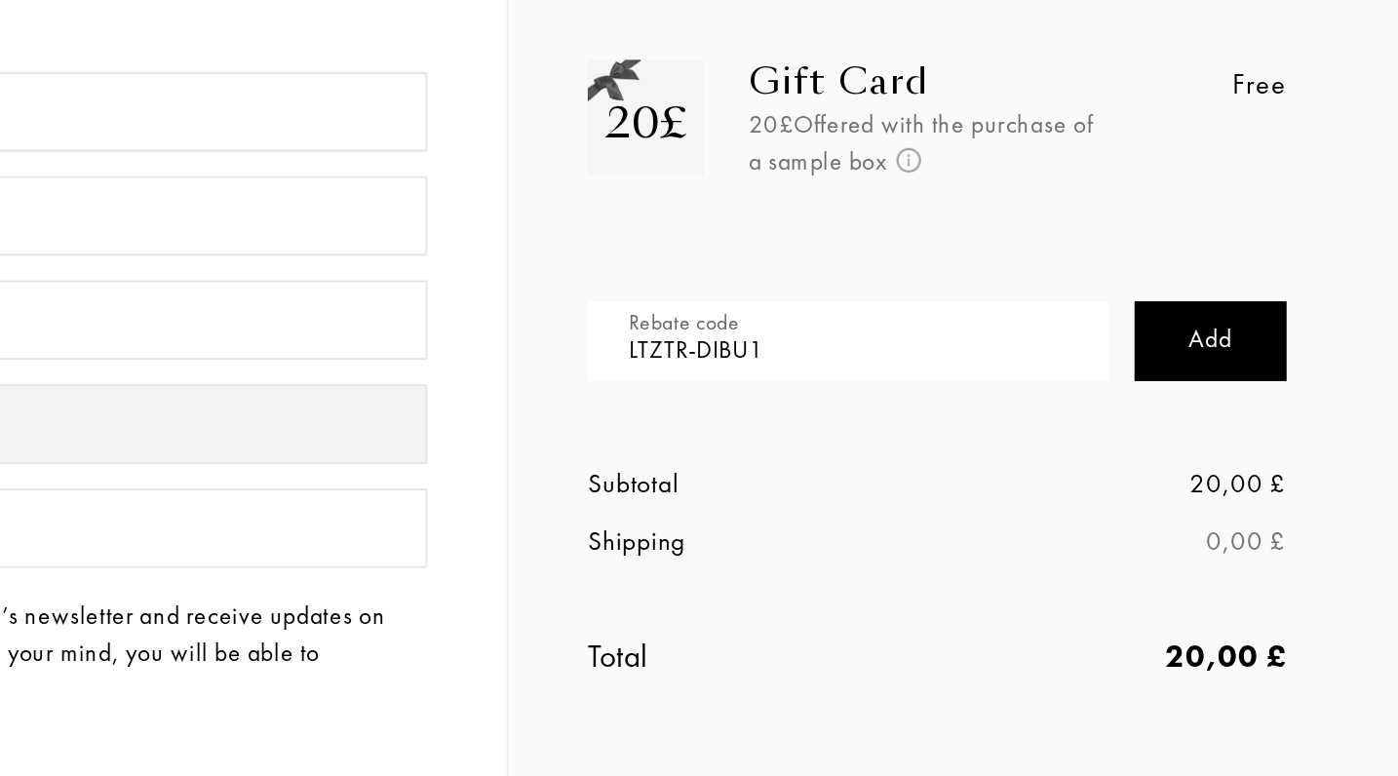
click at [1188, 213] on div "Add" at bounding box center [1230, 235] width 84 height 44
